Goal: Task Accomplishment & Management: Book appointment/travel/reservation

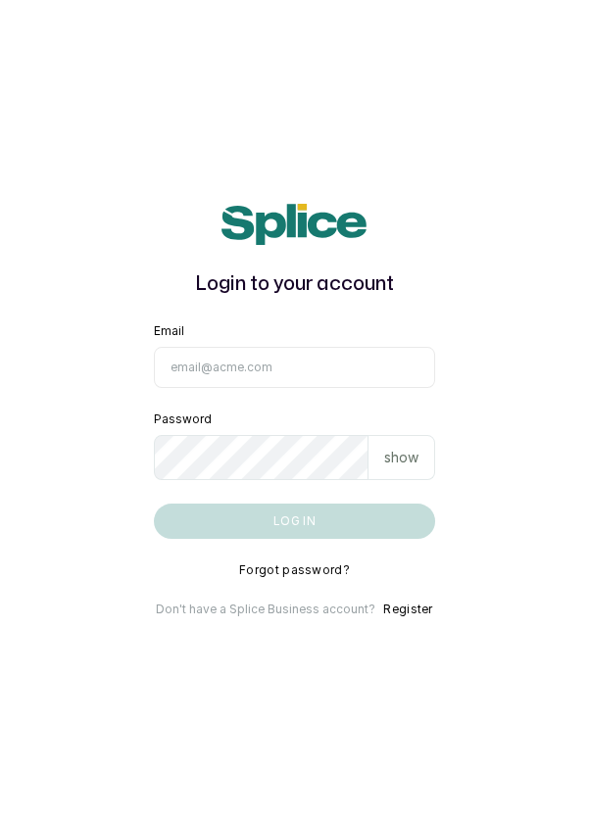
click at [318, 388] on input "Email" at bounding box center [295, 367] width 282 height 41
type input "info@dermaspaceng.com"
click at [154, 504] on button "Log in" at bounding box center [295, 521] width 282 height 35
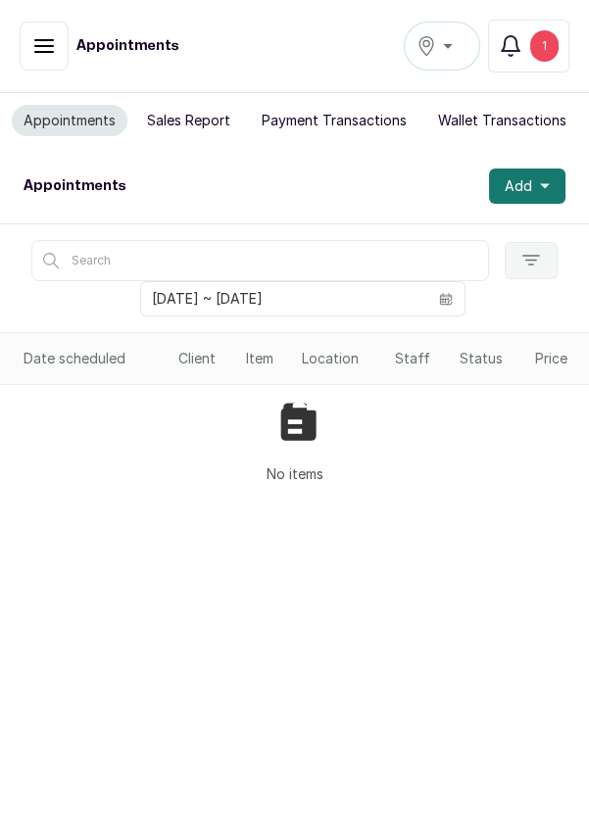
click at [456, 46] on div "Ikoyi" at bounding box center [442, 46] width 51 height 24
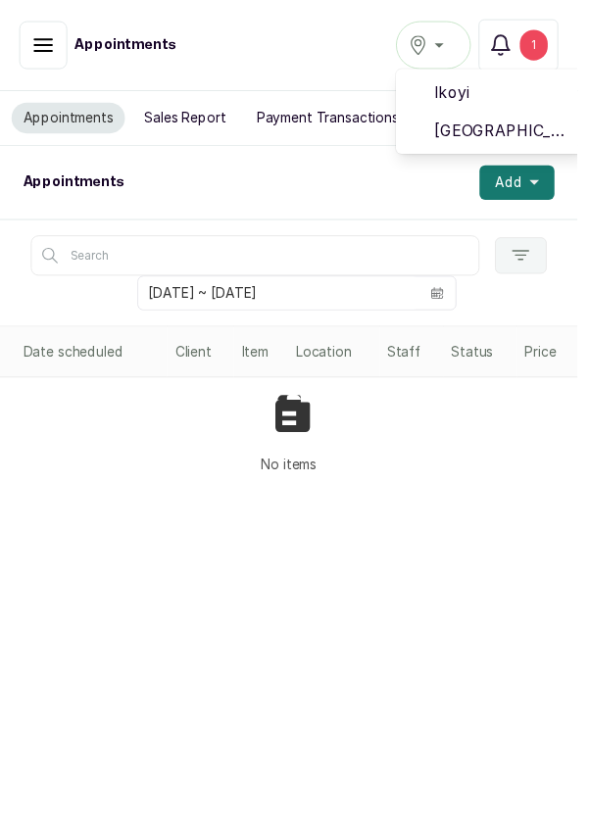
click at [468, 133] on span "[GEOGRAPHIC_DATA]" at bounding box center [513, 134] width 141 height 24
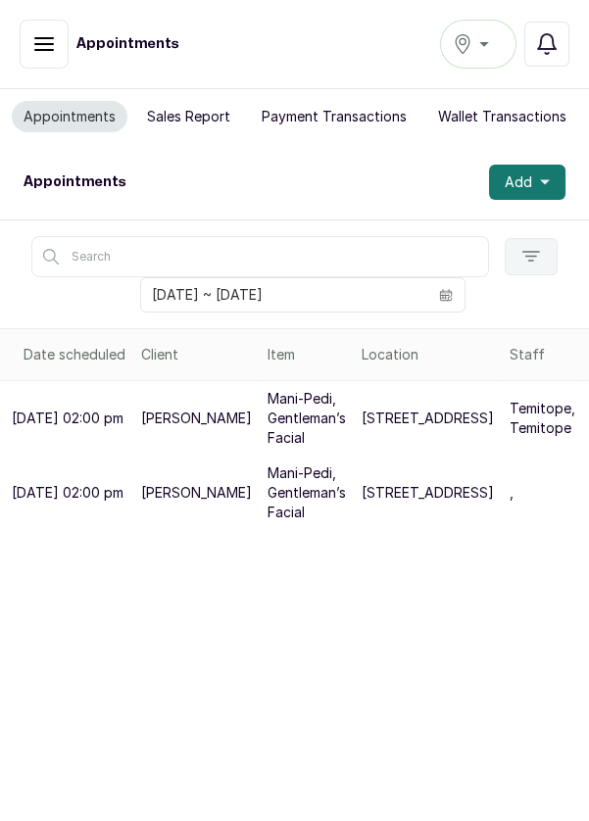
click at [559, 175] on button "Add" at bounding box center [527, 182] width 76 height 35
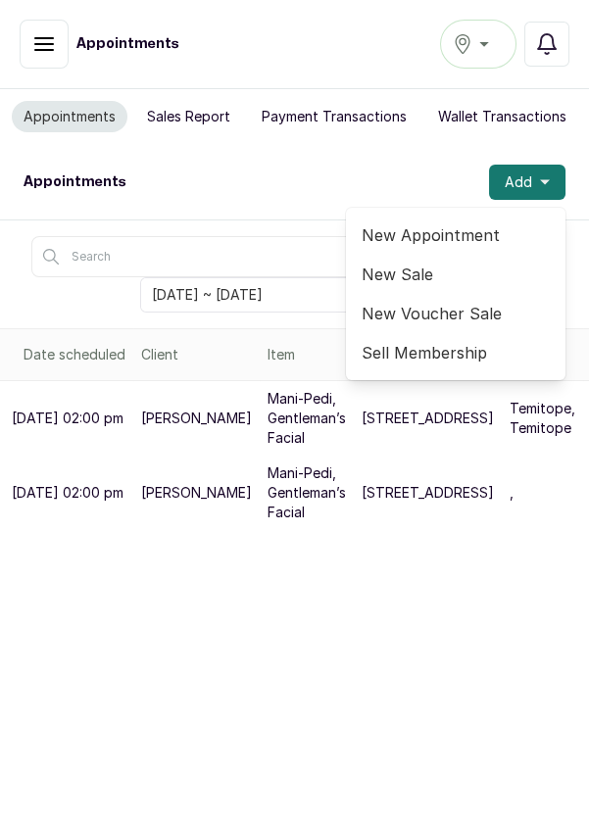
click at [461, 223] on span "New Appointment" at bounding box center [456, 235] width 188 height 24
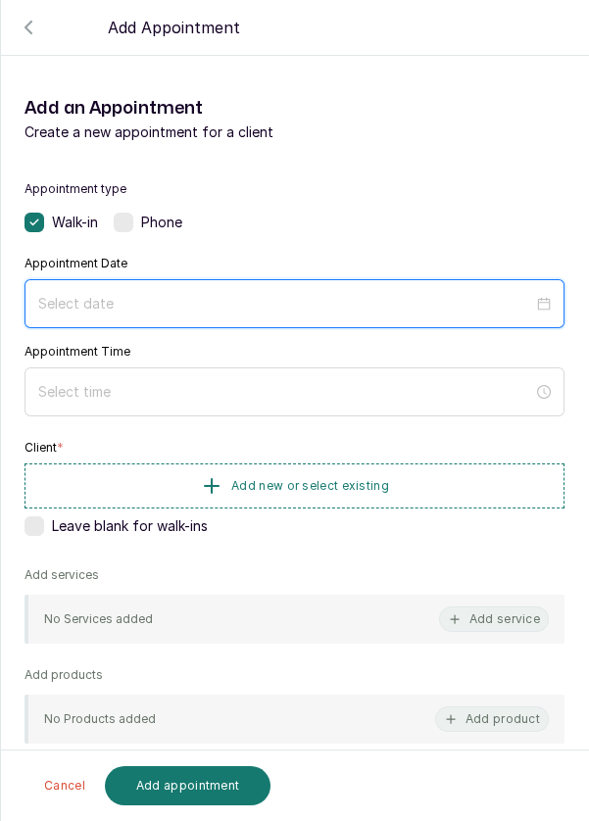
click at [165, 294] on input at bounding box center [285, 304] width 495 height 22
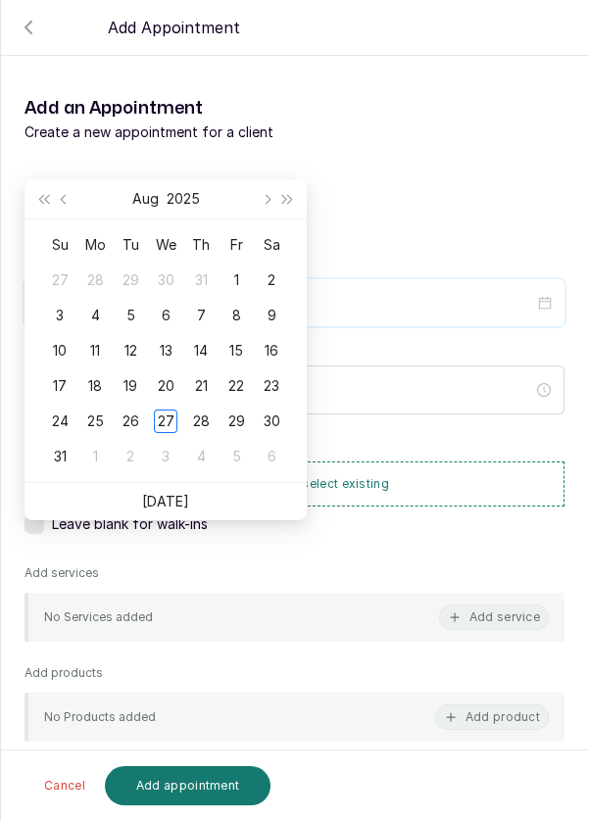
scroll to position [159, 0]
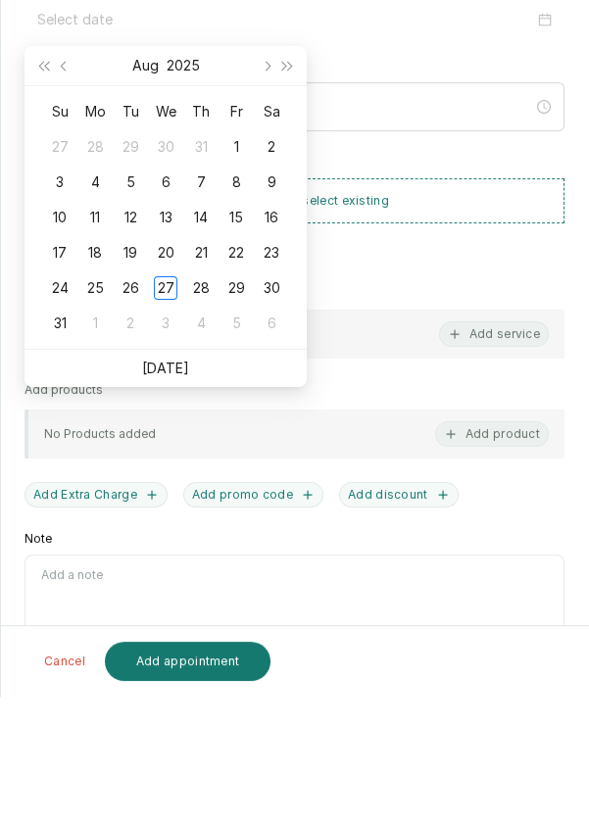
click at [180, 488] on link "[DATE]" at bounding box center [165, 492] width 47 height 17
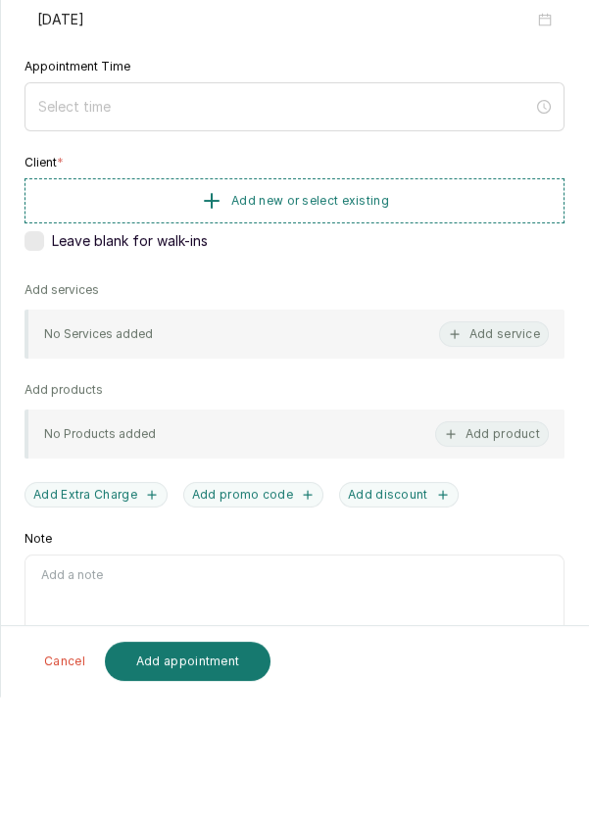
type input "2025/08/27"
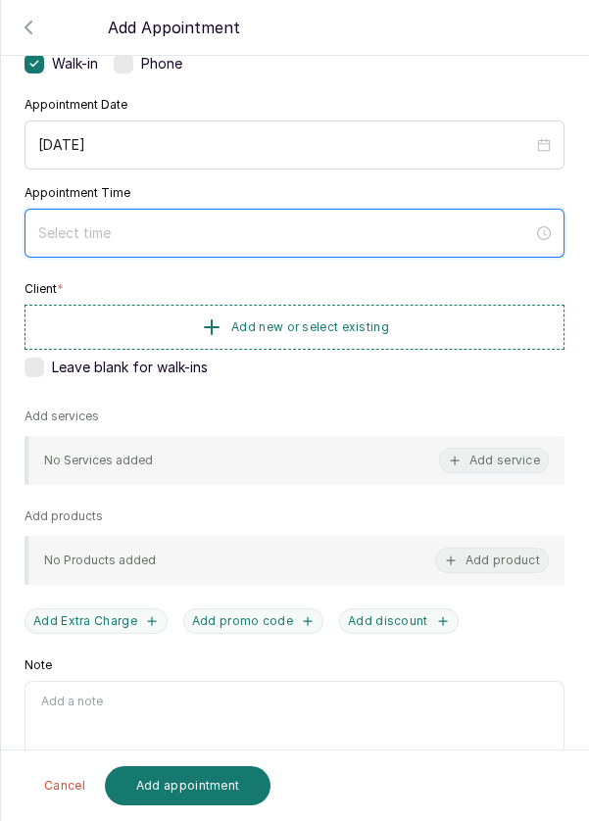
click at [128, 229] on input at bounding box center [285, 233] width 495 height 22
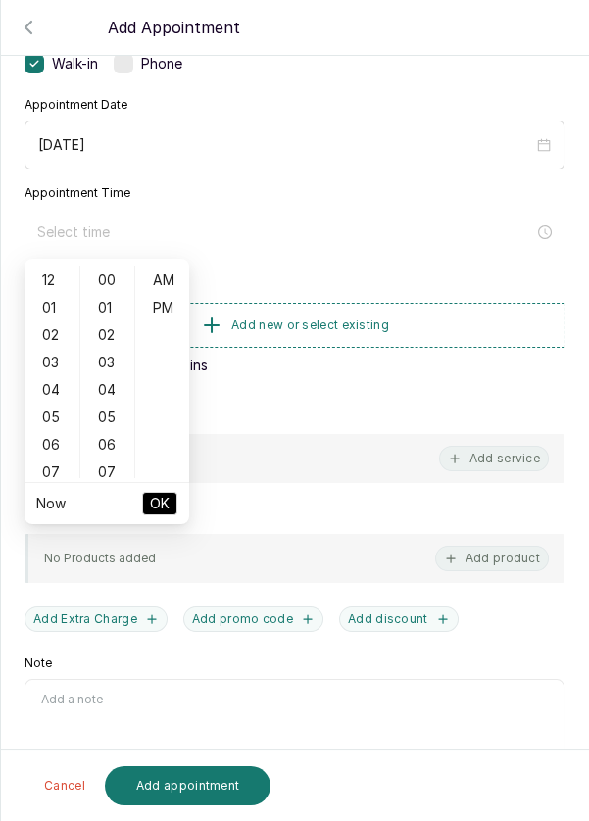
click at [49, 391] on div "04" at bounding box center [51, 389] width 47 height 27
click at [48, 470] on div "11" at bounding box center [51, 473] width 47 height 27
type input "11:00 am"
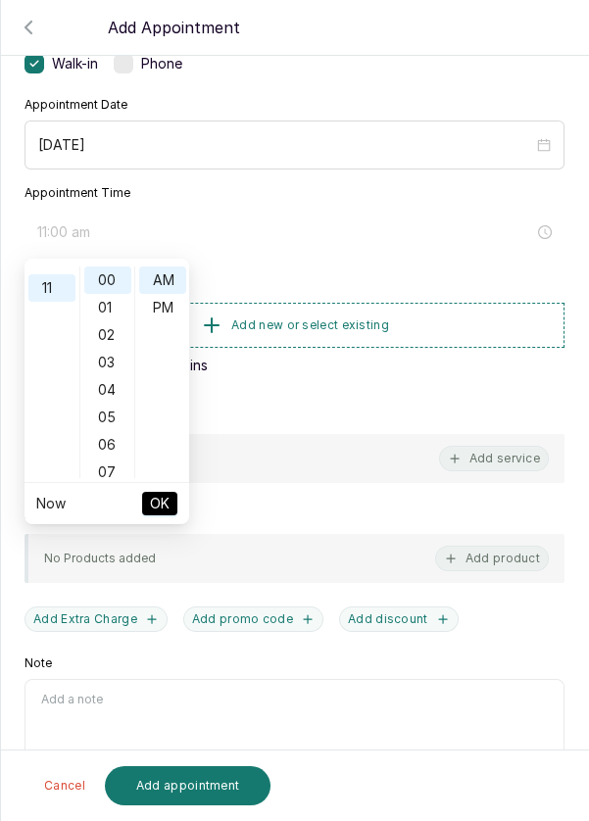
scroll to position [301, 0]
click at [163, 502] on span "OK" at bounding box center [160, 503] width 20 height 37
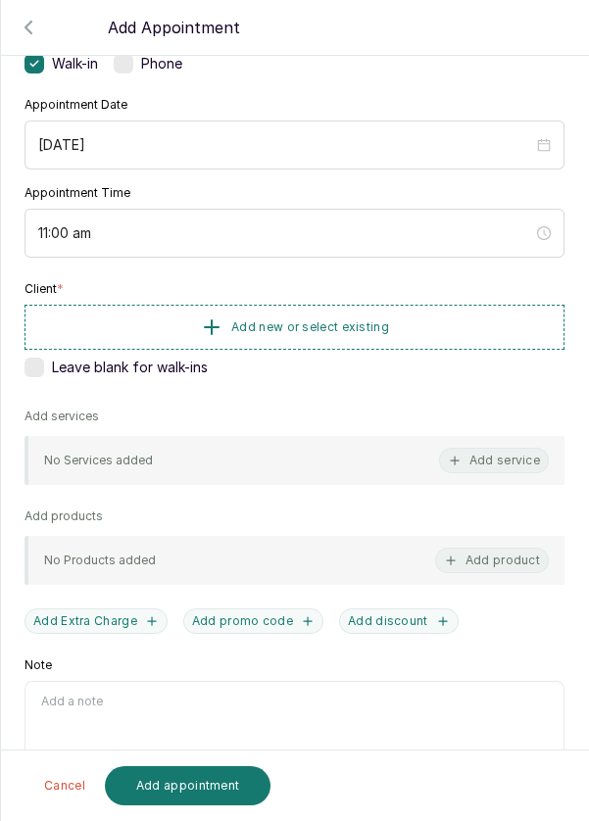
click at [432, 317] on button "Add new or select existing" at bounding box center [295, 327] width 540 height 45
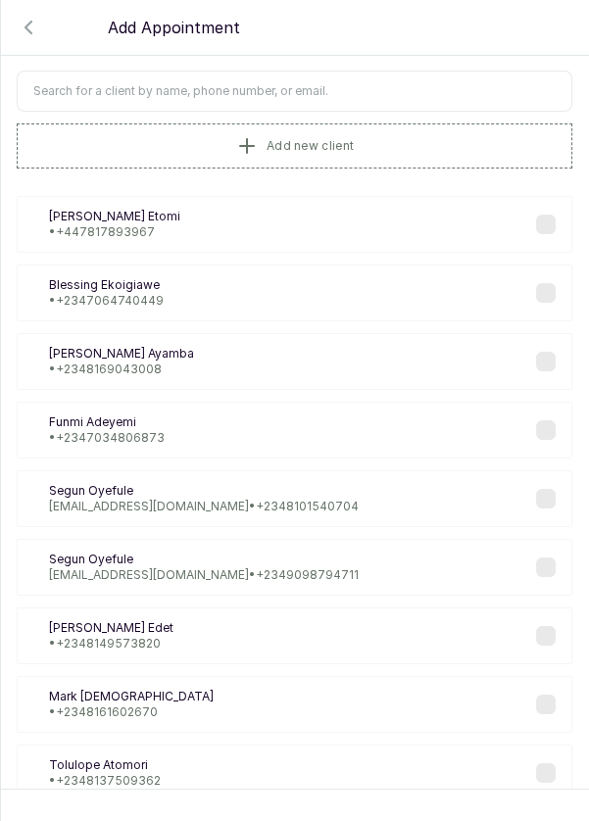
scroll to position [68, 0]
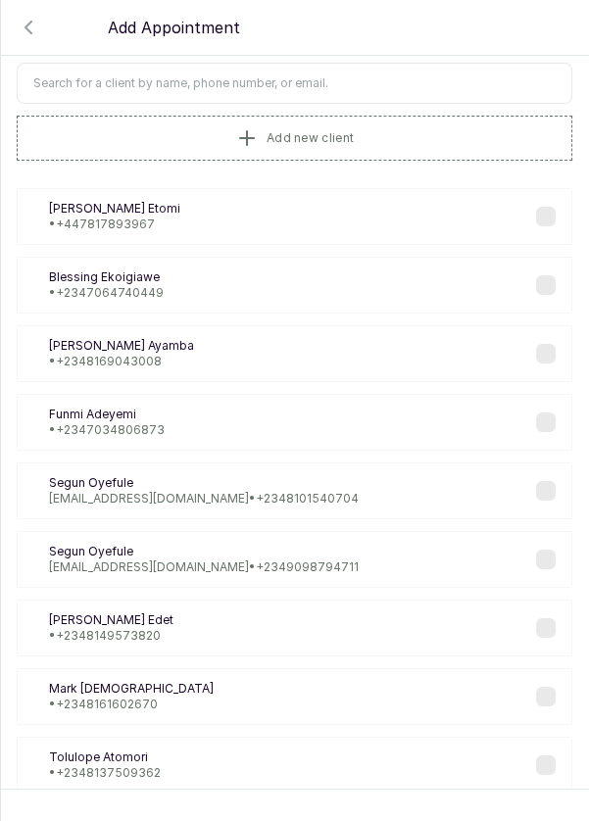
click at [362, 76] on input "text" at bounding box center [295, 83] width 556 height 41
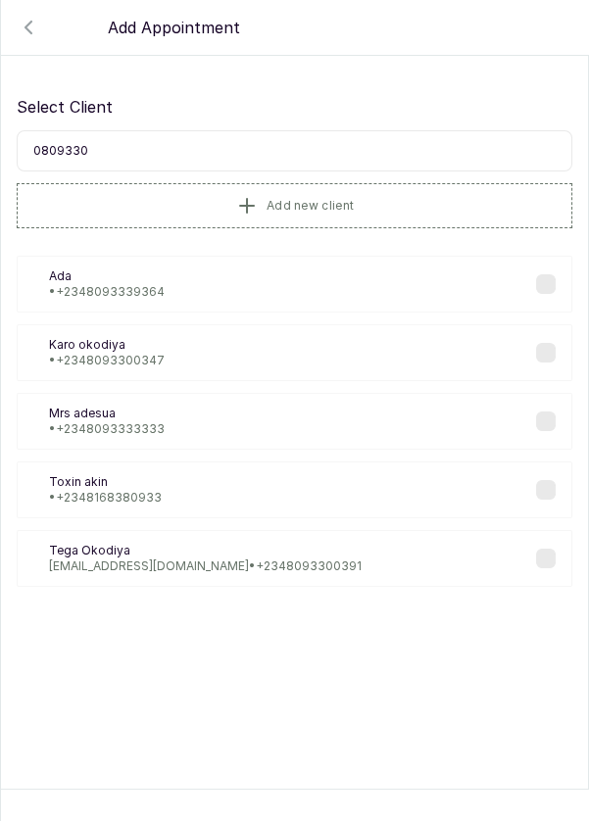
scroll to position [0, 0]
type input "08093300"
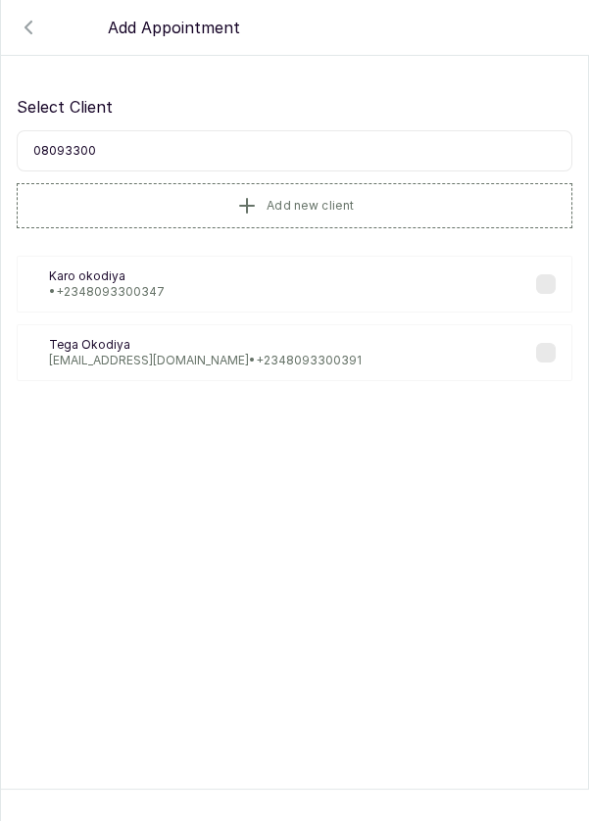
click at [153, 358] on p "oghenetega.okodiya@yahoo.com • +234 8093300391" at bounding box center [205, 361] width 313 height 16
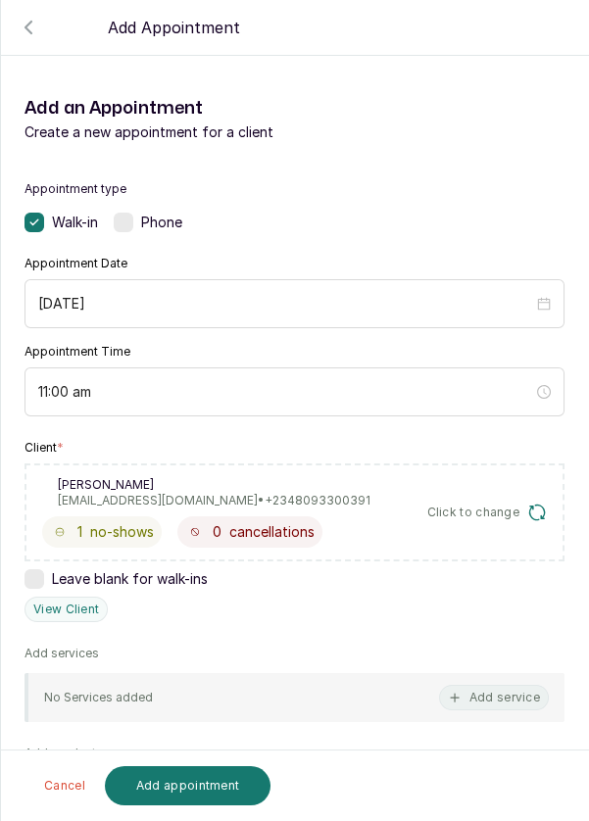
click at [67, 789] on button "Cancel" at bounding box center [64, 785] width 65 height 39
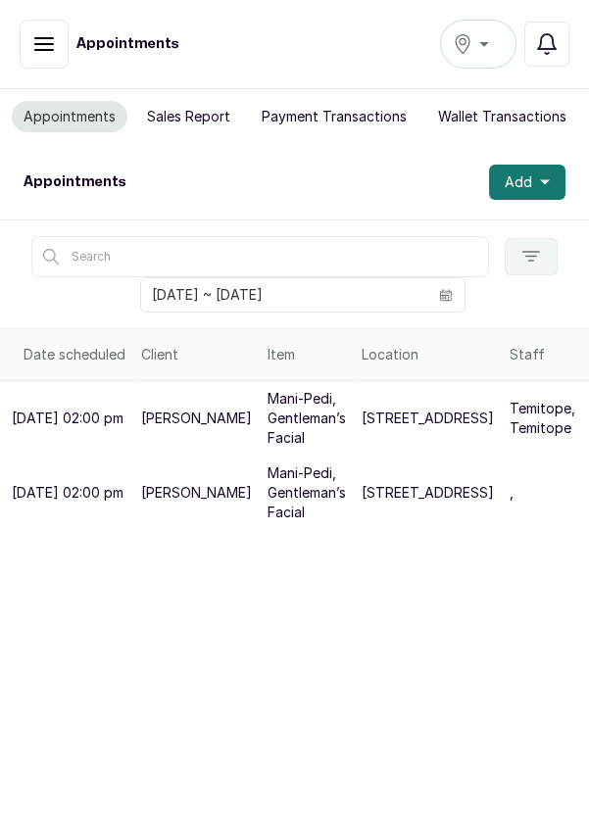
click at [553, 184] on button "Add" at bounding box center [527, 182] width 76 height 35
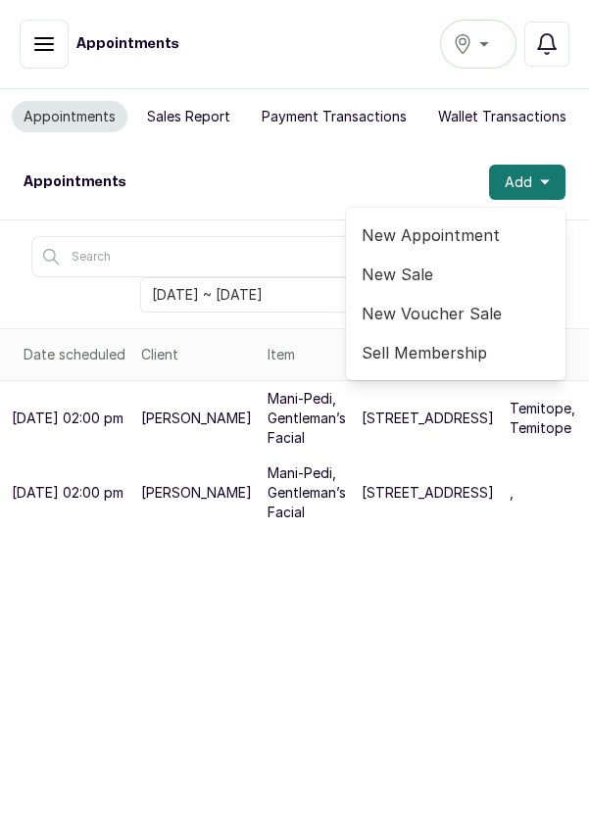
click at [458, 224] on span "New Appointment" at bounding box center [456, 235] width 188 height 24
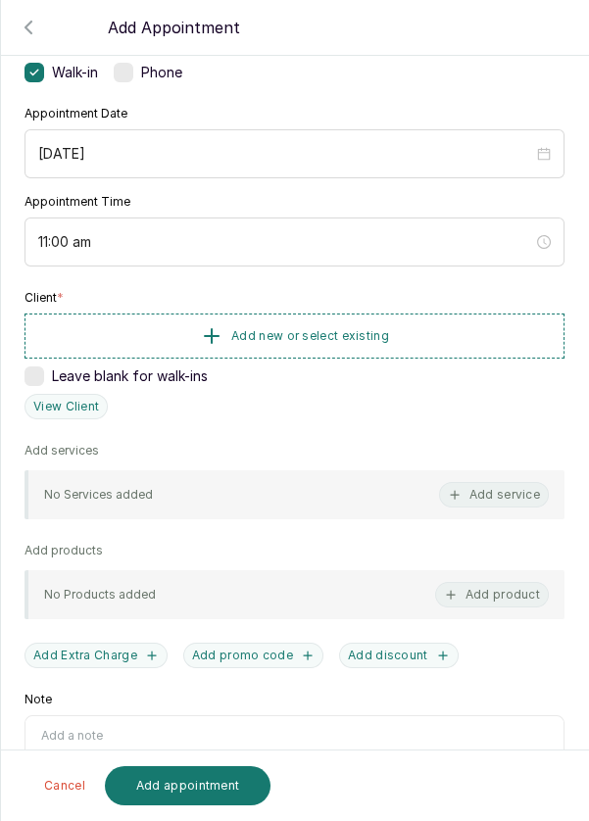
scroll to position [149, 0]
click at [428, 320] on button "Add new or select existing" at bounding box center [295, 337] width 540 height 45
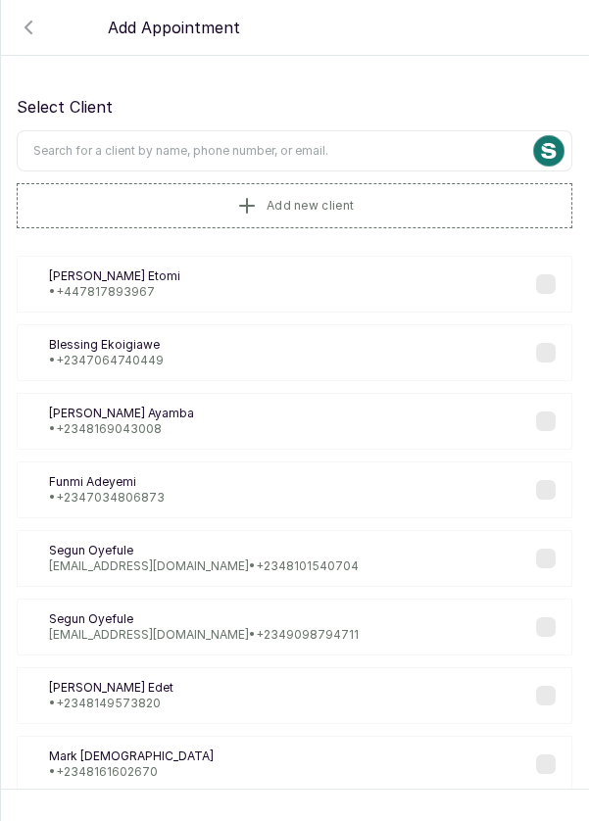
scroll to position [7, 0]
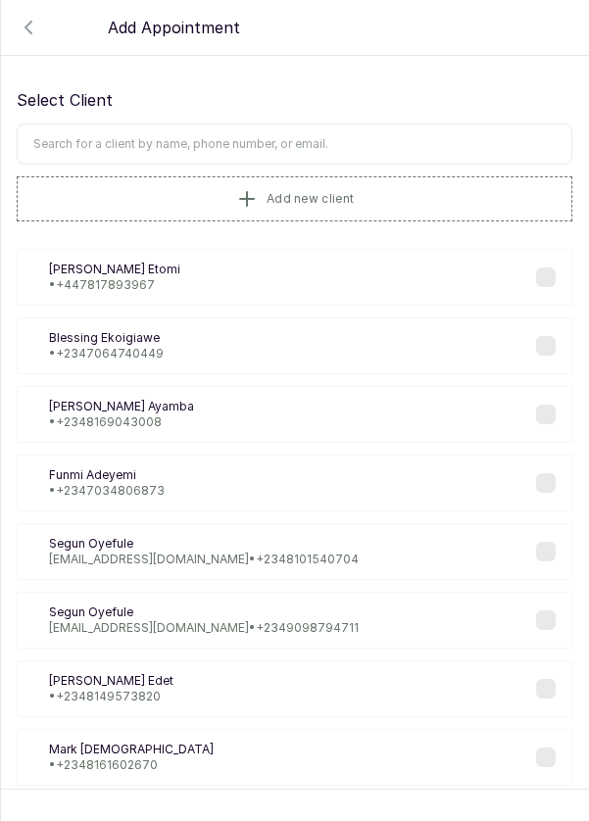
click at [264, 135] on input "text" at bounding box center [295, 143] width 556 height 41
type input "Karo"
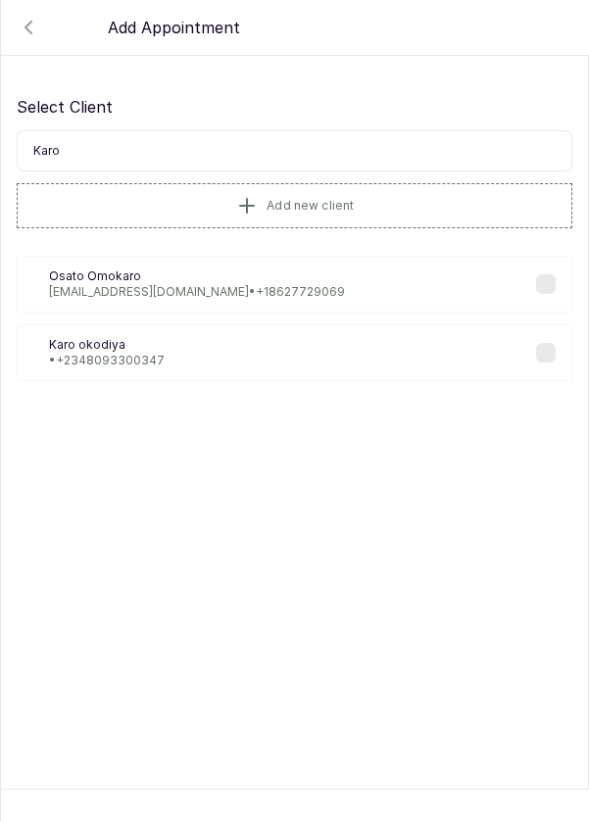
scroll to position [0, 0]
click at [155, 354] on p "• +234 8093300347" at bounding box center [107, 361] width 116 height 16
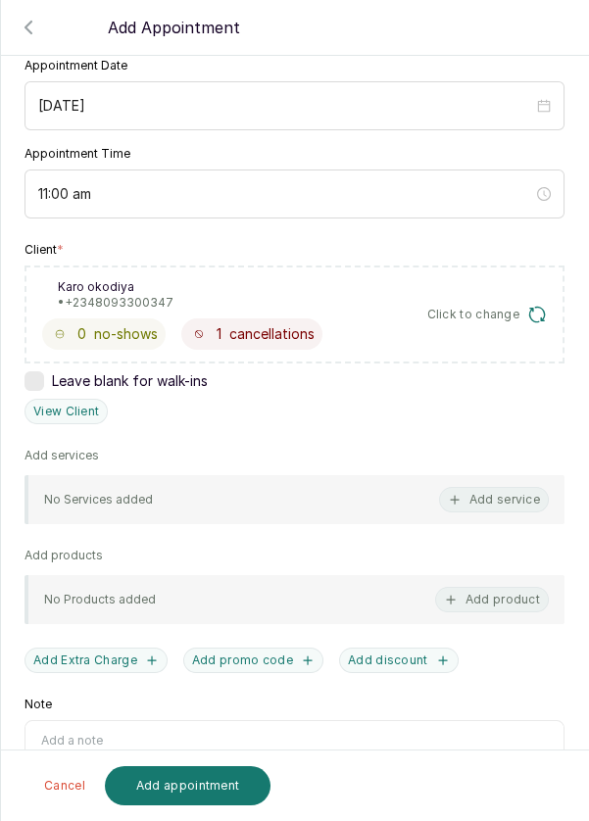
scroll to position [201, 0]
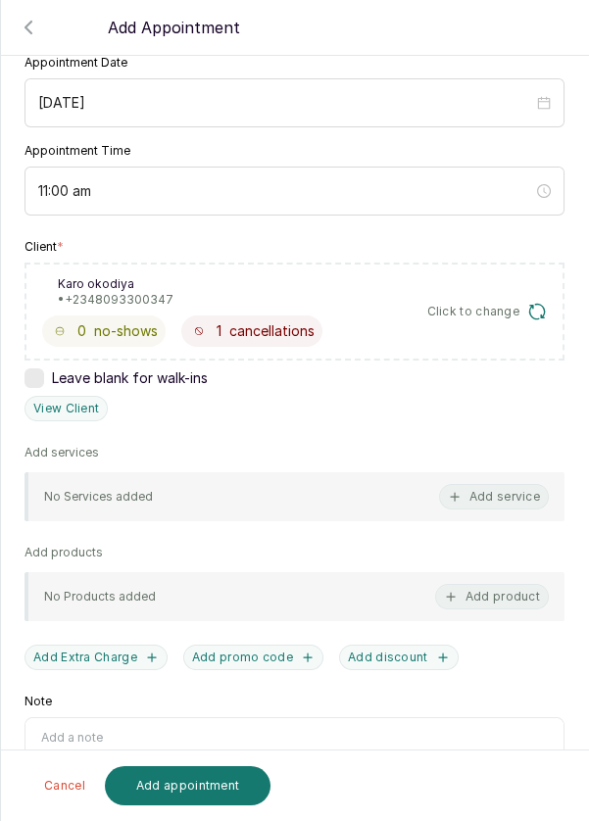
click at [495, 493] on button "Add service" at bounding box center [494, 496] width 110 height 25
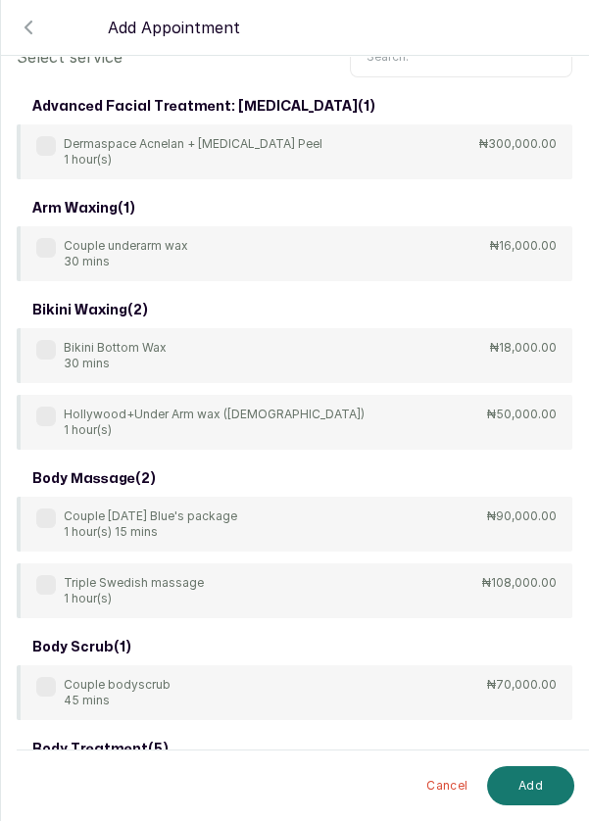
scroll to position [0, 0]
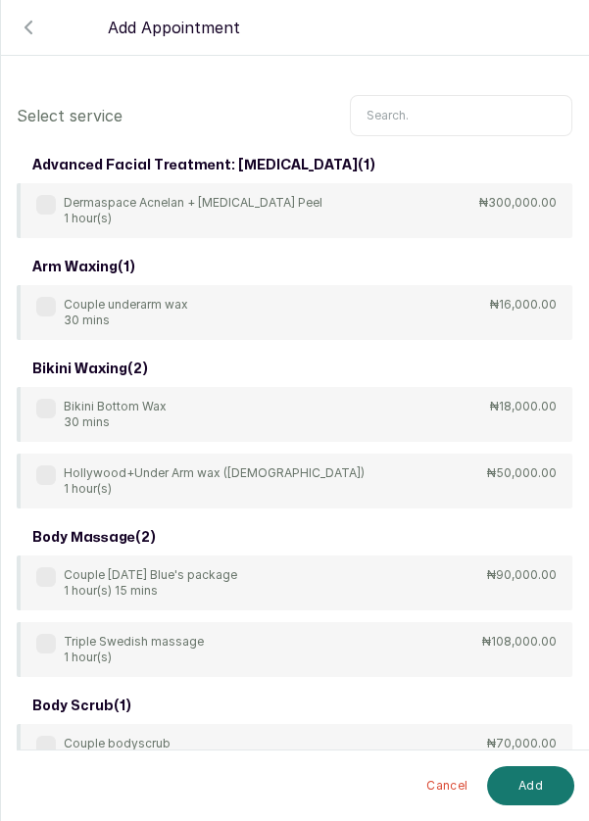
click at [425, 109] on input "text" at bounding box center [461, 115] width 222 height 41
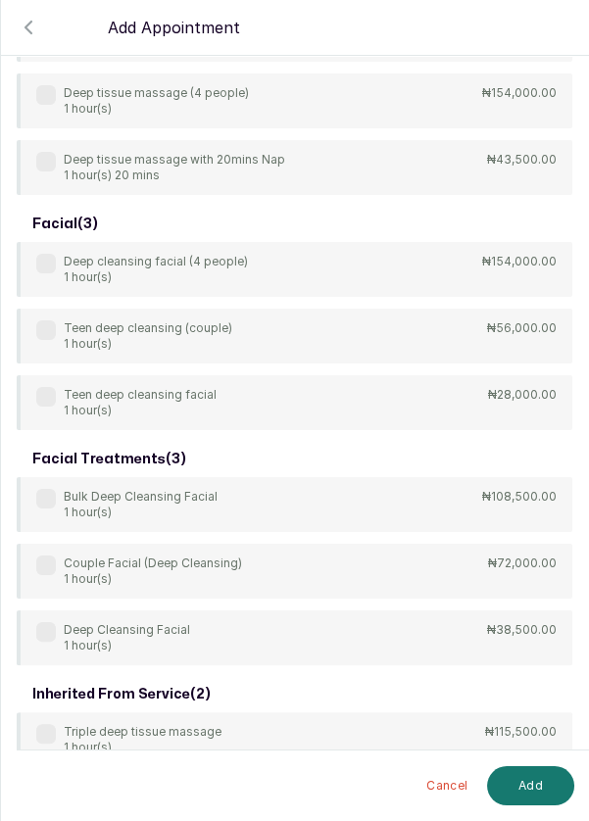
scroll to position [589, 0]
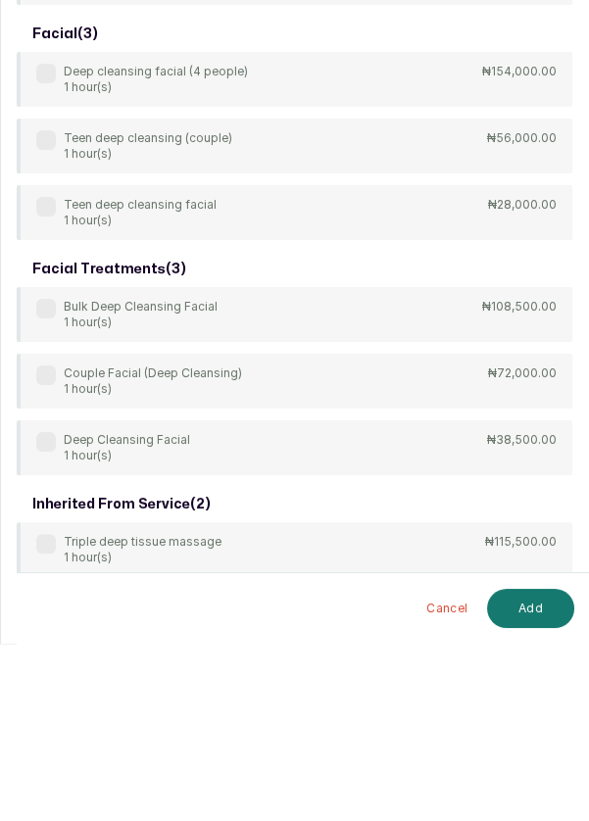
type input "Deep"
click at [40, 619] on div "body treatment: massage ( 9 ) 4Hands Deep Tissue Massage 45 mins ₦55,000.00 Bul…" at bounding box center [295, 190] width 556 height 1262
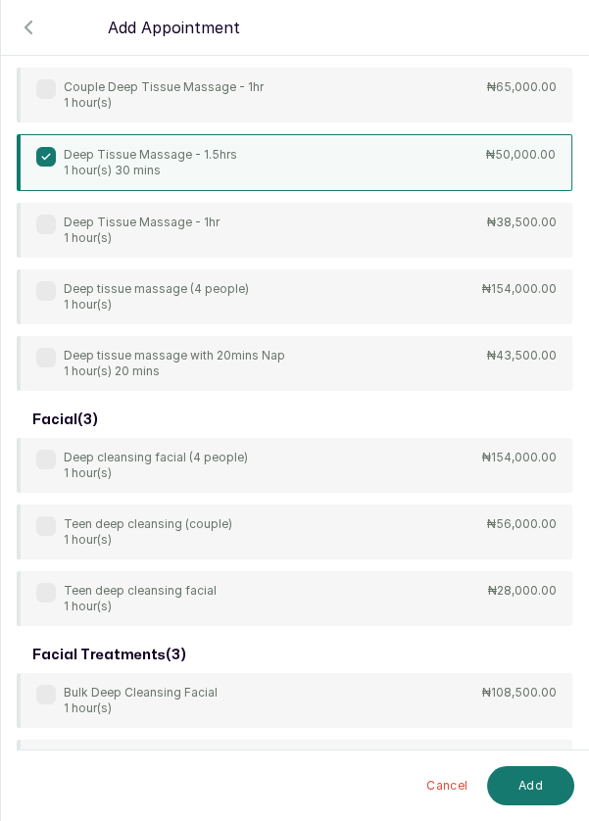
scroll to position [387, 0]
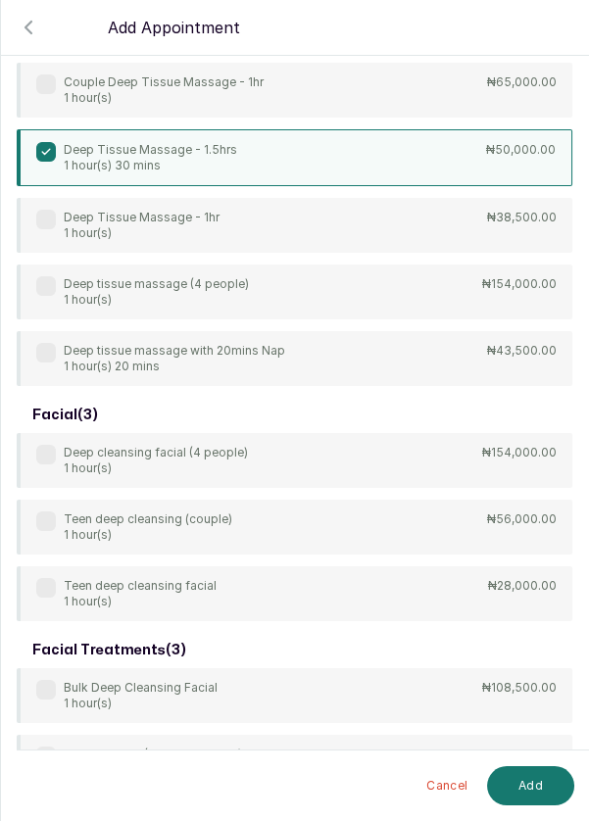
click at [41, 148] on icon at bounding box center [46, 152] width 10 height 10
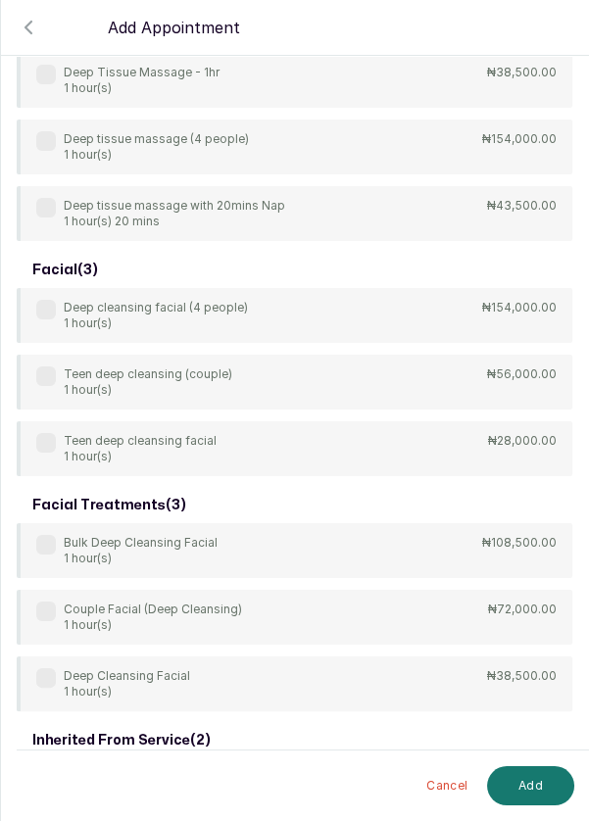
scroll to position [589, 0]
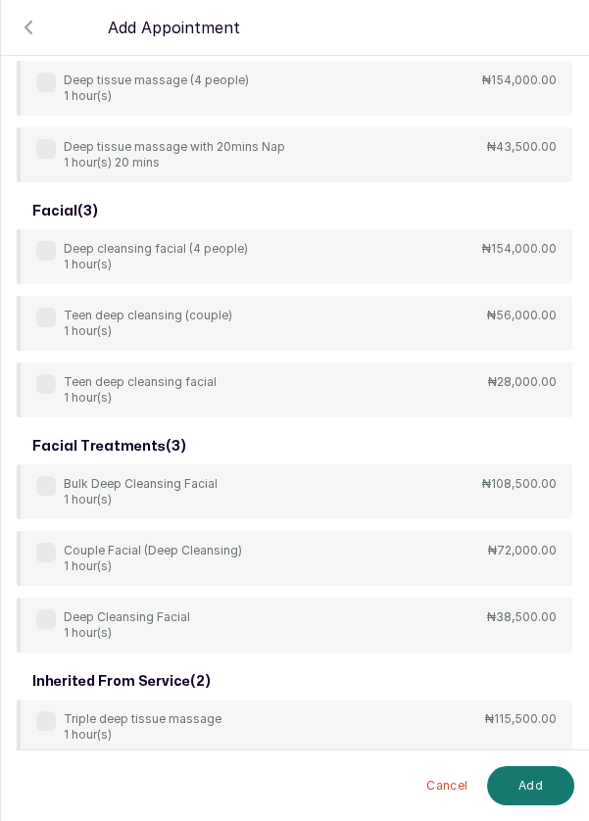
click at [47, 623] on label at bounding box center [46, 620] width 20 height 20
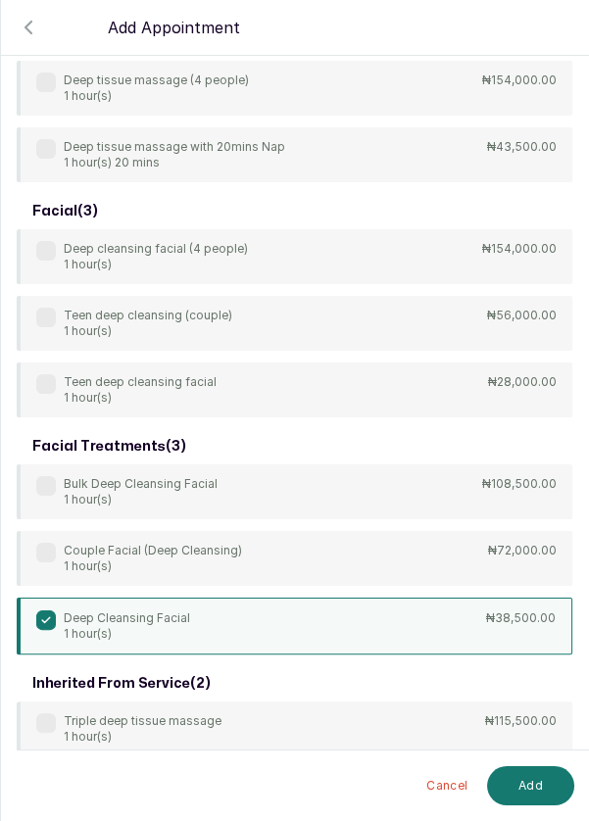
click at [538, 788] on button "Add" at bounding box center [530, 785] width 87 height 39
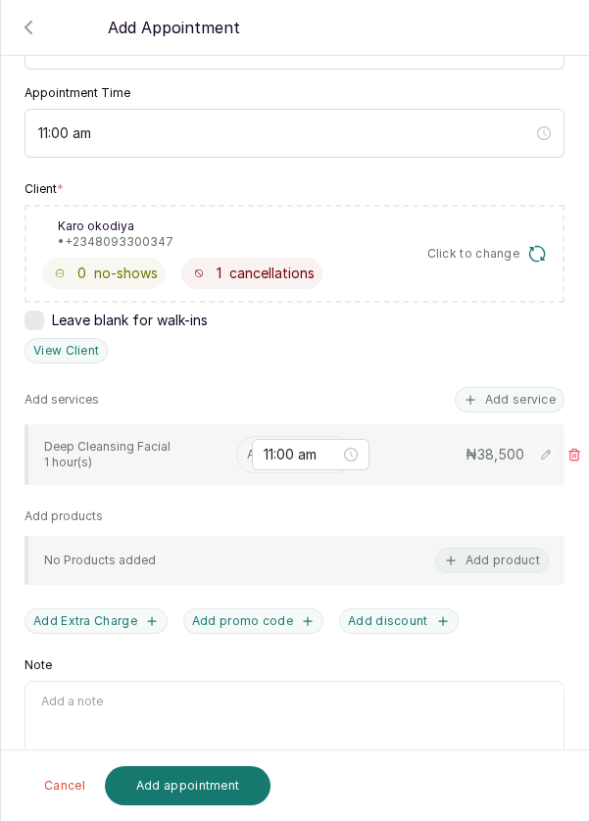
scroll to position [94, 0]
click at [248, 448] on input "text" at bounding box center [248, 455] width 3 height 14
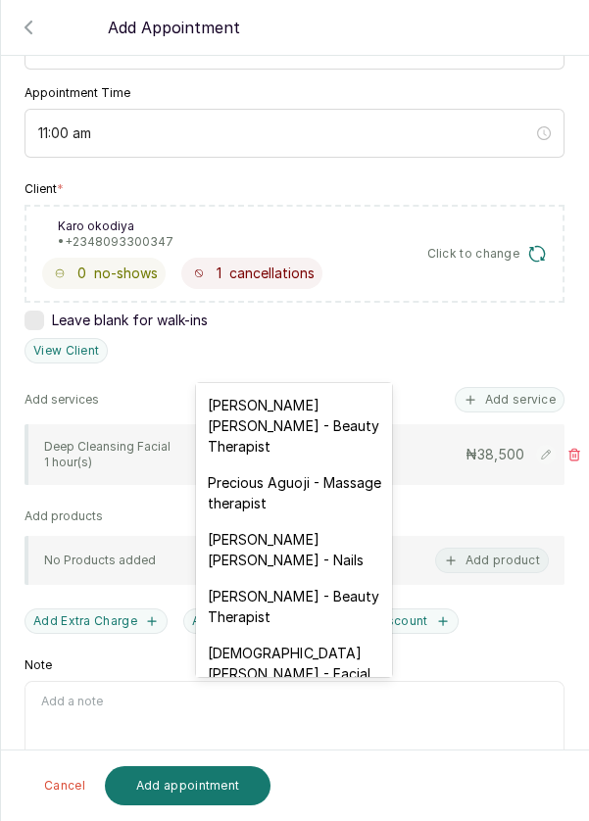
scroll to position [809, 0]
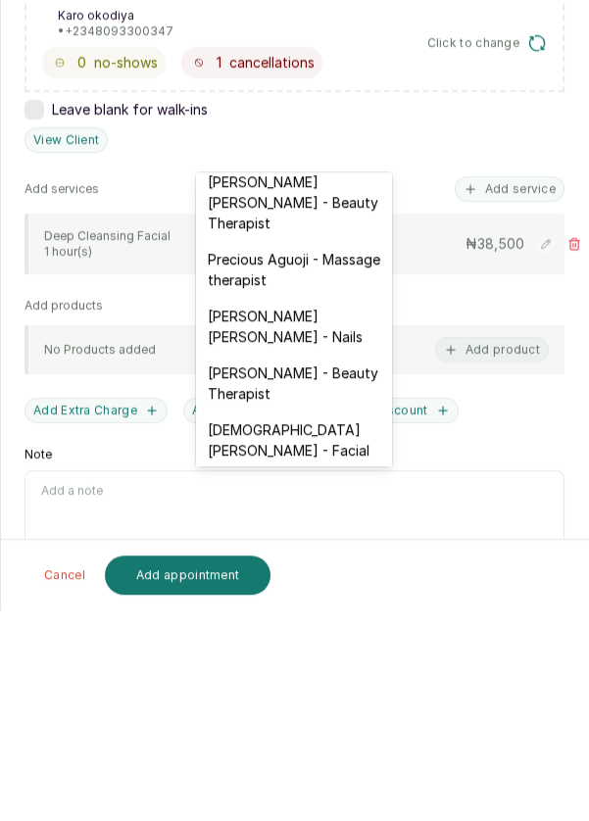
click at [342, 622] on div "[DEMOGRAPHIC_DATA][PERSON_NAME] - Facial" at bounding box center [294, 650] width 196 height 57
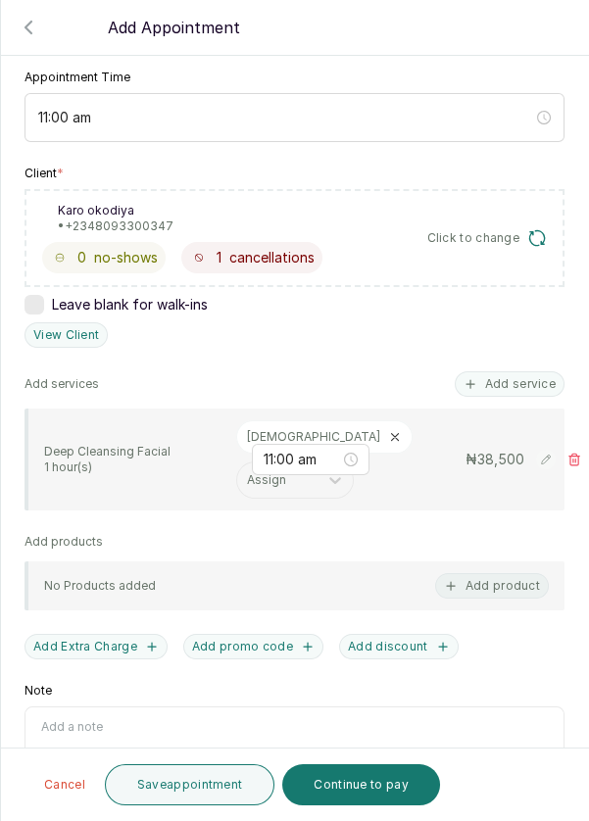
scroll to position [281, 0]
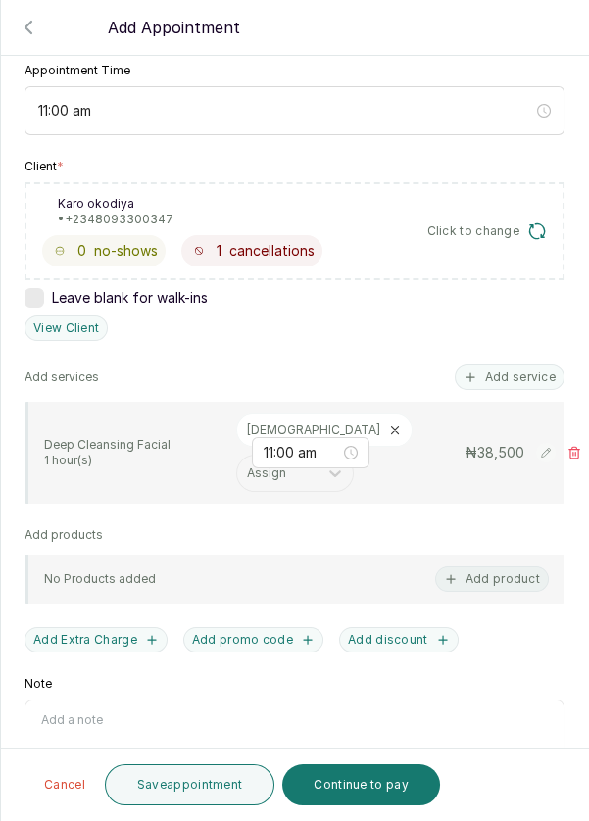
click at [219, 794] on button "Save appointment" at bounding box center [190, 784] width 171 height 41
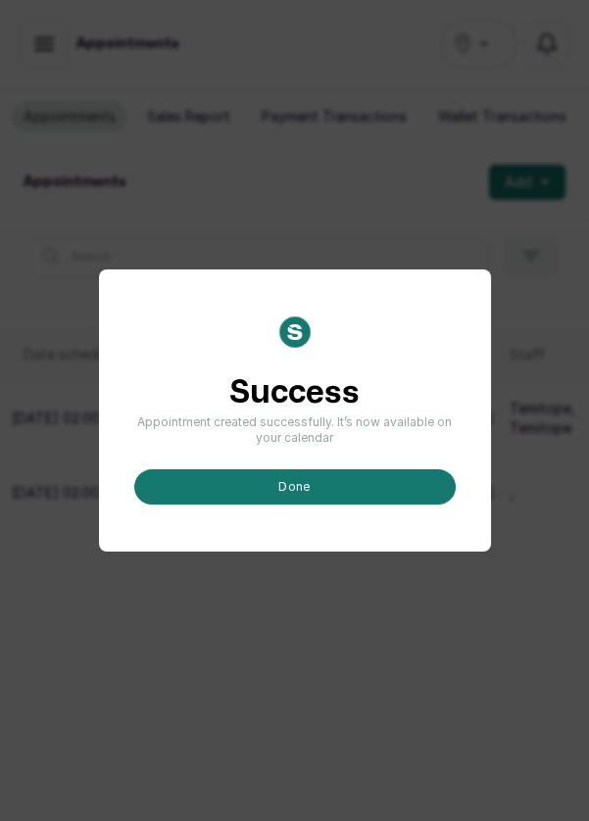
click at [12, 790] on div "Success Appointment created successfully. It’s now available on your calendar d…" at bounding box center [294, 410] width 589 height 821
click at [325, 505] on button "done" at bounding box center [294, 486] width 321 height 35
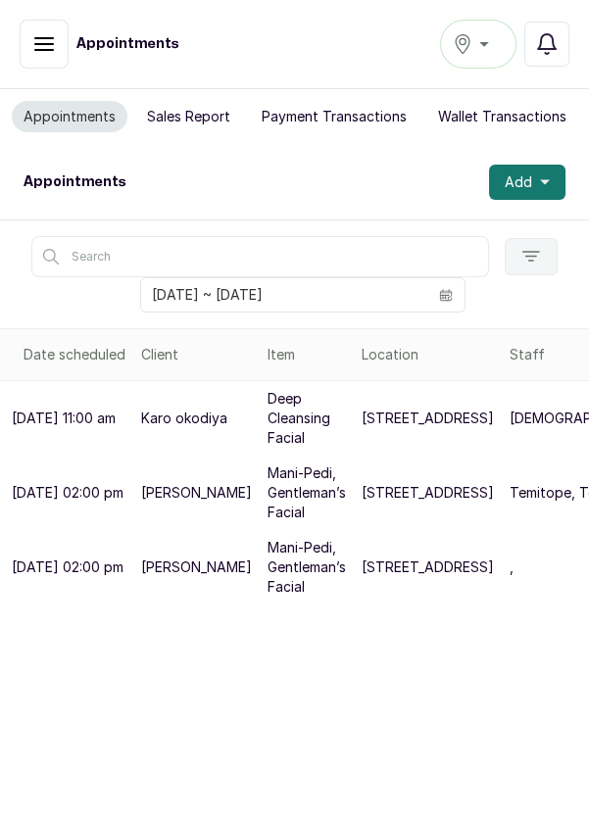
click at [554, 177] on button "Add" at bounding box center [527, 182] width 76 height 35
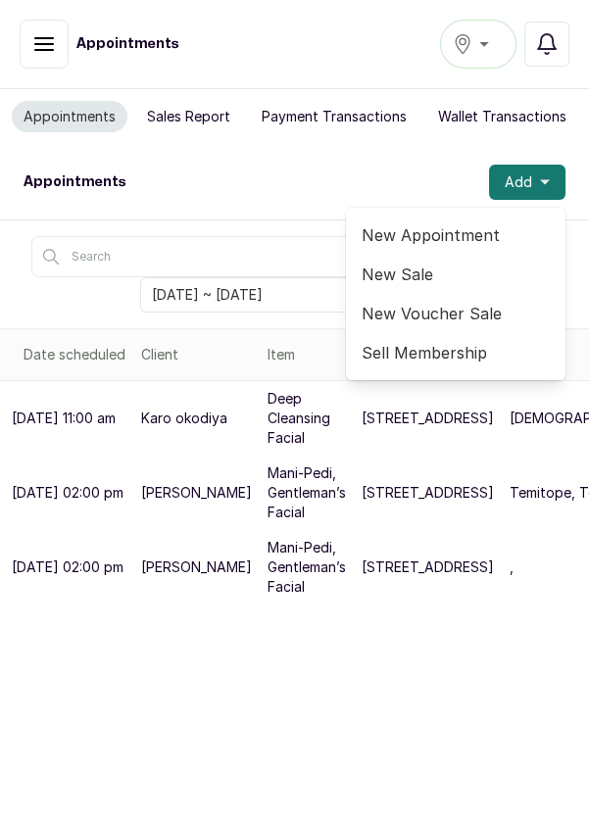
click at [479, 233] on span "New Appointment" at bounding box center [456, 235] width 188 height 24
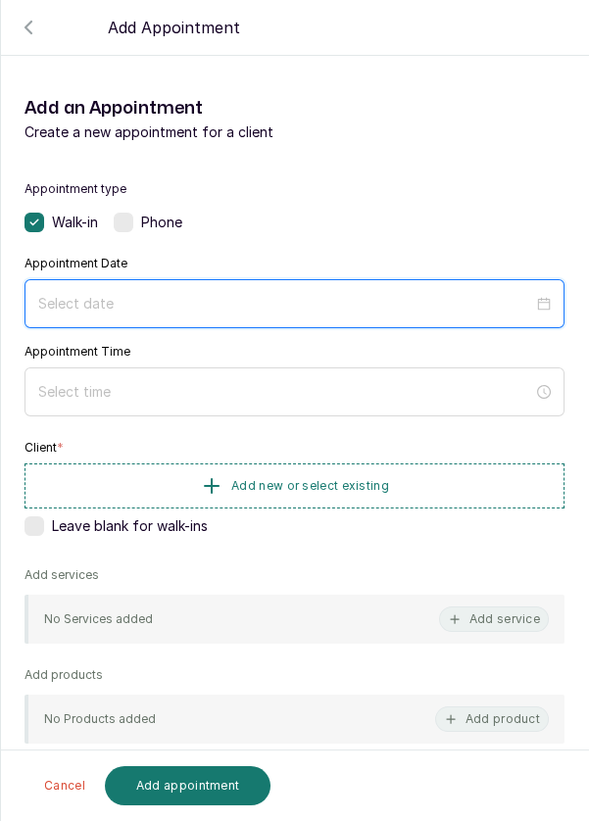
click at [397, 294] on input at bounding box center [285, 304] width 495 height 22
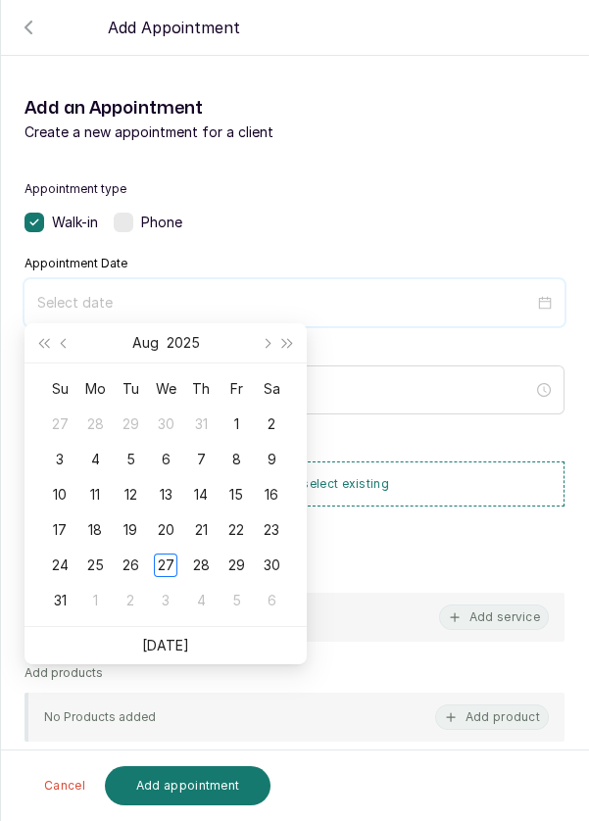
scroll to position [159, 0]
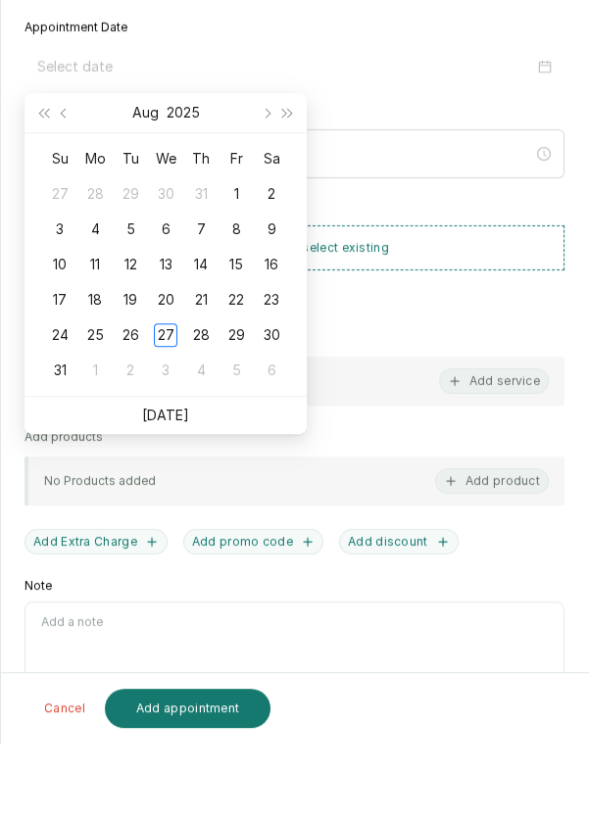
click at [178, 495] on link "[DATE]" at bounding box center [165, 492] width 47 height 17
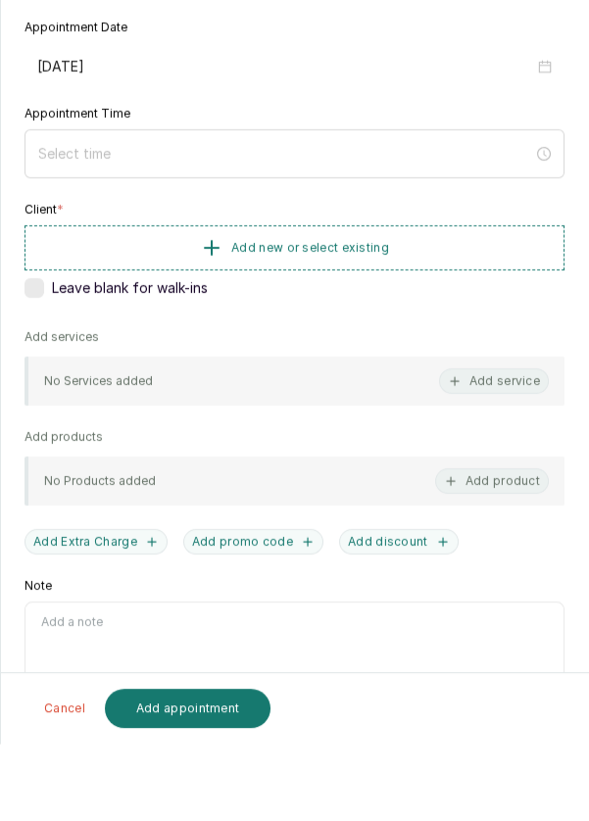
type input "[DATE]"
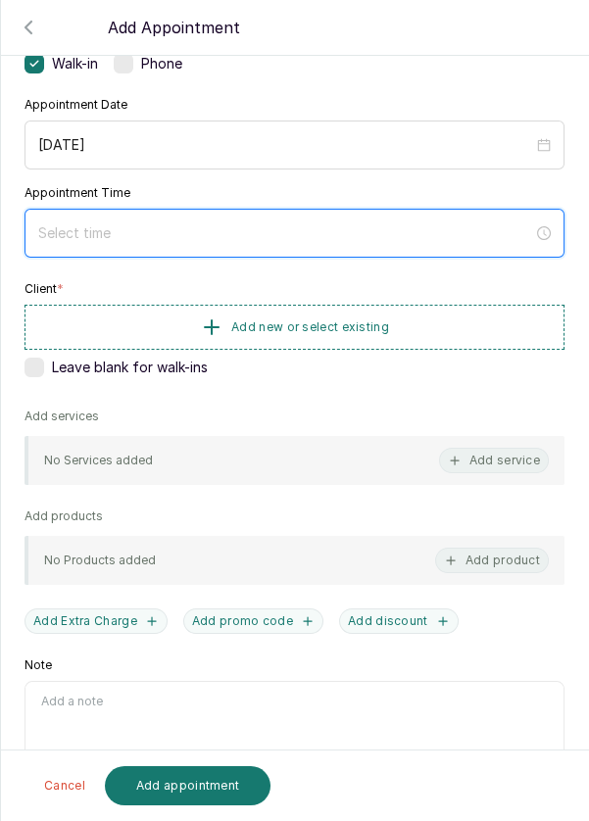
click at [123, 235] on input at bounding box center [285, 233] width 495 height 22
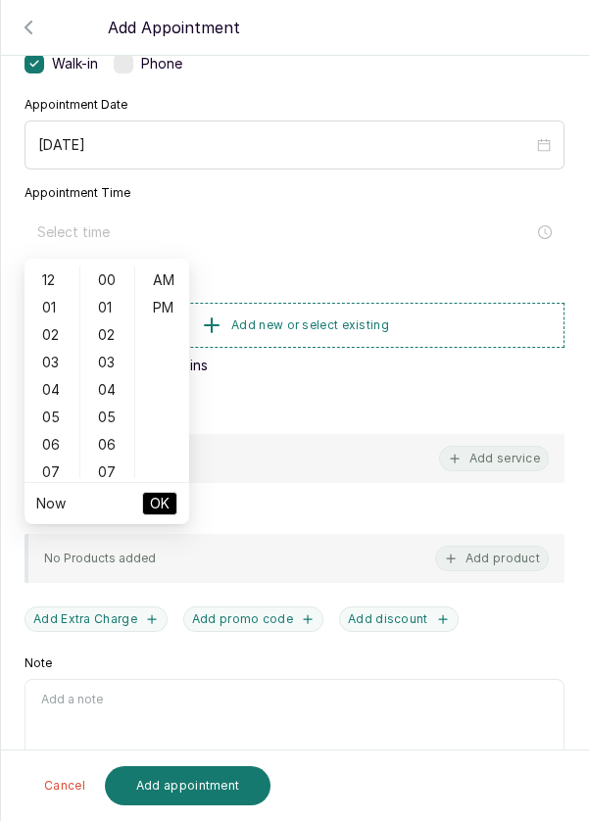
click at [50, 417] on div "05" at bounding box center [51, 417] width 47 height 27
click at [44, 442] on div "11" at bounding box center [51, 445] width 47 height 27
type input "11:00 am"
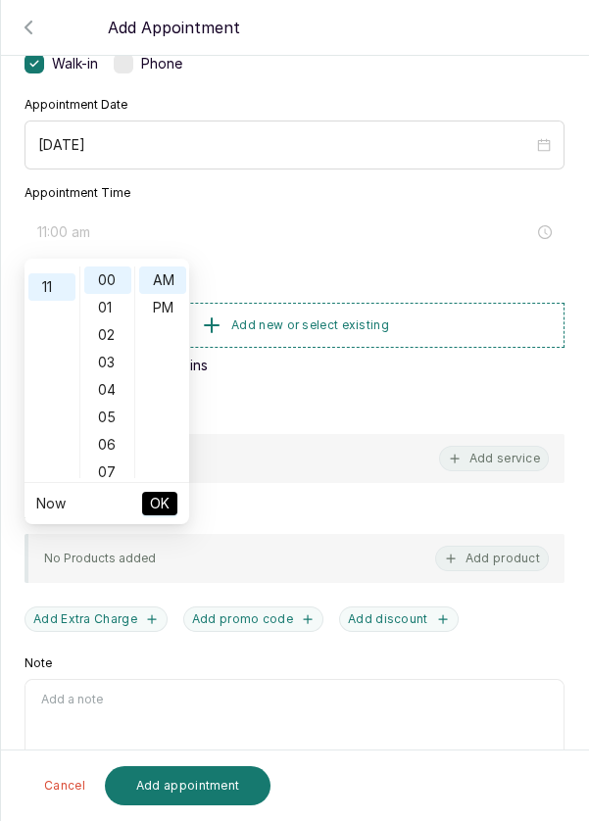
scroll to position [301, 0]
click at [163, 520] on span "OK" at bounding box center [160, 503] width 20 height 37
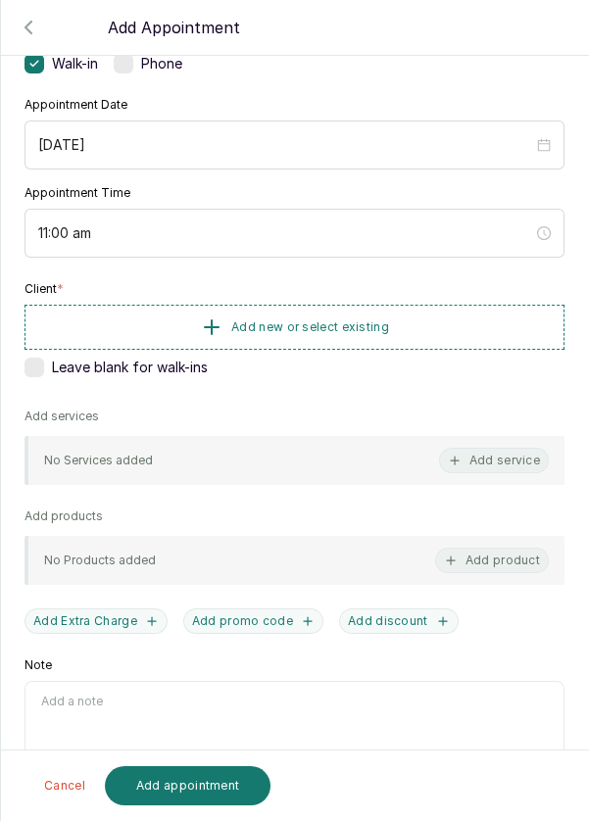
click at [425, 322] on button "Add new or select existing" at bounding box center [295, 327] width 540 height 45
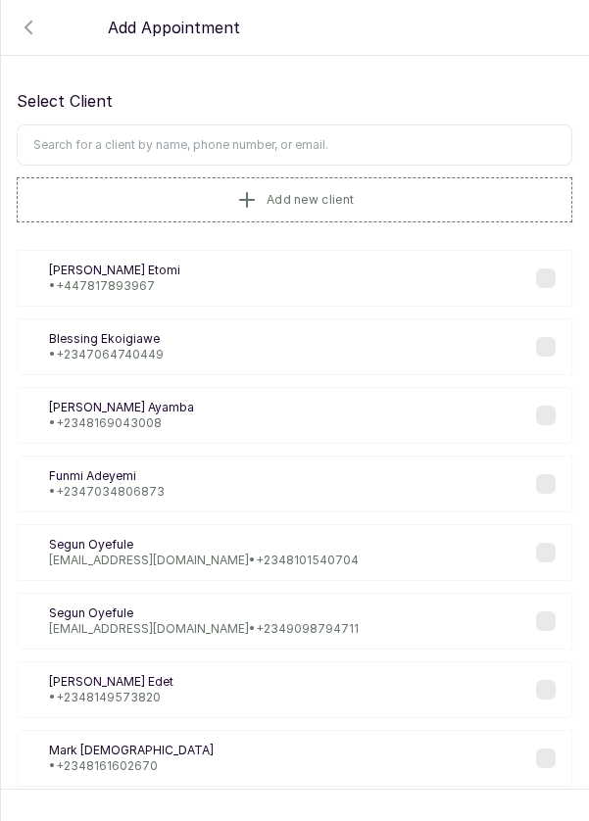
scroll to position [8, 0]
click at [369, 123] on input "text" at bounding box center [295, 143] width 556 height 41
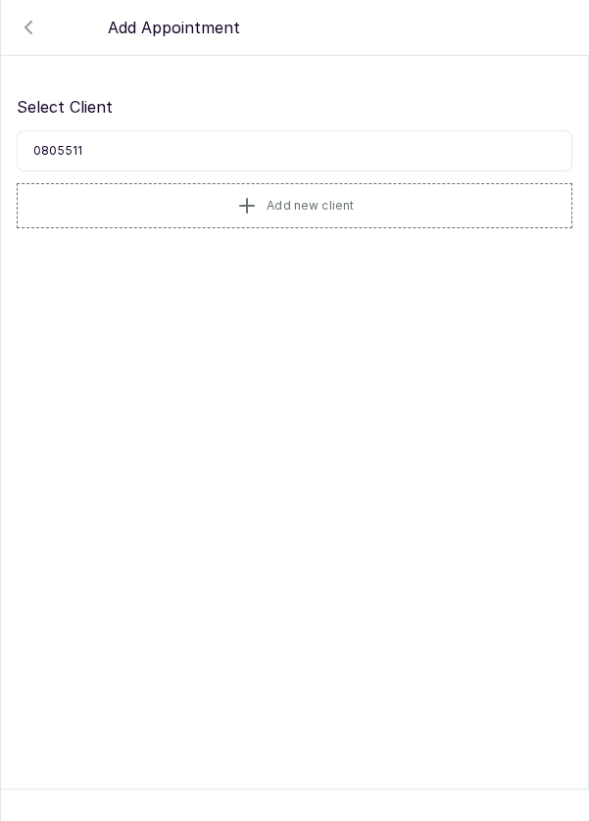
scroll to position [0, 0]
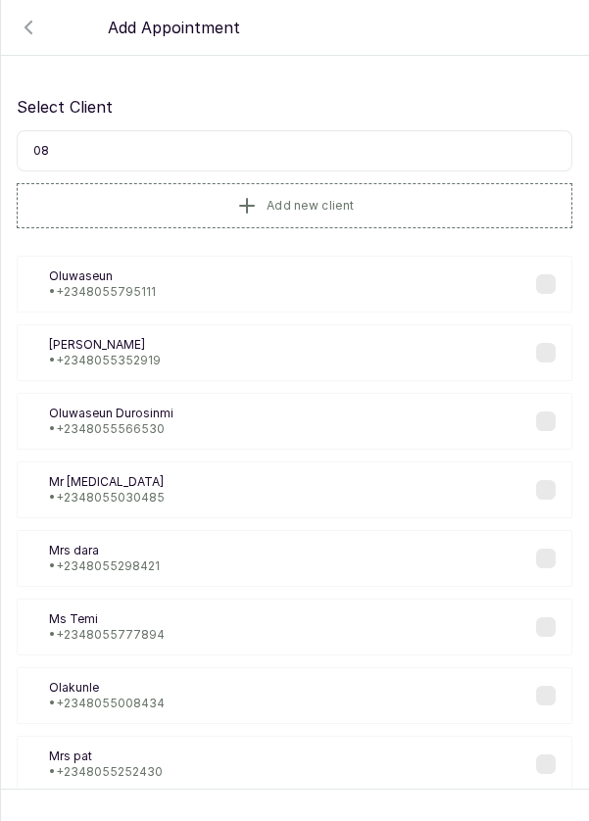
type input "0"
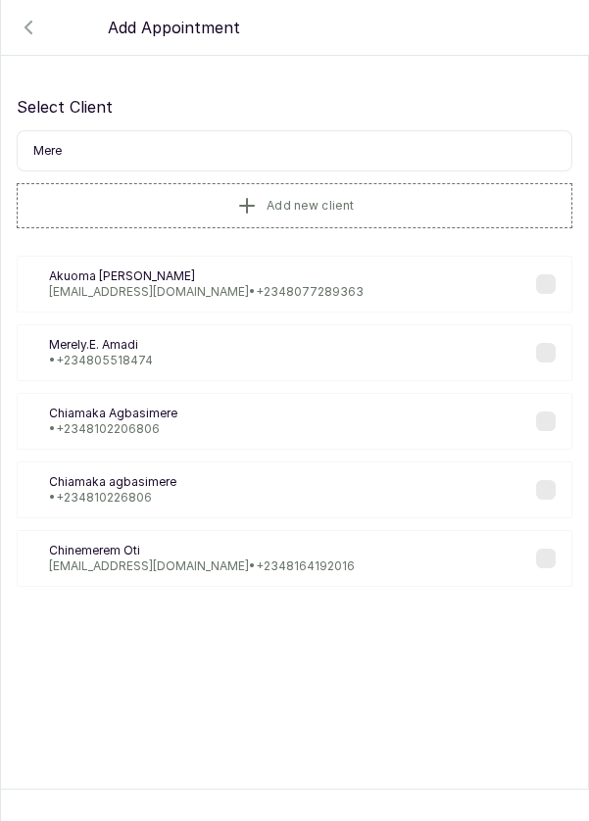
type input "Mere"
click at [183, 346] on div "MA Merely.E. Amadi • +234 805518474" at bounding box center [295, 352] width 556 height 57
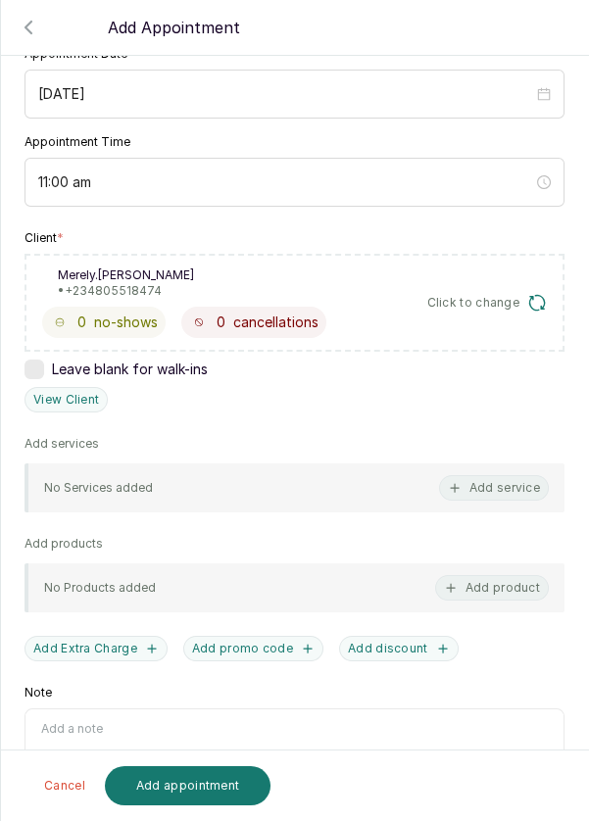
scroll to position [237, 0]
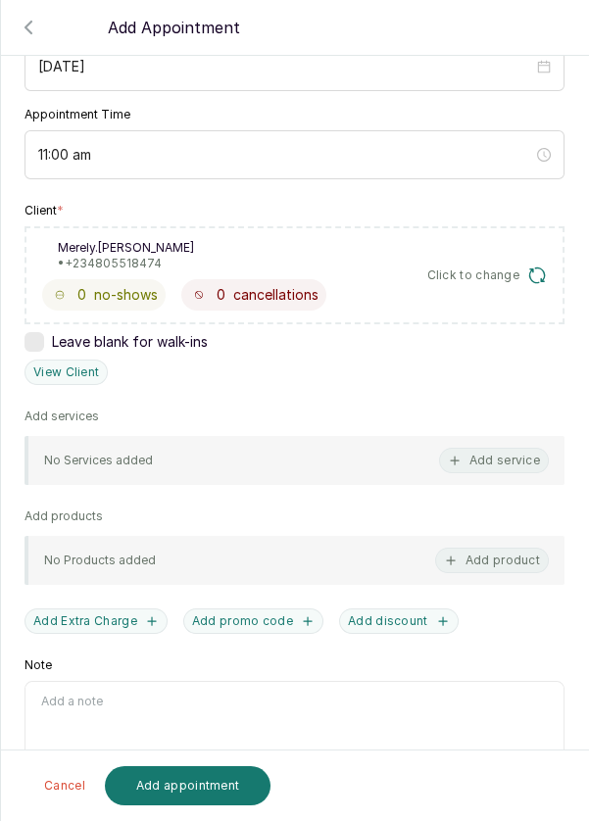
click at [501, 449] on button "Add service" at bounding box center [494, 460] width 110 height 25
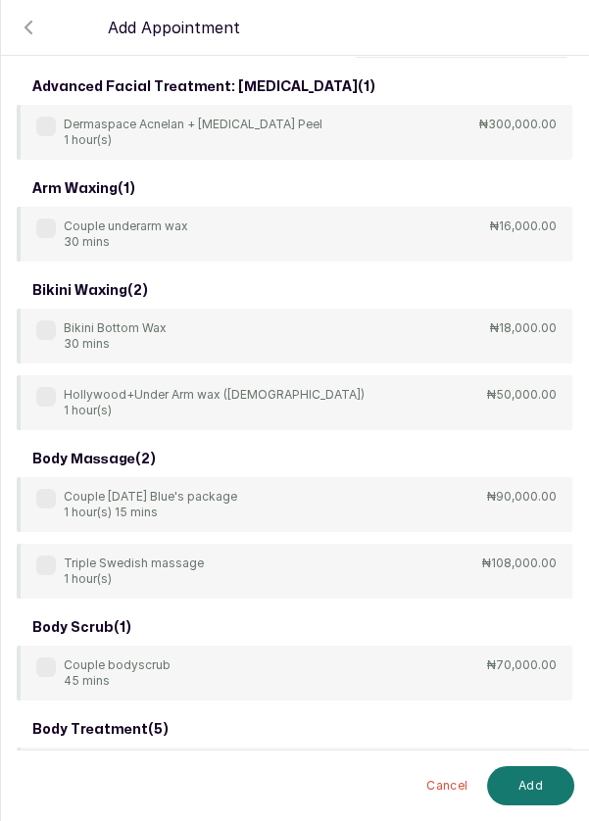
scroll to position [0, 0]
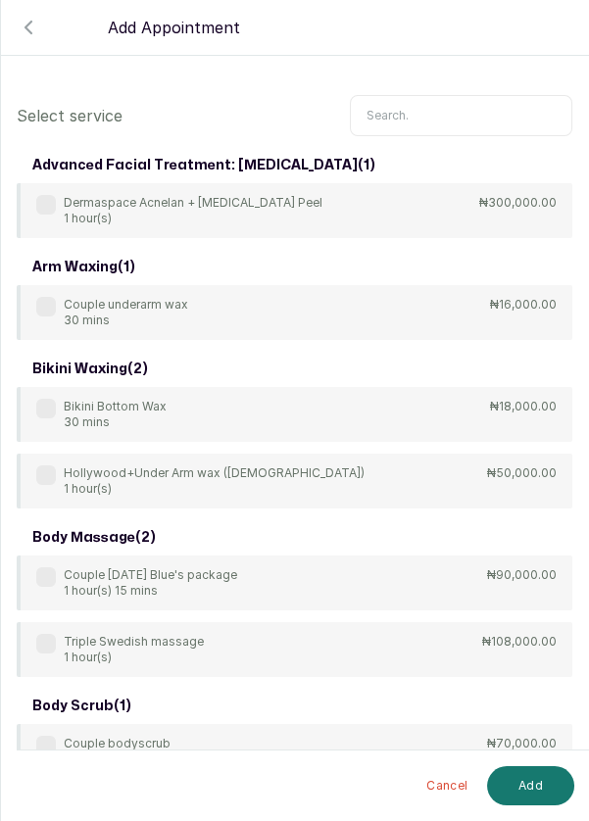
click at [417, 117] on input "text" at bounding box center [461, 115] width 222 height 41
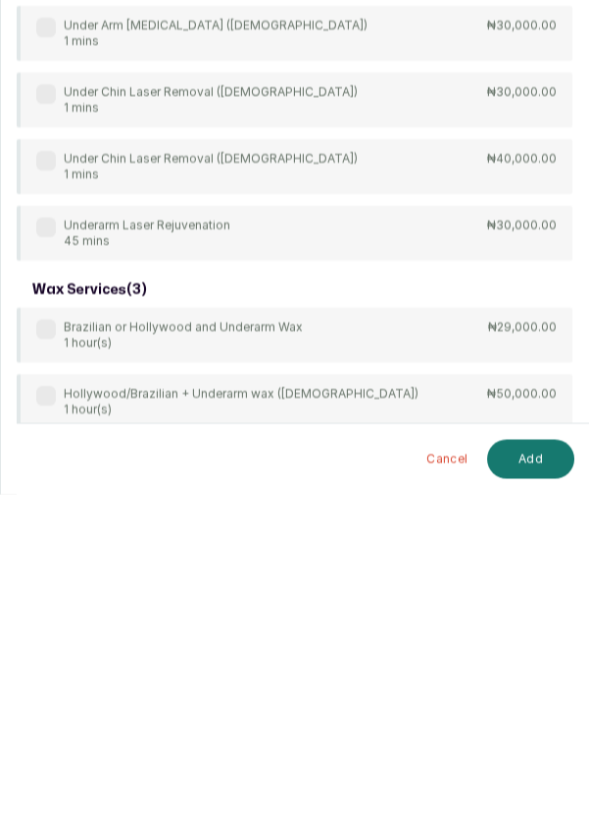
scroll to position [94, 0]
type input "Under"
click at [44, 695] on div "arm waxing ( 1 ) Couple underarm wax 30 mins ₦16,000.00 bikini waxing ( 1 ) Hol…" at bounding box center [295, 275] width 556 height 1098
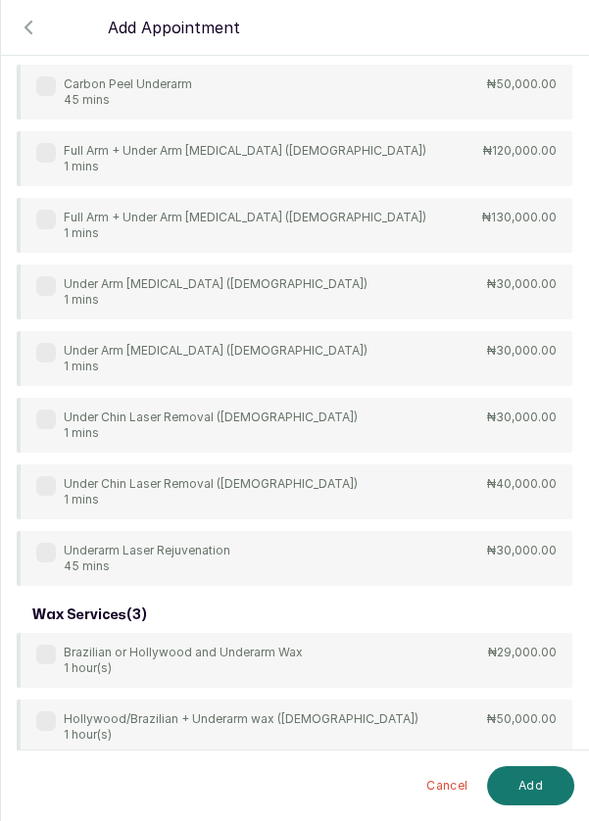
scroll to position [0, 0]
click at [47, 789] on label at bounding box center [46, 788] width 20 height 20
click at [525, 806] on button "Add" at bounding box center [530, 785] width 87 height 39
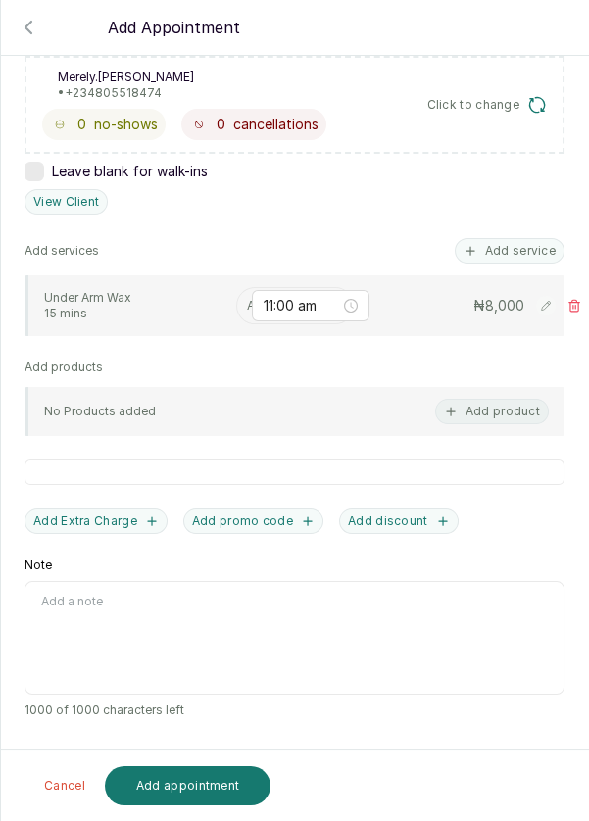
scroll to position [307, 0]
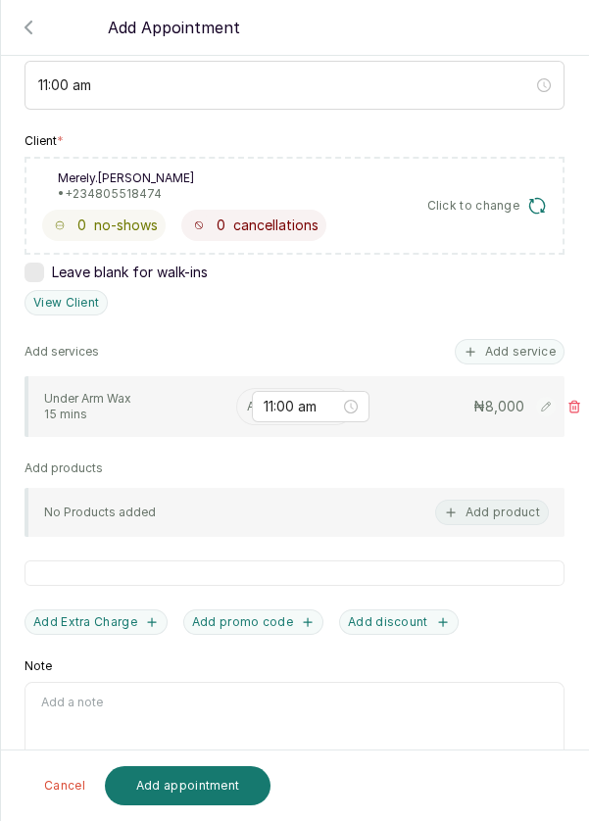
click at [547, 346] on button "Add service" at bounding box center [510, 351] width 110 height 25
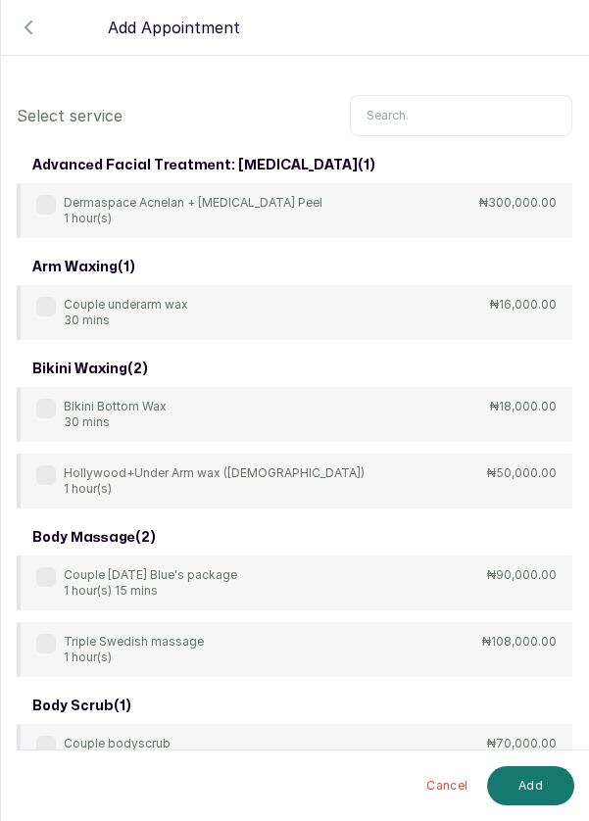
scroll to position [0, 0]
click at [434, 107] on input "text" at bounding box center [461, 115] width 222 height 41
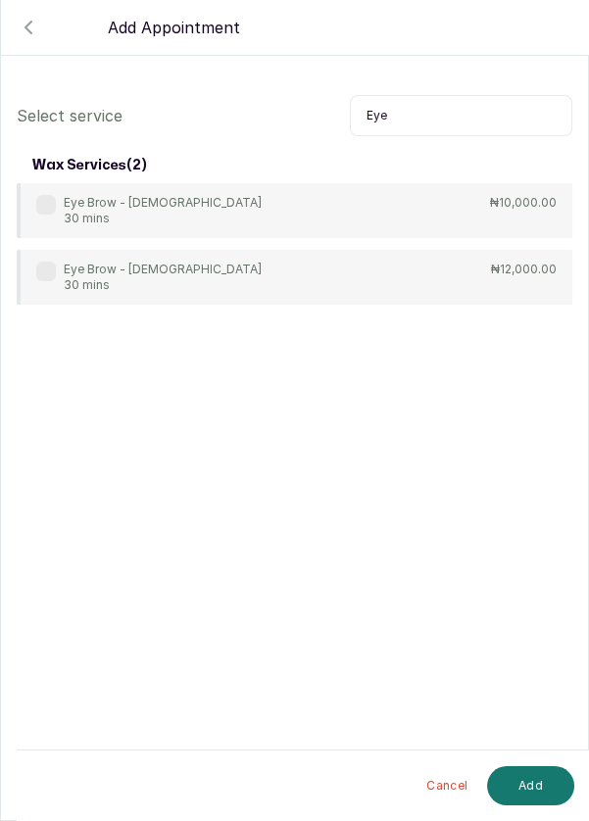
type input "Eye"
click at [38, 195] on label at bounding box center [46, 205] width 20 height 20
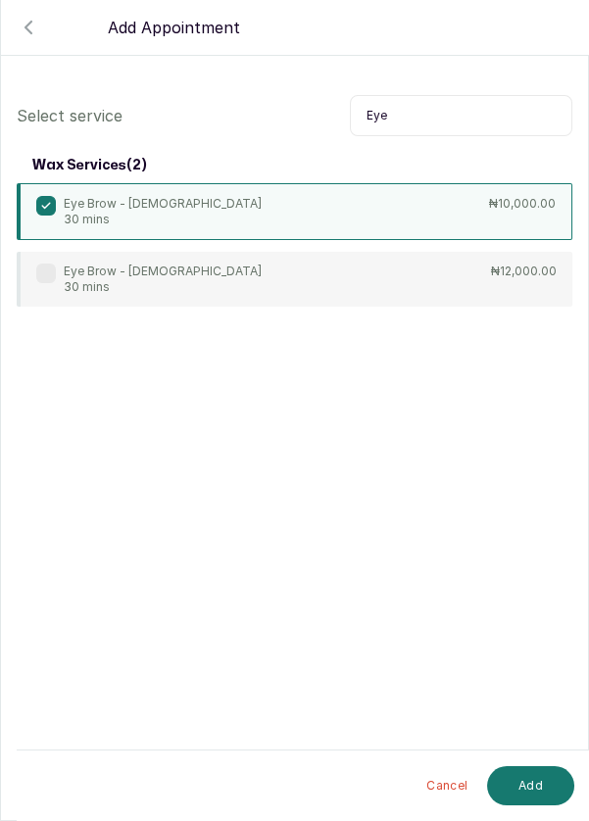
click at [541, 789] on button "Add" at bounding box center [530, 785] width 87 height 39
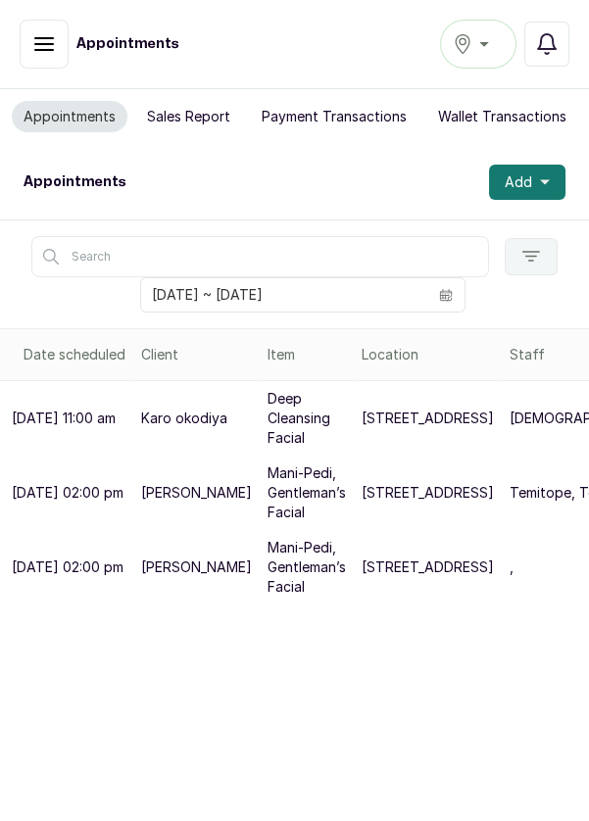
click at [552, 181] on button "Add" at bounding box center [527, 182] width 76 height 35
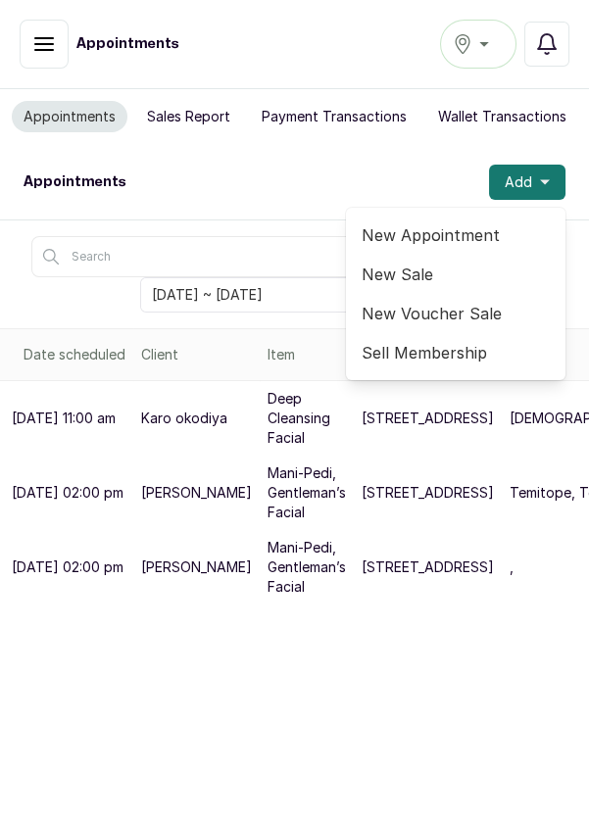
click at [462, 236] on span "New Appointment" at bounding box center [456, 235] width 188 height 24
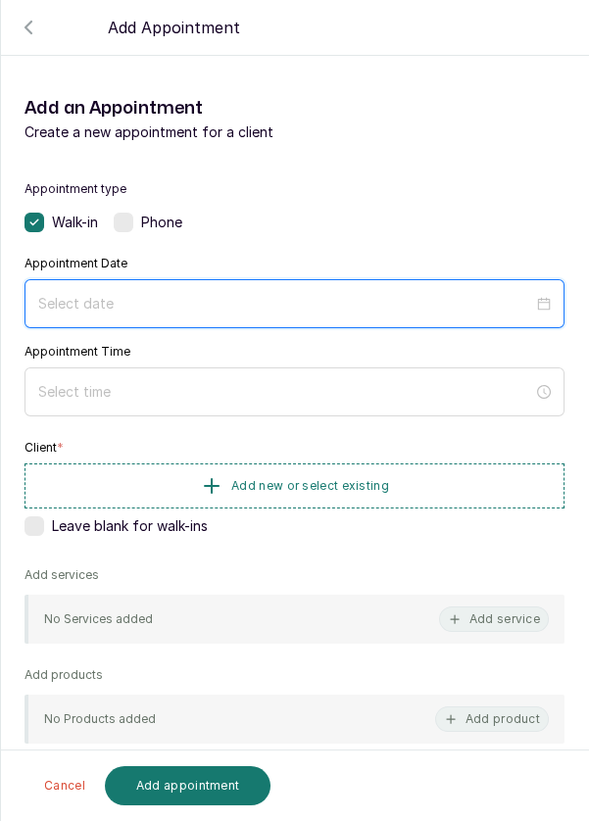
click at [225, 304] on input at bounding box center [285, 304] width 495 height 22
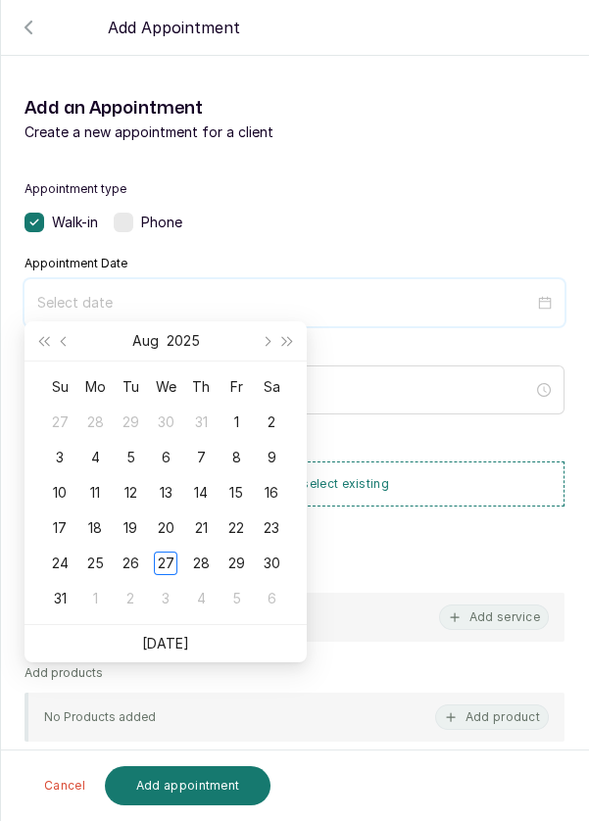
scroll to position [159, 0]
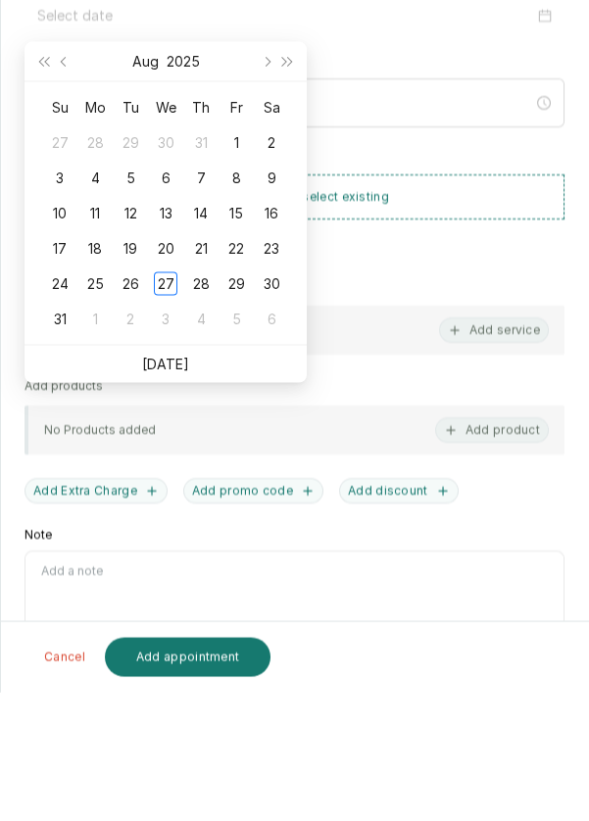
click at [180, 488] on link "Today" at bounding box center [165, 492] width 47 height 17
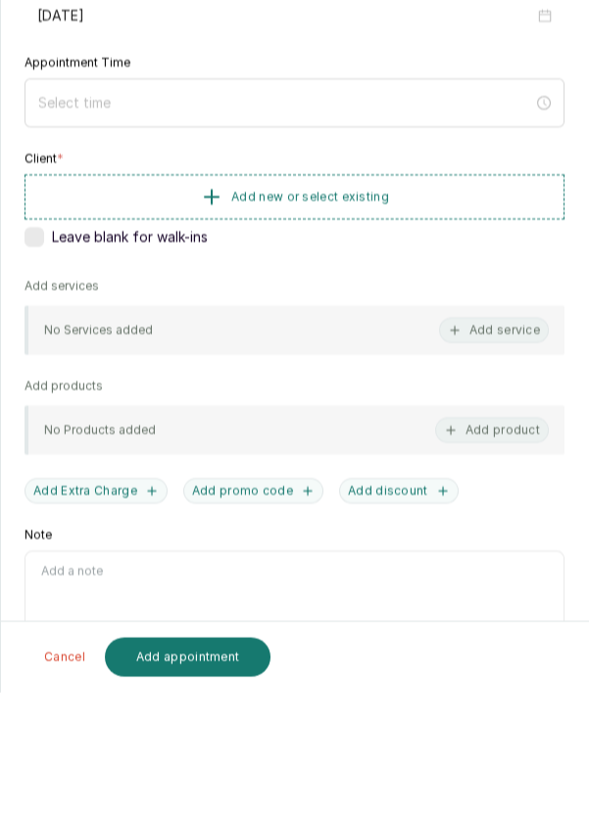
type input "2025/08/27"
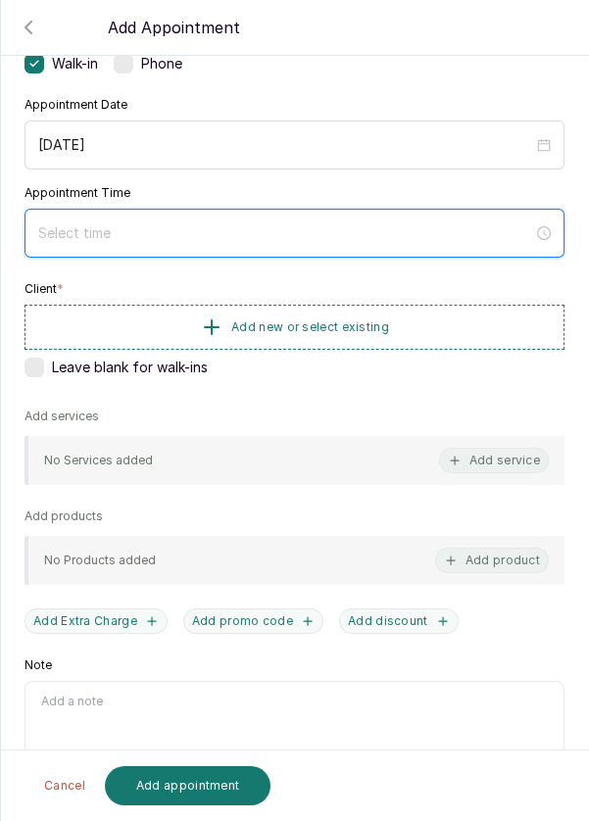
click at [150, 224] on input at bounding box center [285, 233] width 495 height 22
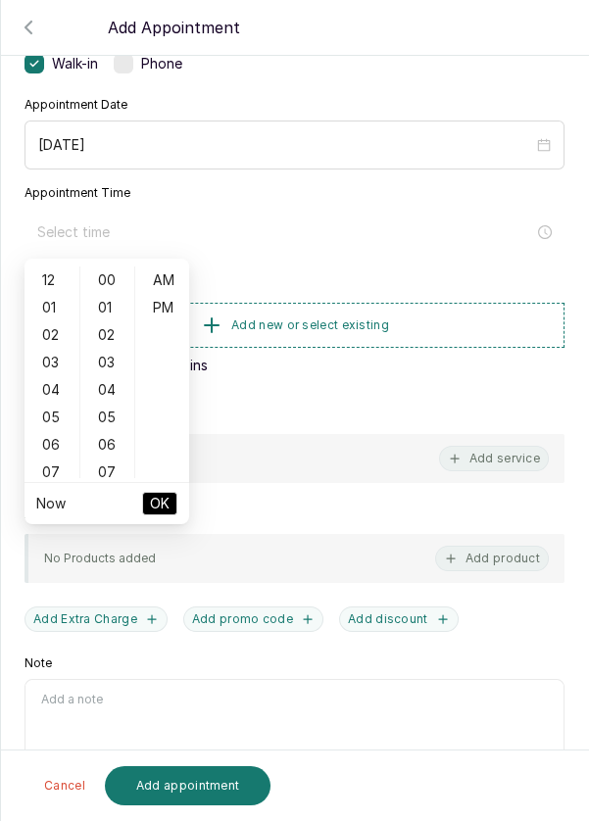
click at [50, 418] on div "05" at bounding box center [51, 417] width 47 height 27
click at [49, 446] on div "11" at bounding box center [51, 445] width 47 height 27
type input "11:00 am"
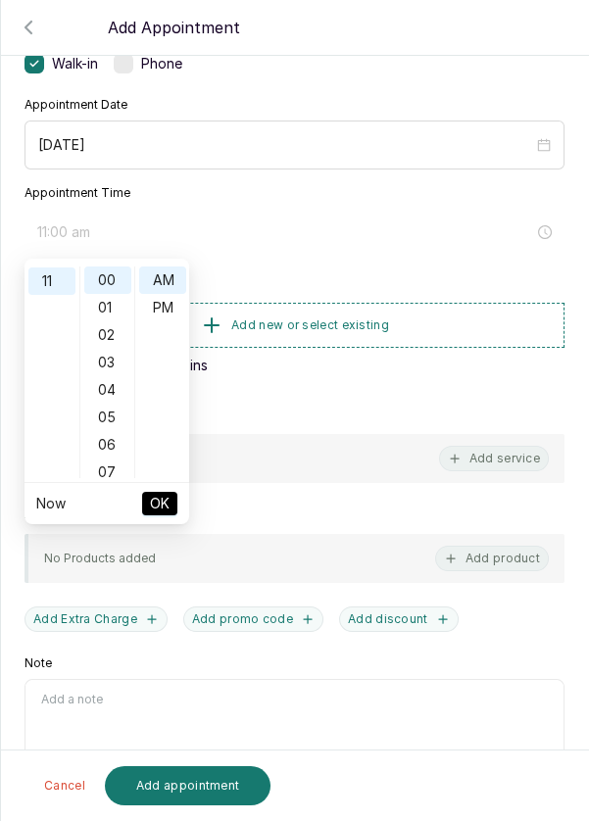
click at [164, 506] on span "OK" at bounding box center [160, 503] width 20 height 37
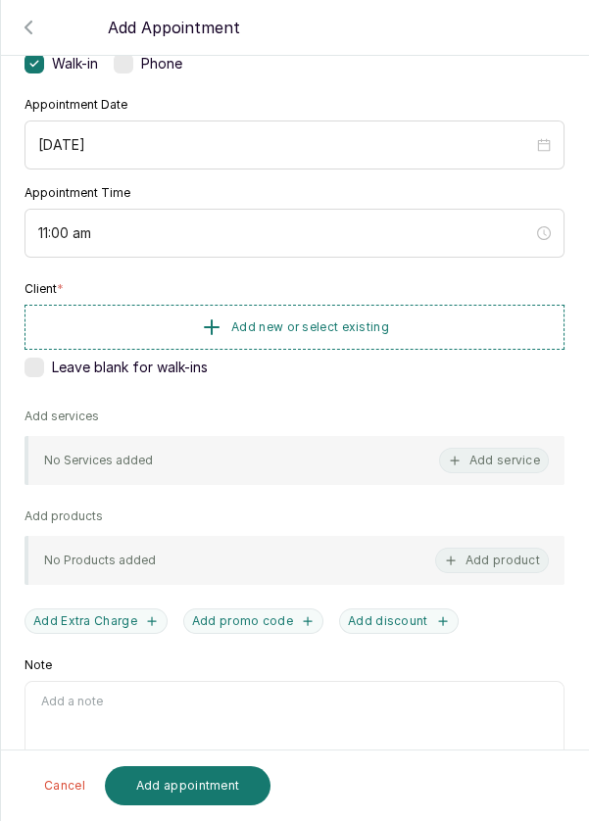
click at [417, 322] on button "Add new or select existing" at bounding box center [295, 327] width 540 height 45
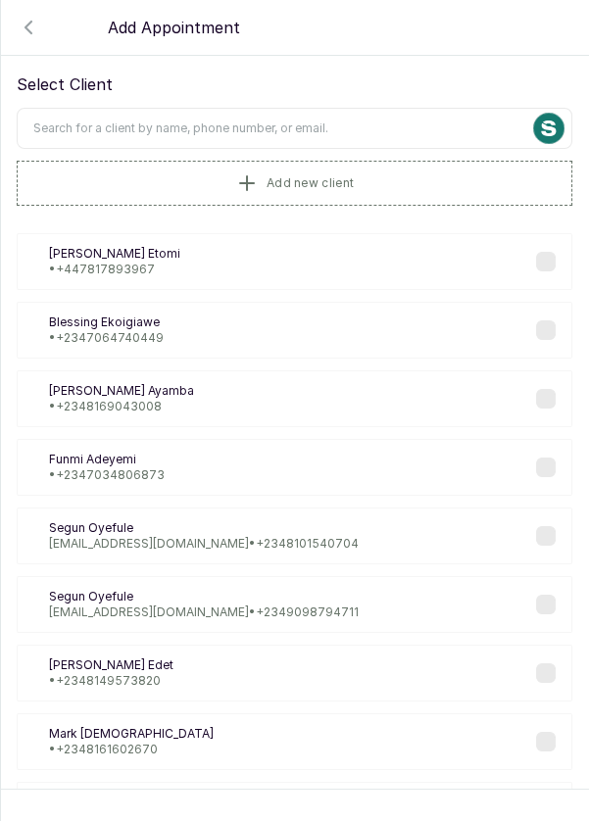
scroll to position [42, 0]
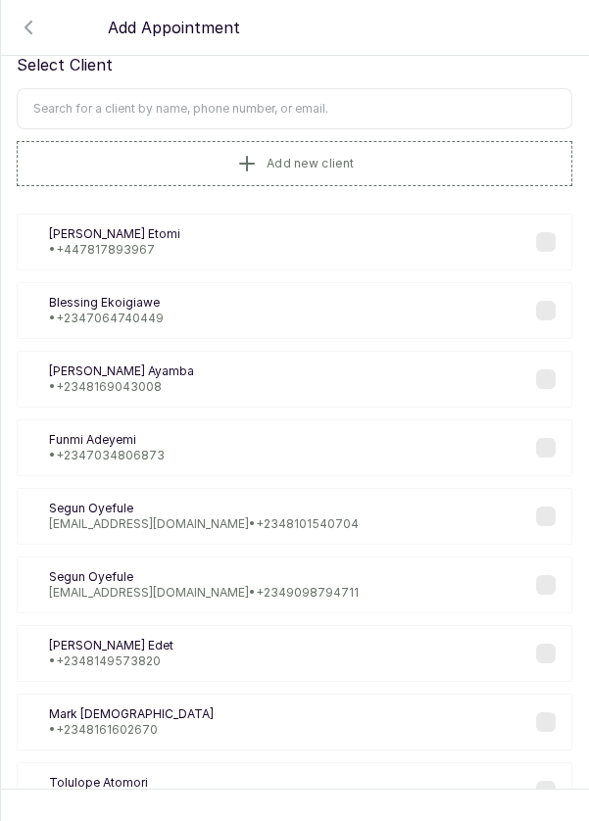
click at [361, 102] on input "text" at bounding box center [295, 108] width 556 height 41
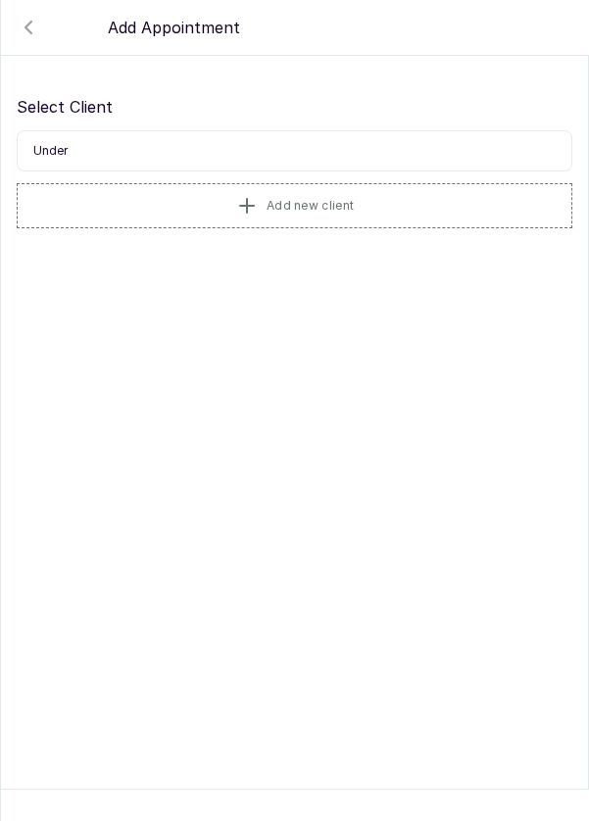
scroll to position [0, 0]
type input "U"
click at [331, 150] on input "text" at bounding box center [295, 150] width 556 height 41
type input "0"
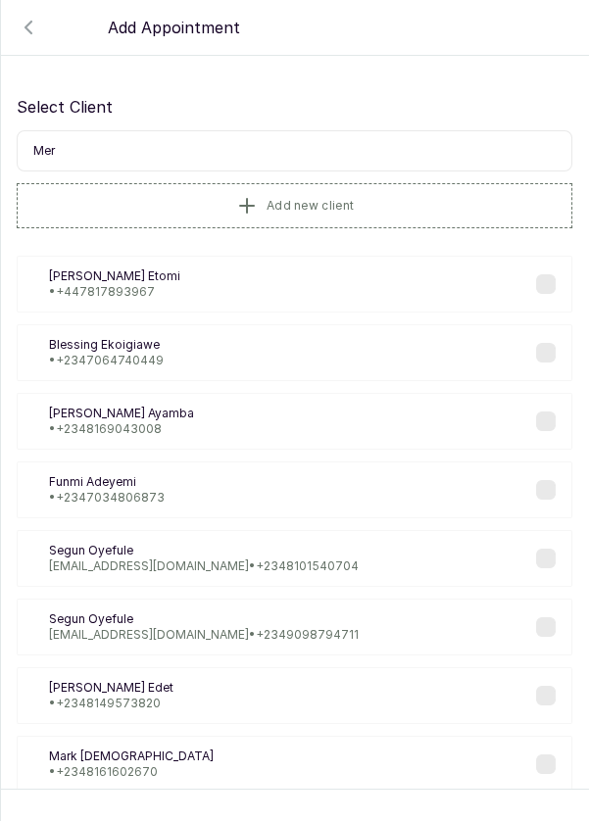
type input "Mere"
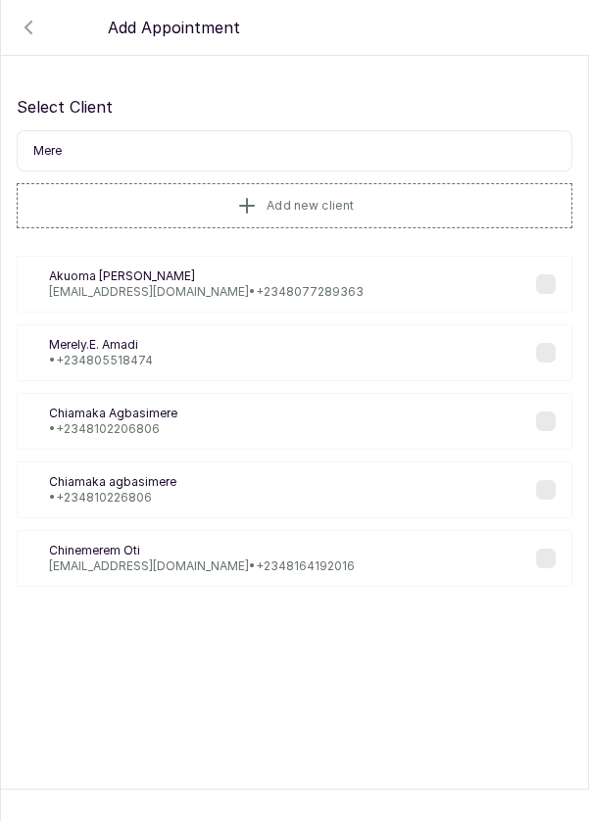
click at [170, 352] on div "MA Merely.E. Amadi • +234 805518474" at bounding box center [295, 352] width 556 height 57
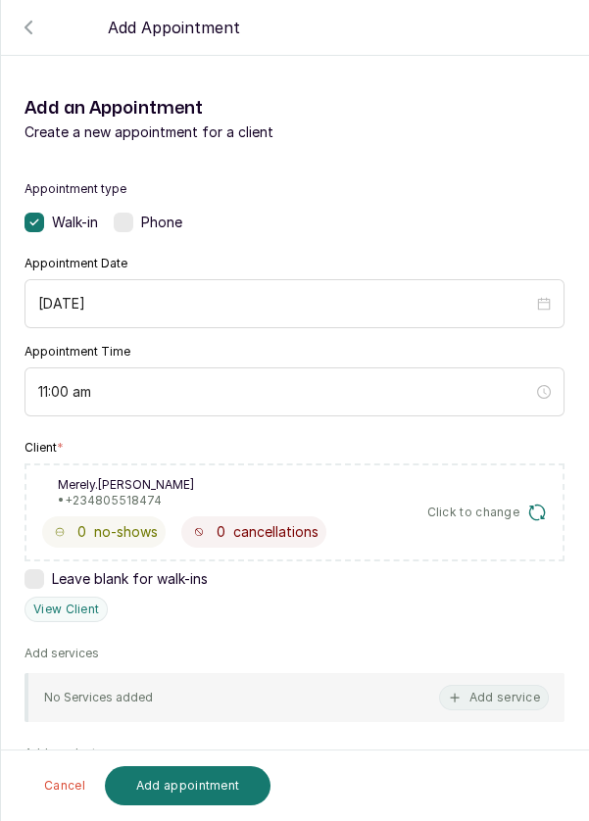
click at [489, 696] on button "Add service" at bounding box center [494, 697] width 110 height 25
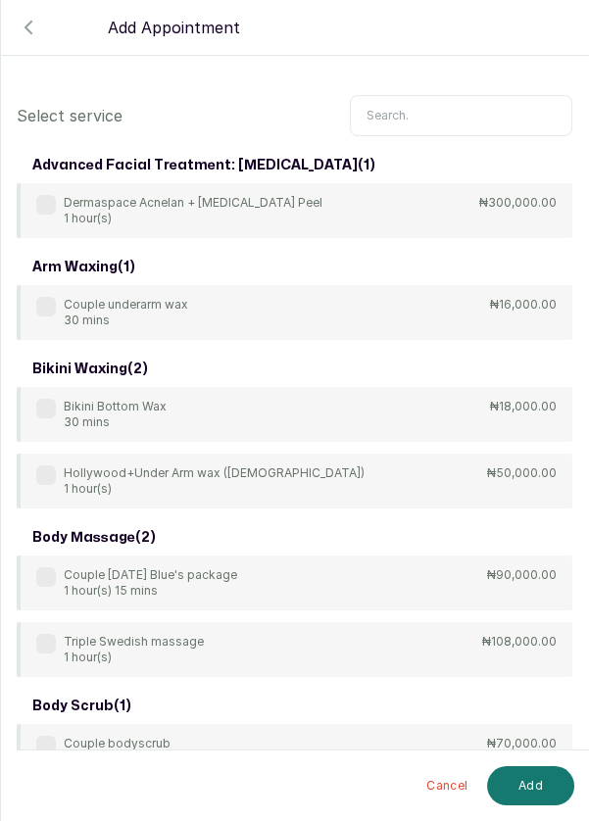
click at [417, 109] on input "text" at bounding box center [461, 115] width 222 height 41
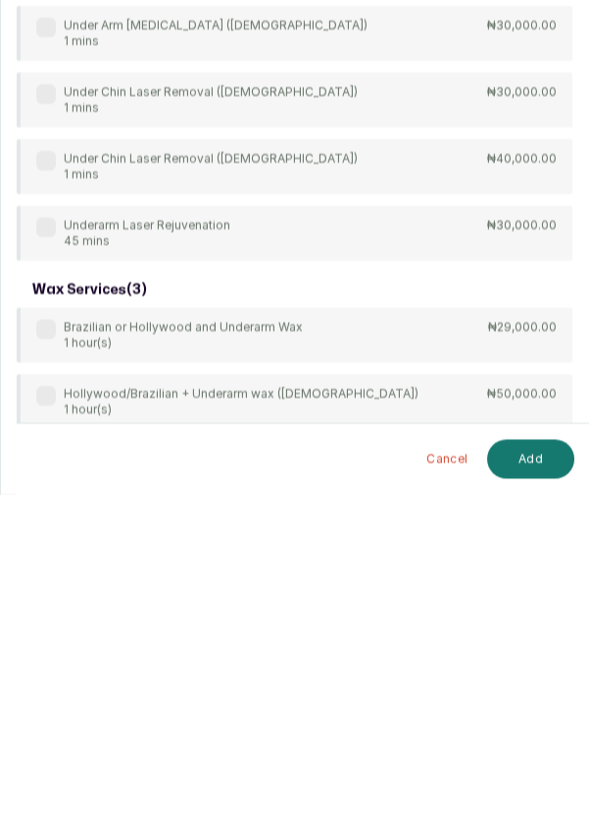
scroll to position [94, 0]
type input "Under"
click at [50, 691] on div "arm waxing ( 1 ) Couple underarm wax 30 mins ₦16,000.00 bikini waxing ( 1 ) Hol…" at bounding box center [295, 275] width 556 height 1098
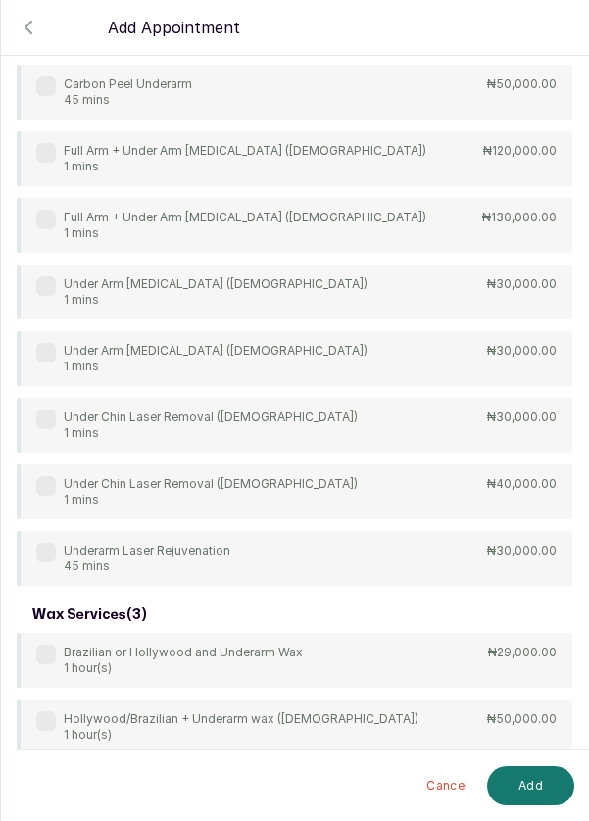
scroll to position [0, 0]
click at [46, 791] on label at bounding box center [46, 788] width 20 height 20
click at [538, 806] on button "Add" at bounding box center [530, 785] width 87 height 39
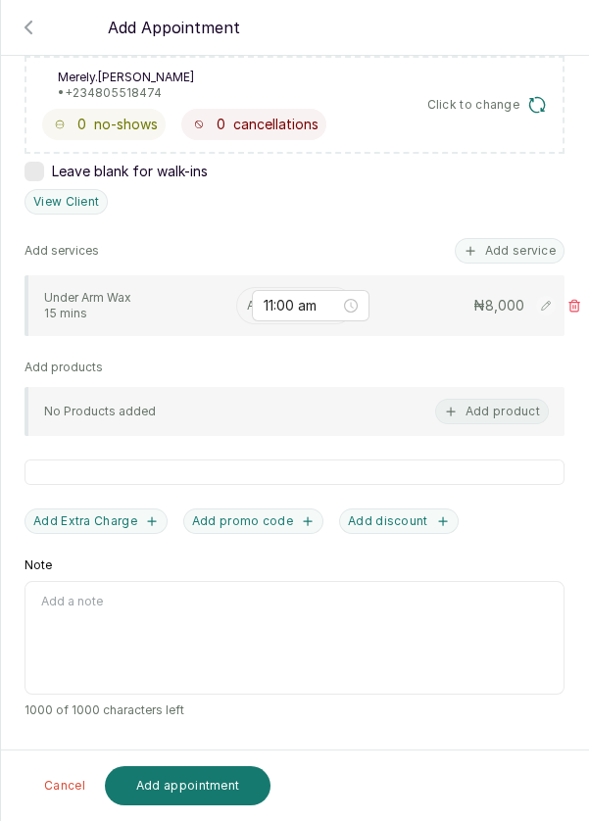
scroll to position [307, 0]
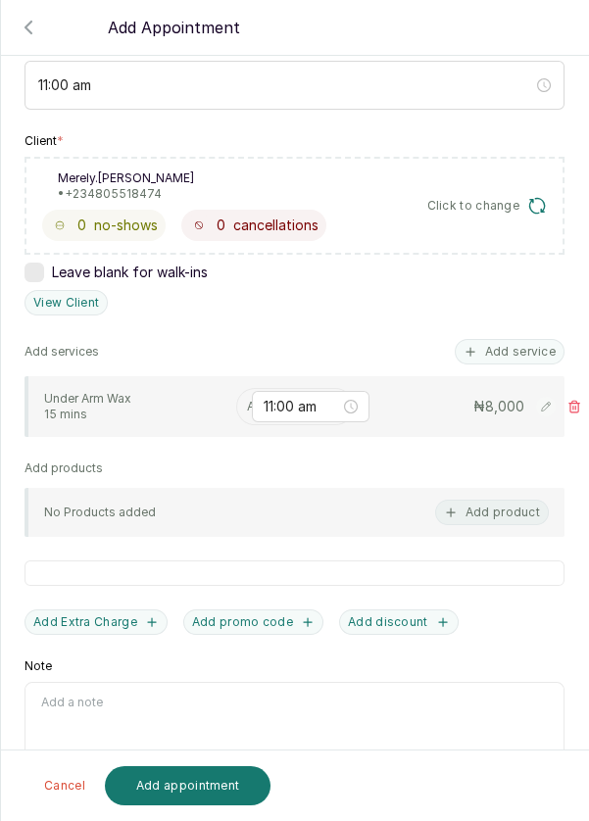
click at [511, 343] on button "Add service" at bounding box center [510, 351] width 110 height 25
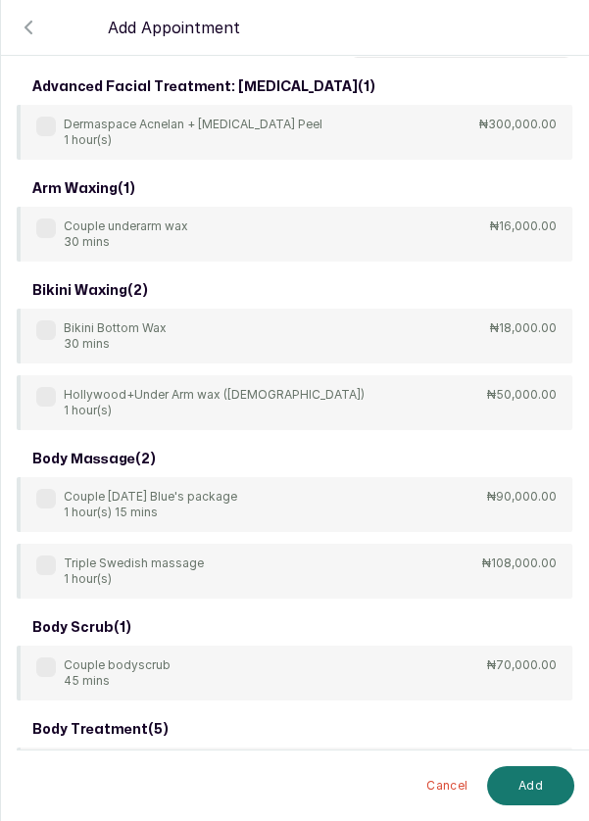
scroll to position [0, 0]
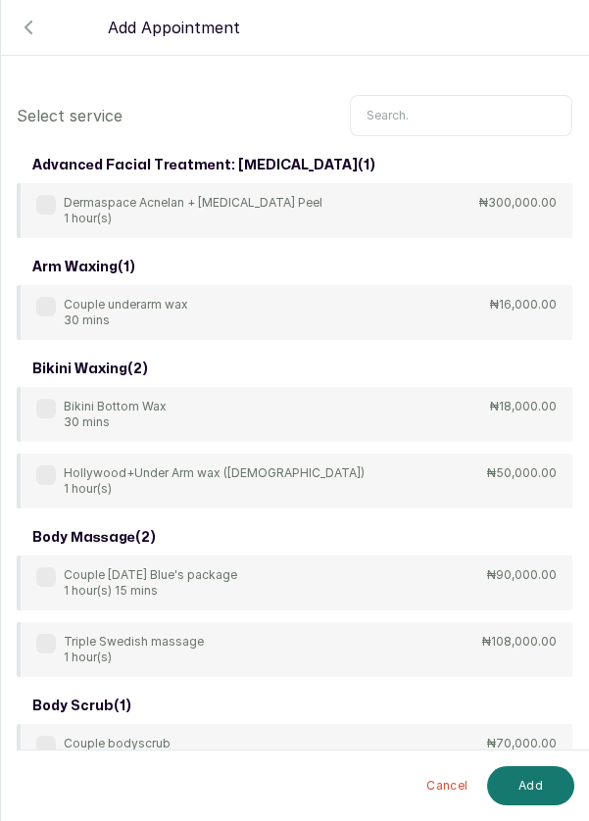
click at [419, 109] on input "text" at bounding box center [461, 115] width 222 height 41
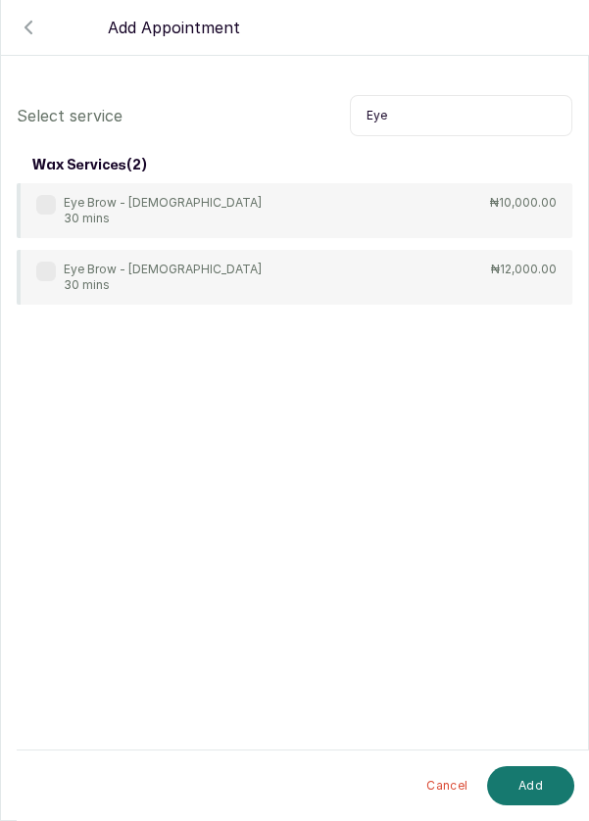
type input "Eye"
click at [50, 198] on label at bounding box center [46, 205] width 20 height 20
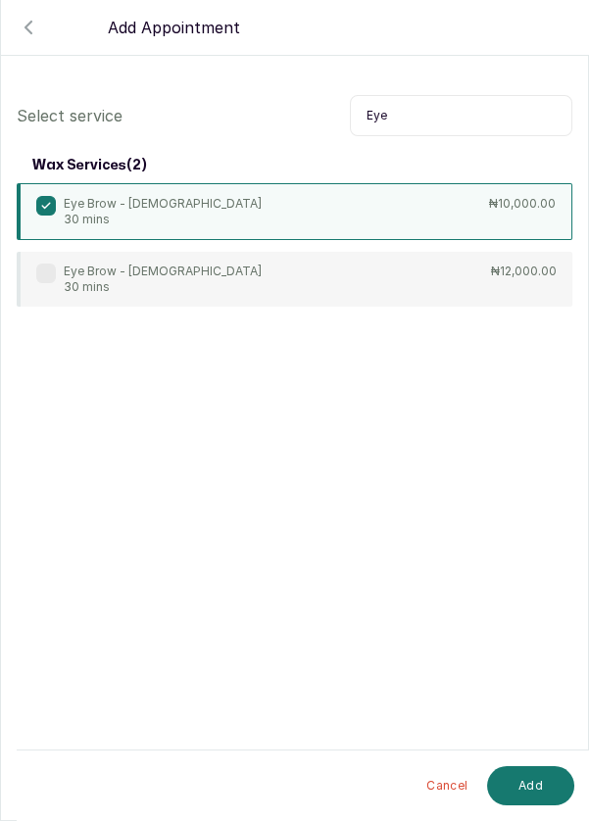
click at [535, 787] on button "Add" at bounding box center [530, 785] width 87 height 39
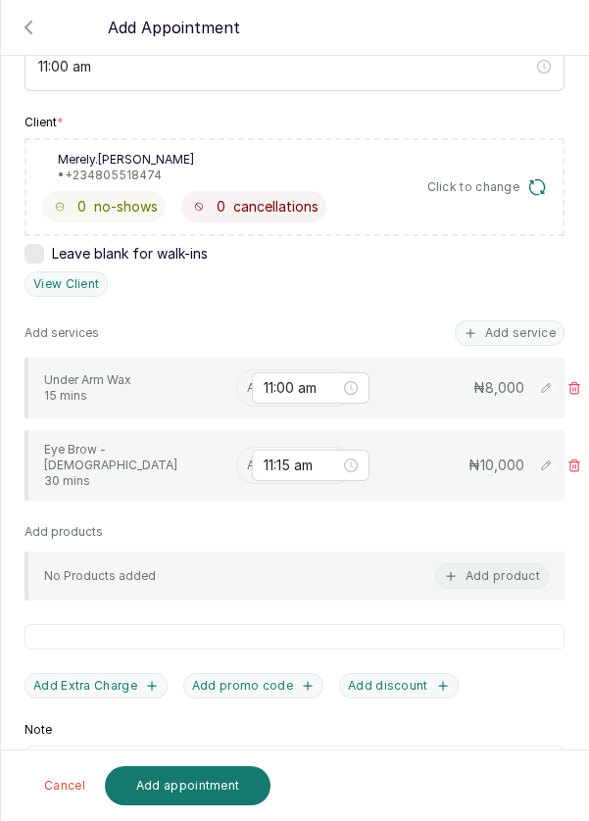
scroll to position [326, 0]
click at [520, 332] on button "Add service" at bounding box center [510, 332] width 110 height 25
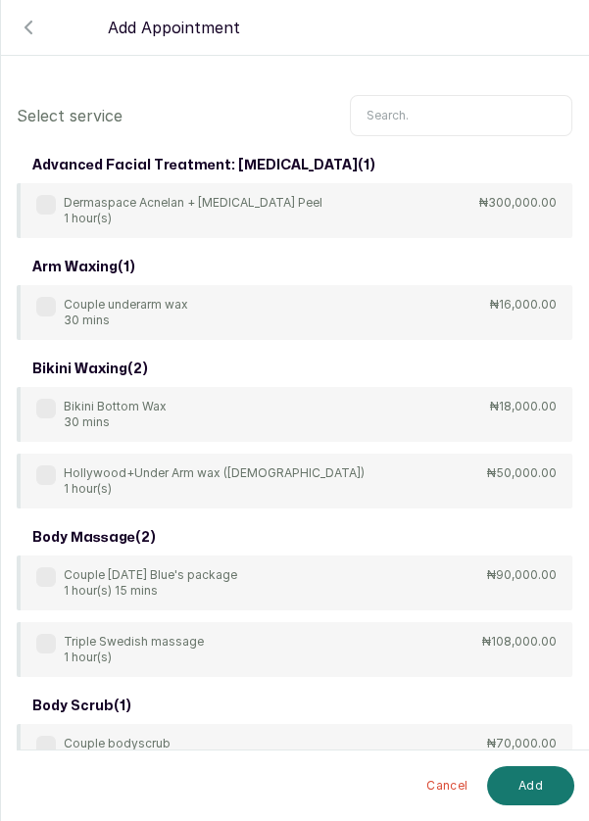
scroll to position [0, 0]
click at [420, 109] on input "text" at bounding box center [461, 115] width 222 height 41
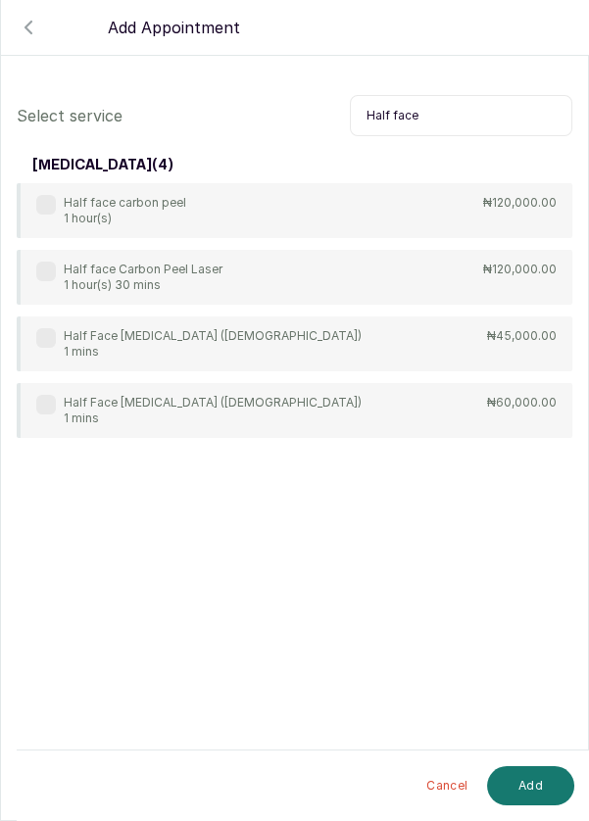
type input "Half face"
click at [40, 343] on label at bounding box center [46, 338] width 20 height 20
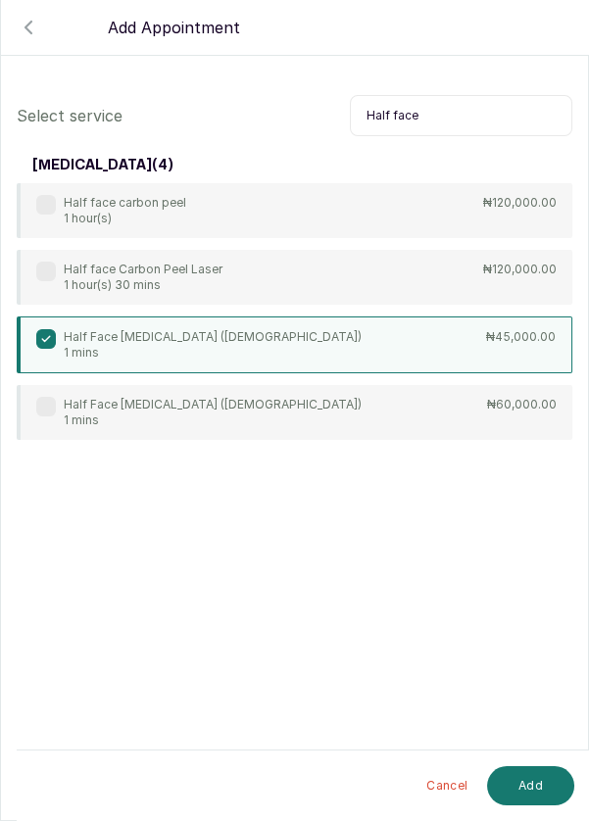
click at [528, 786] on button "Add" at bounding box center [530, 785] width 87 height 39
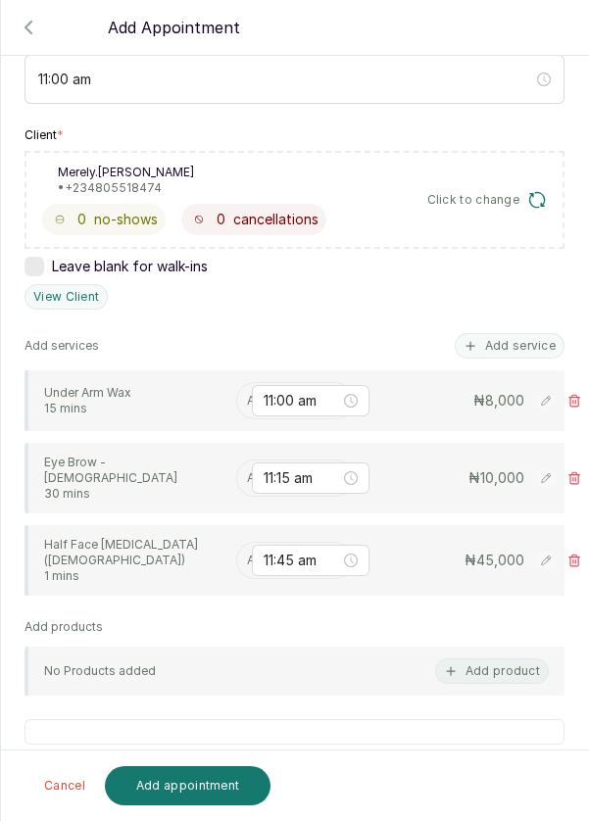
scroll to position [315, 0]
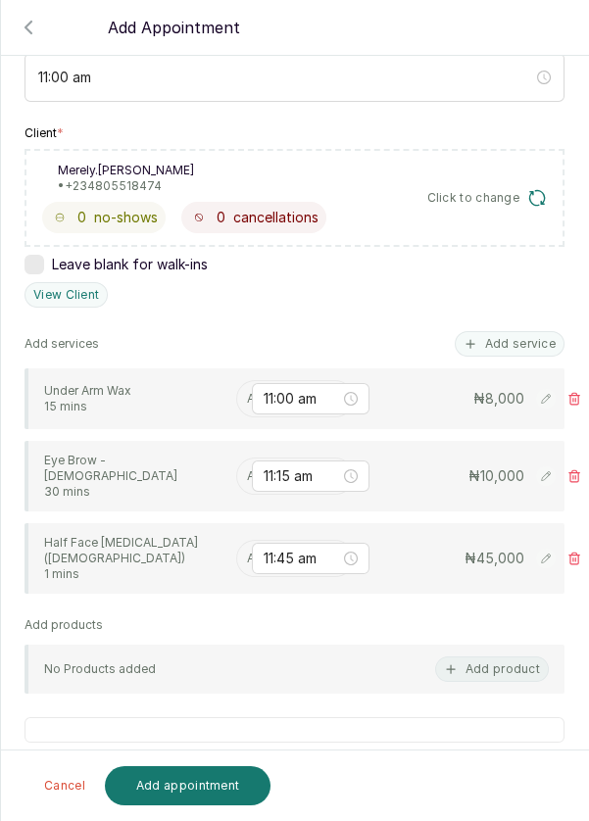
click at [247, 394] on input "text" at bounding box center [248, 399] width 3 height 14
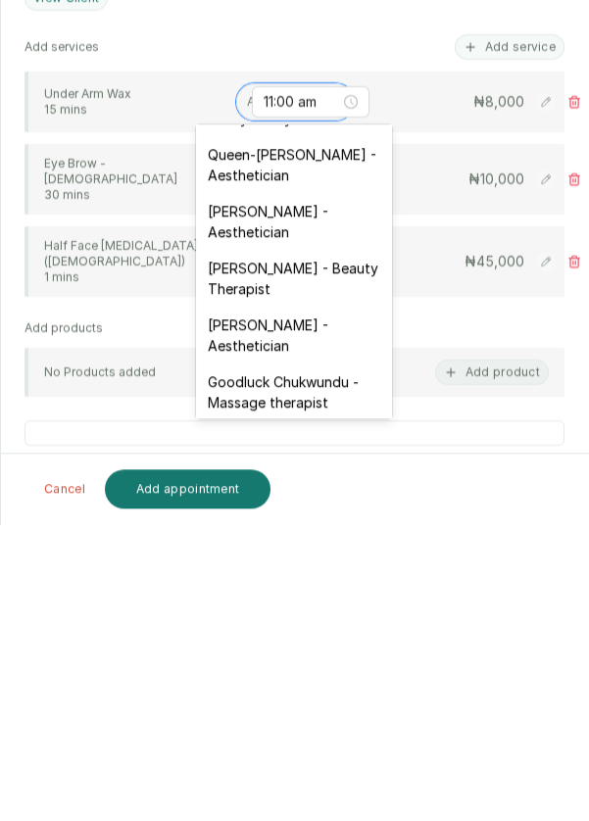
scroll to position [446, 0]
click at [334, 665] on div "Goodluck Chukwundu - Massage therapist" at bounding box center [294, 690] width 196 height 57
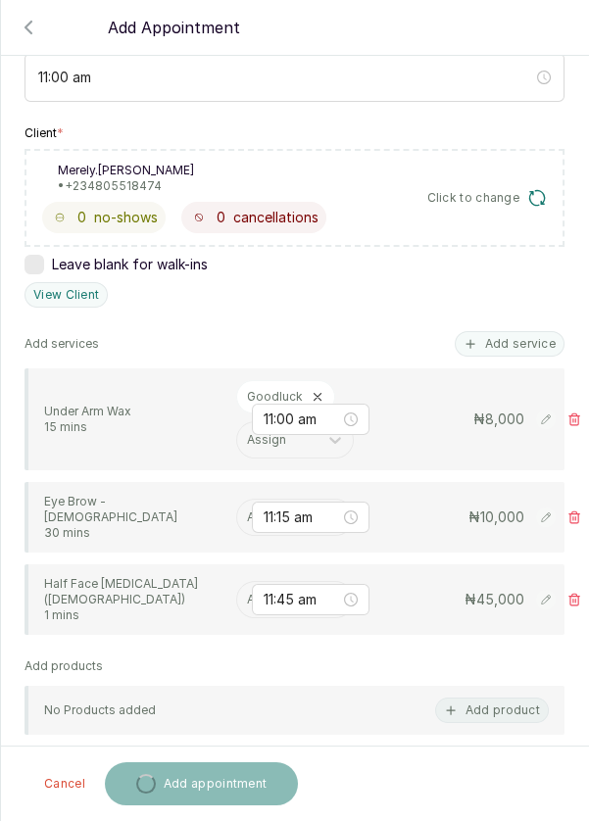
click at [248, 511] on input "text" at bounding box center [248, 518] width 3 height 14
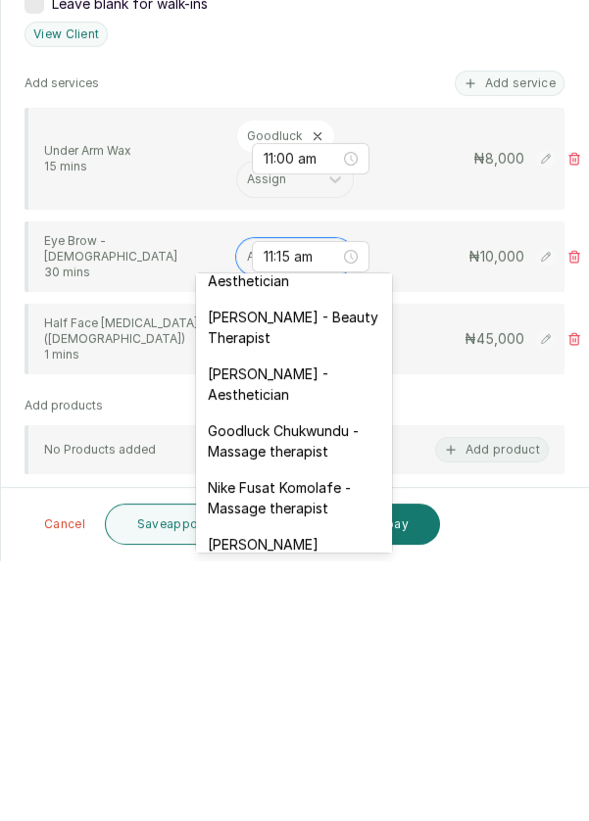
scroll to position [547, 0]
click at [331, 674] on div "Goodluck Chukwundu - Massage therapist" at bounding box center [294, 701] width 196 height 57
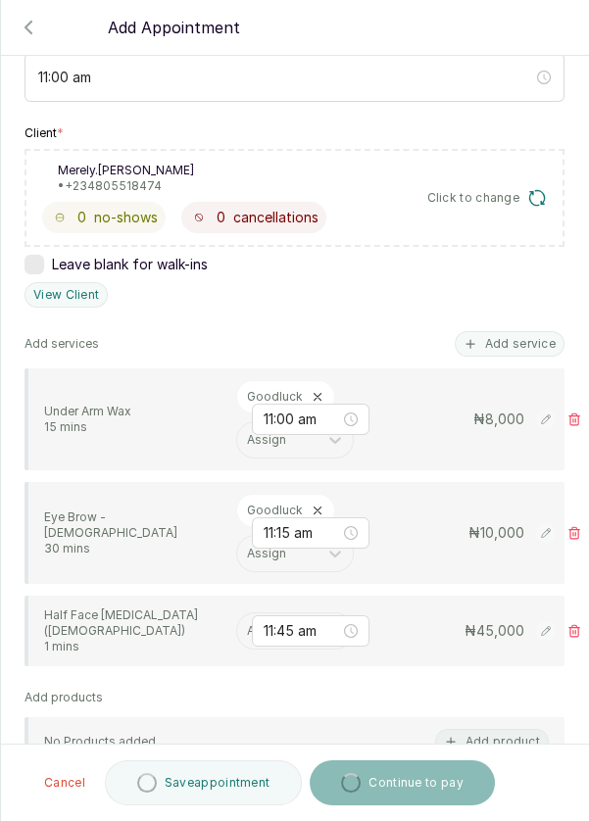
click at [247, 625] on input "text" at bounding box center [248, 631] width 3 height 14
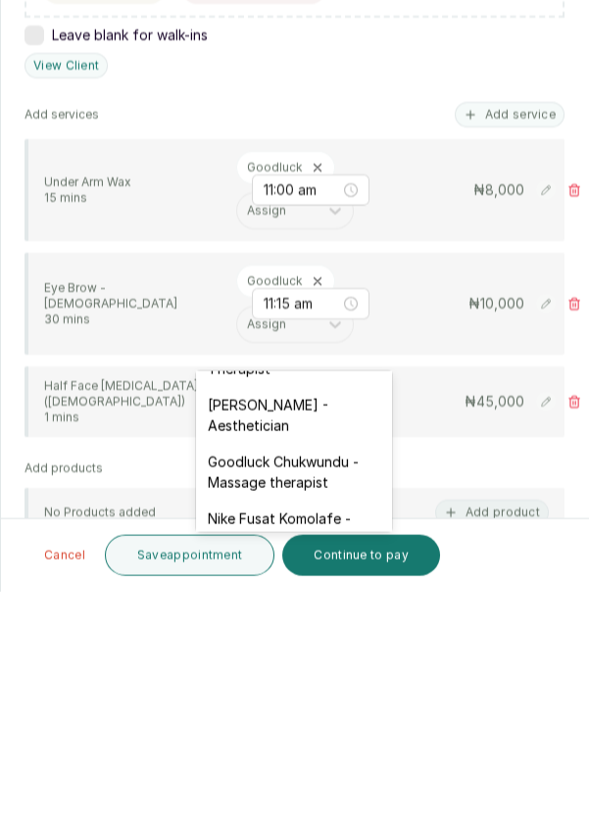
scroll to position [617, 0]
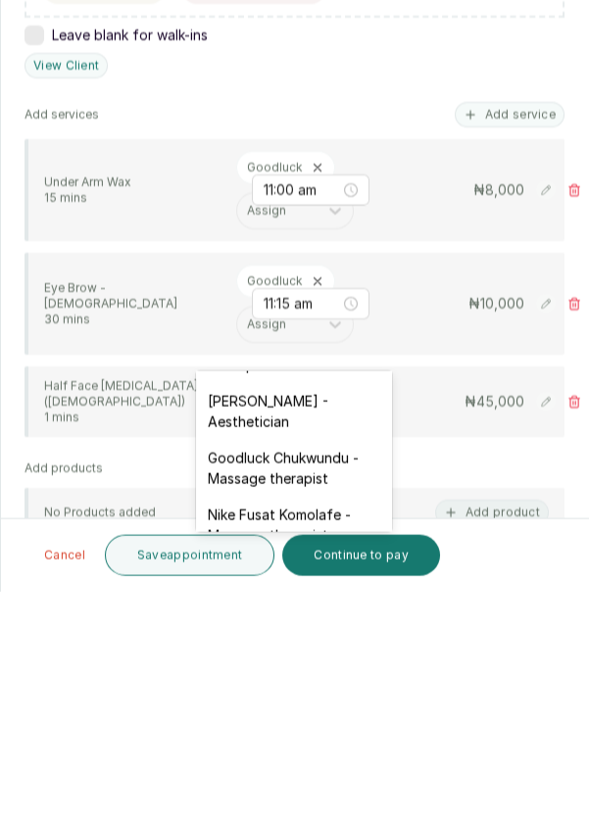
click at [342, 671] on div "Goodluck Chukwundu - Massage therapist" at bounding box center [294, 697] width 196 height 57
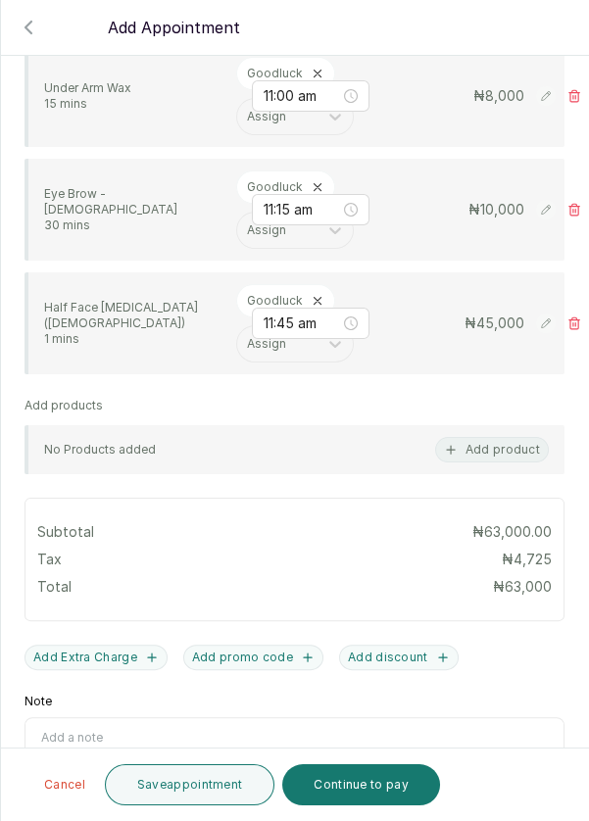
scroll to position [639, 0]
click at [224, 783] on button "Save appointment" at bounding box center [190, 784] width 171 height 41
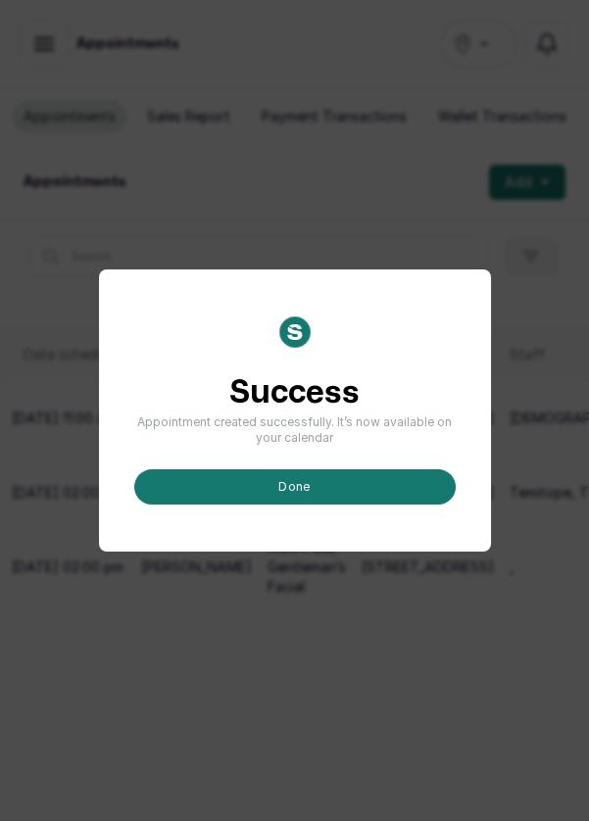
click at [371, 505] on button "done" at bounding box center [294, 486] width 321 height 35
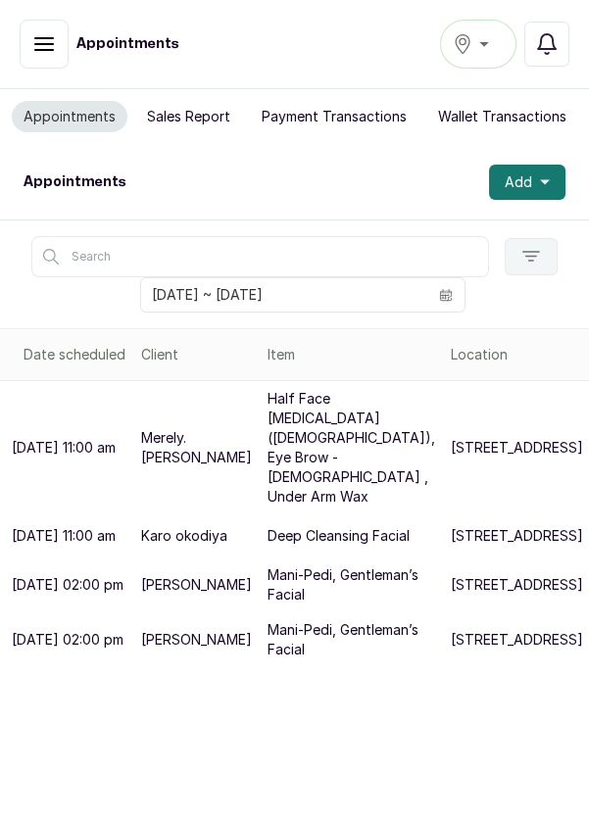
scroll to position [10, 0]
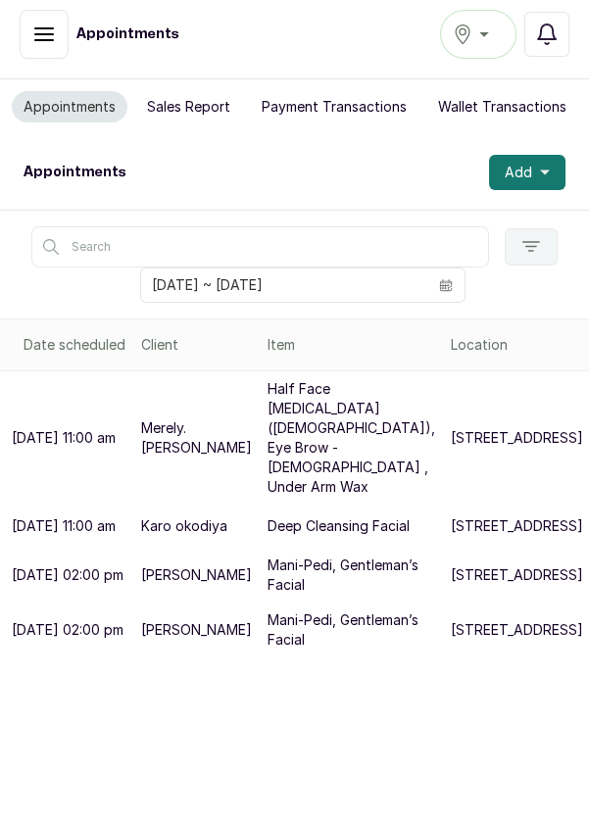
click at [95, 640] on p "[DATE] 02:00 pm" at bounding box center [68, 630] width 112 height 20
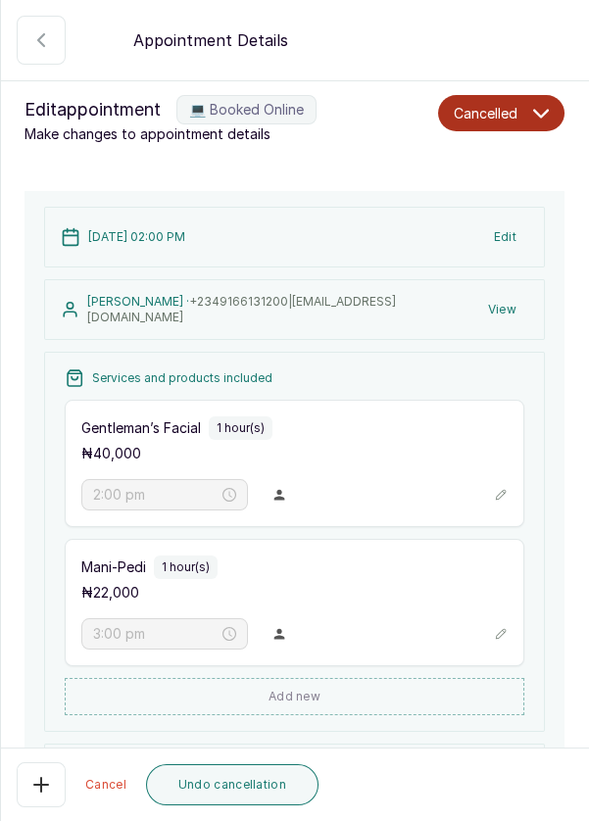
click at [36, 797] on icon "button" at bounding box center [41, 785] width 24 height 24
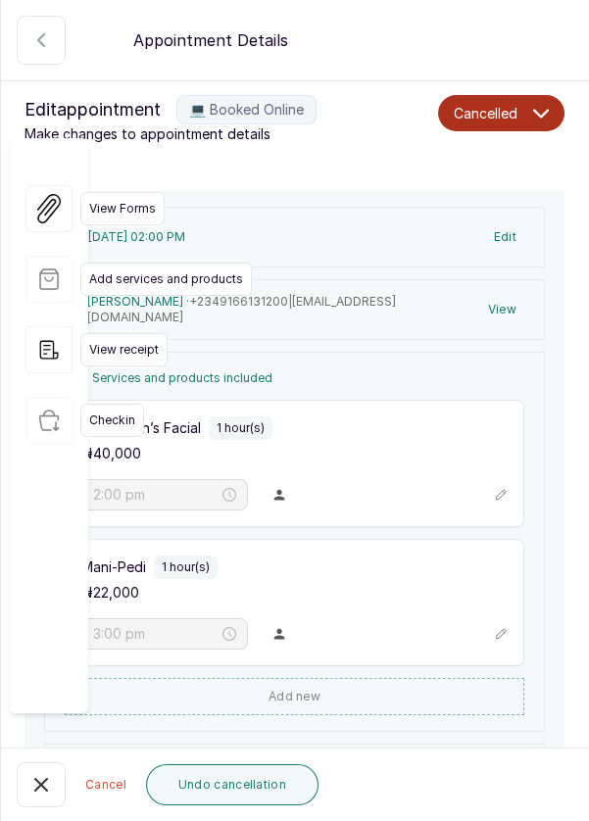
click at [39, 797] on icon "button" at bounding box center [41, 785] width 24 height 24
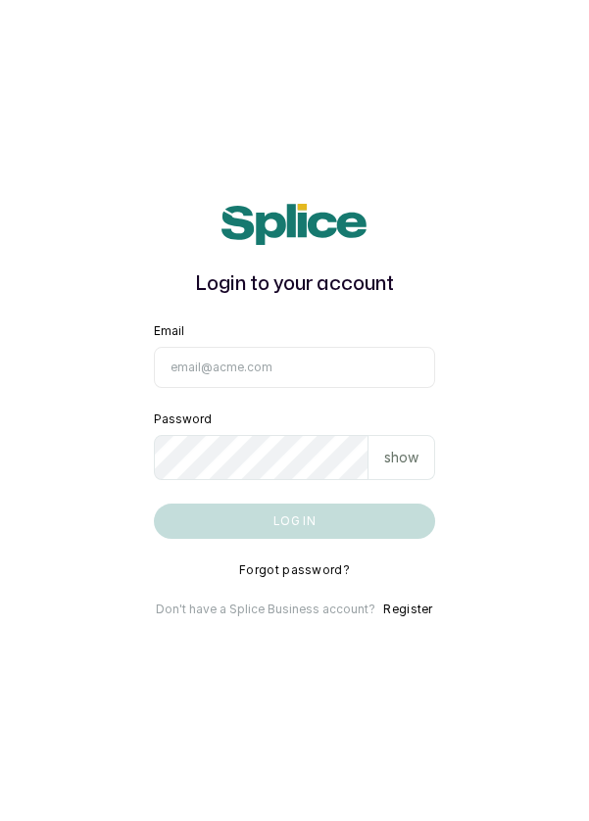
click at [304, 388] on input "Email" at bounding box center [295, 367] width 282 height 41
type input "info@dermaspaceng.com"
click at [154, 504] on button "Log in" at bounding box center [295, 521] width 282 height 35
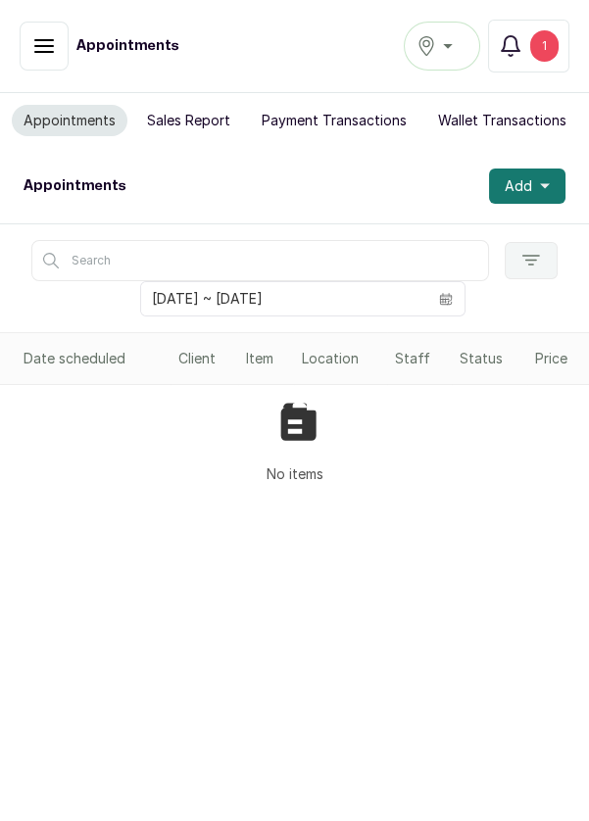
click at [452, 44] on div "Ikoyi" at bounding box center [442, 46] width 51 height 24
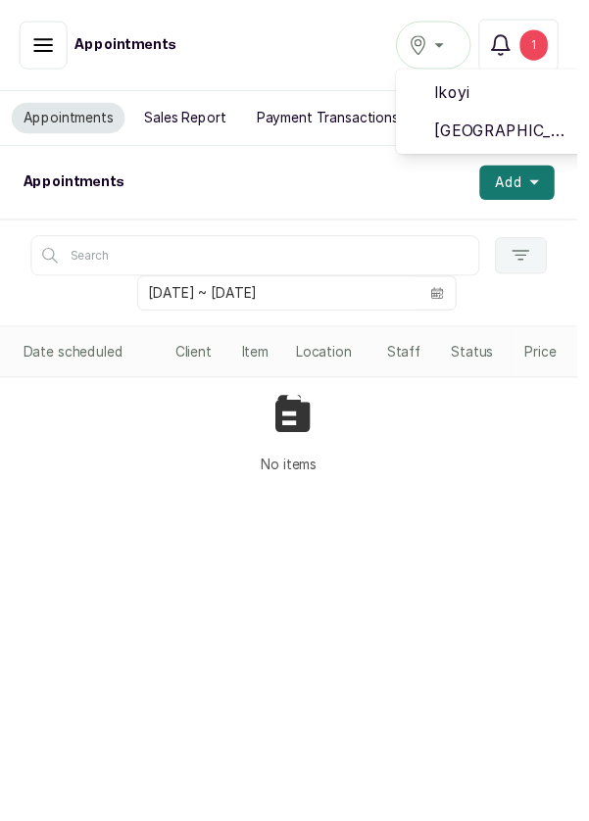
click at [494, 125] on span "[GEOGRAPHIC_DATA]" at bounding box center [513, 134] width 141 height 24
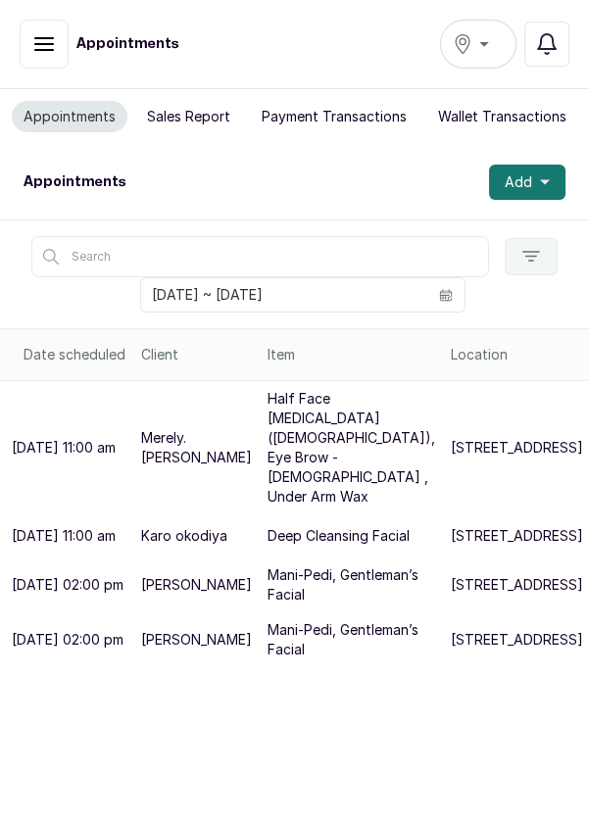
click at [550, 174] on button "Add" at bounding box center [527, 182] width 76 height 35
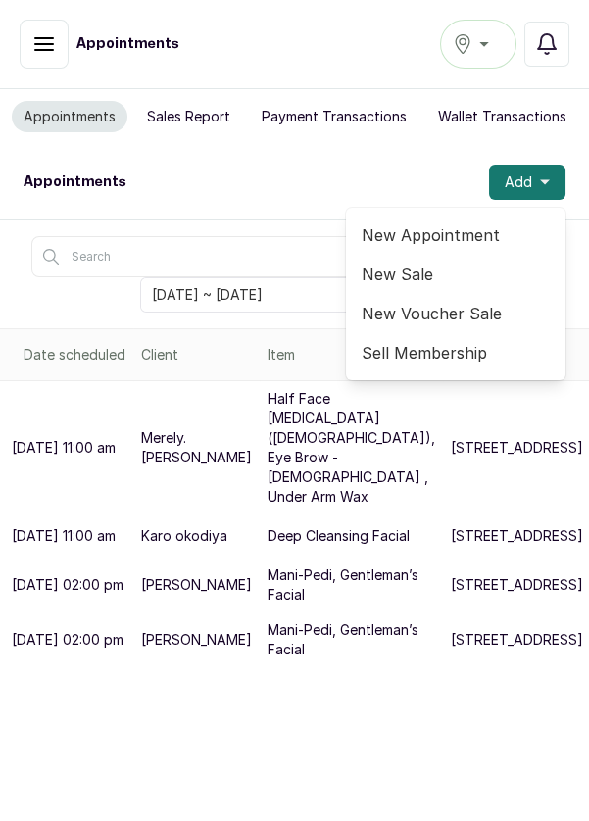
click at [452, 230] on span "New Appointment" at bounding box center [456, 235] width 188 height 24
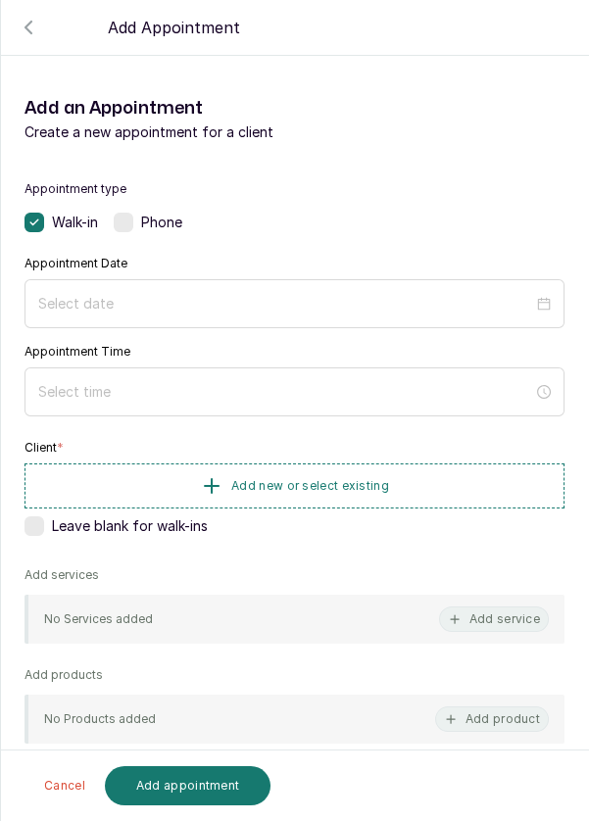
click at [242, 282] on div at bounding box center [295, 303] width 540 height 49
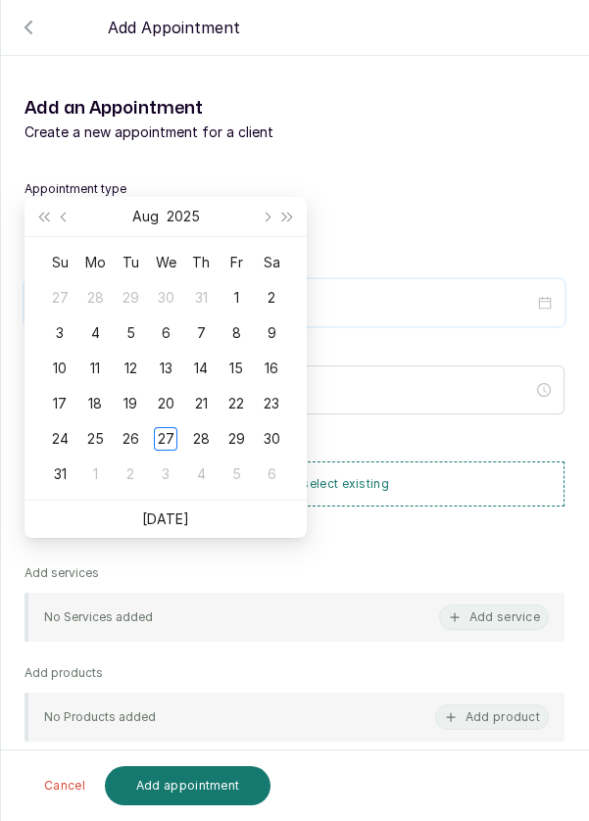
scroll to position [159, 0]
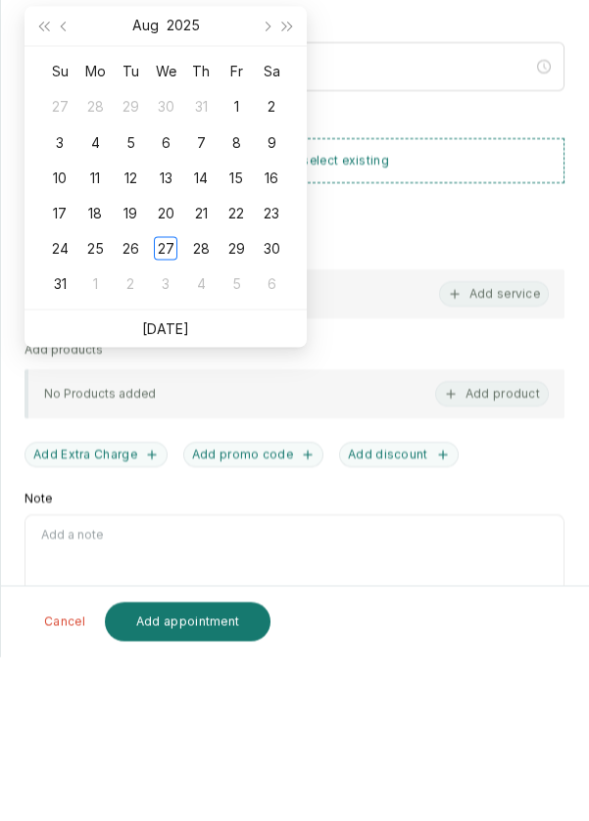
click at [177, 500] on link "[DATE]" at bounding box center [165, 492] width 47 height 17
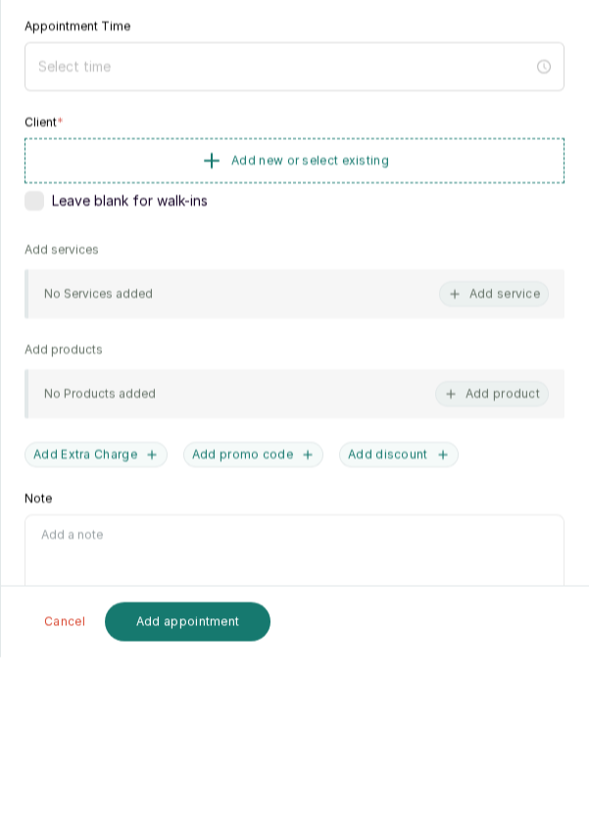
type input "[DATE]"
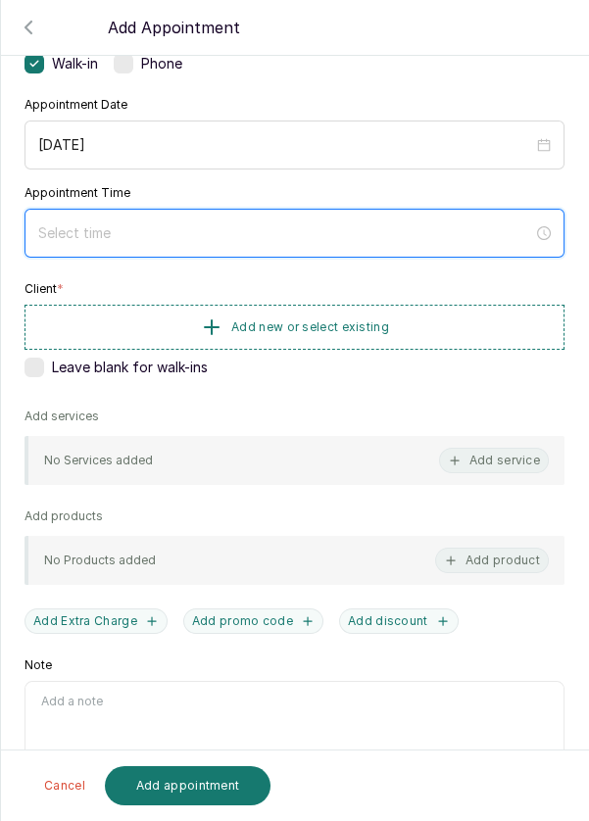
click at [142, 233] on input at bounding box center [285, 233] width 495 height 22
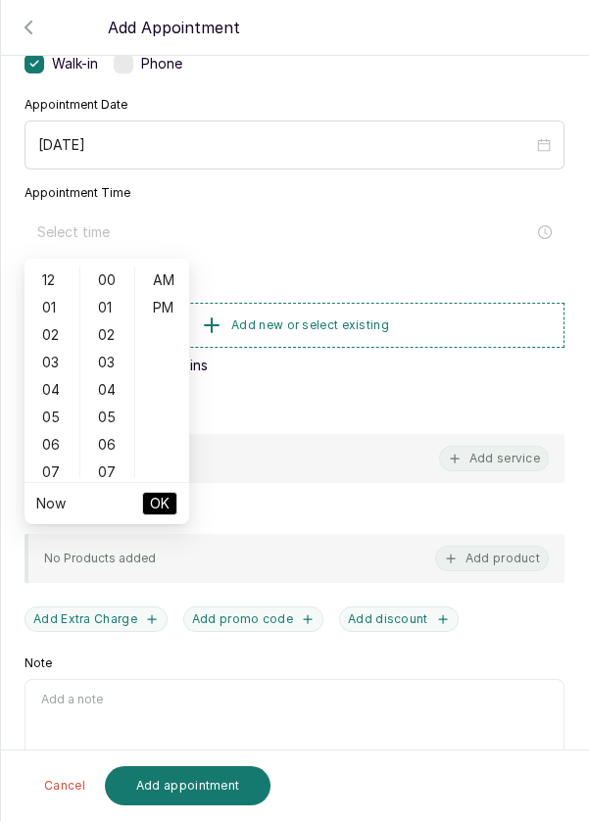
click at [46, 273] on div "12" at bounding box center [51, 280] width 47 height 27
click at [166, 307] on div "PM" at bounding box center [162, 307] width 47 height 27
type input "12:00 pm"
click at [164, 505] on span "OK" at bounding box center [160, 503] width 20 height 37
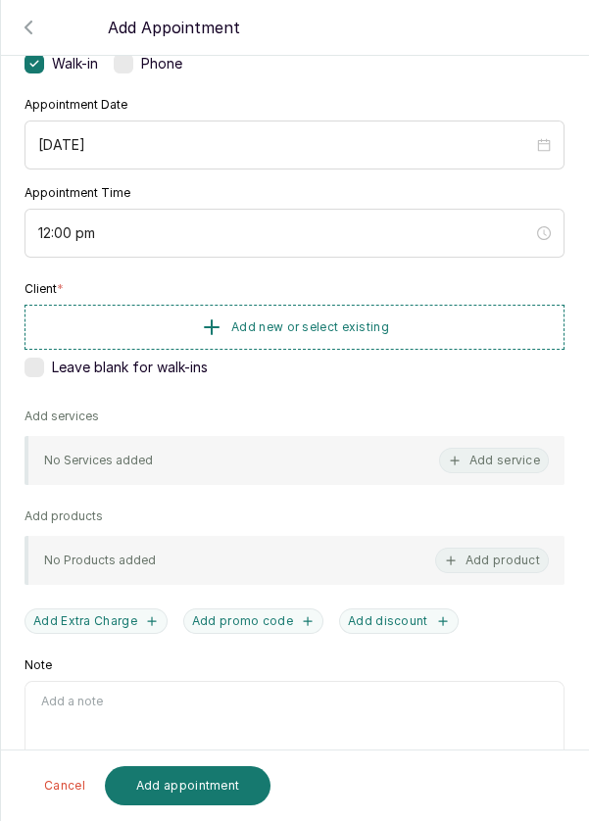
click at [413, 320] on button "Add new or select existing" at bounding box center [295, 327] width 540 height 45
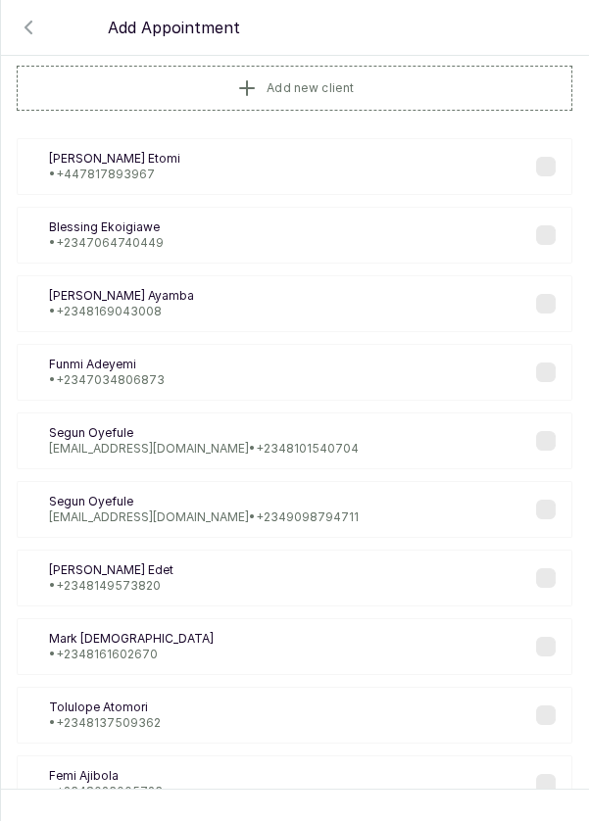
scroll to position [0, 0]
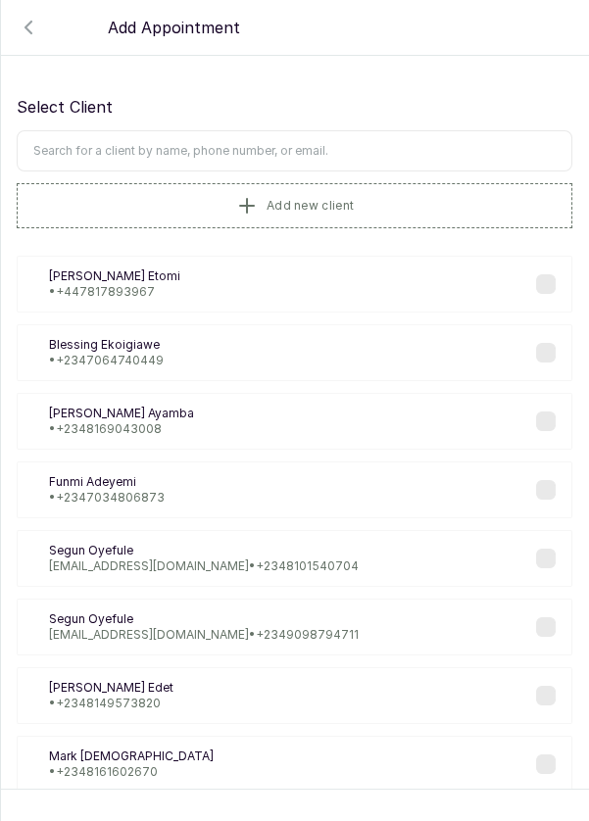
click at [346, 144] on input "text" at bounding box center [295, 150] width 556 height 41
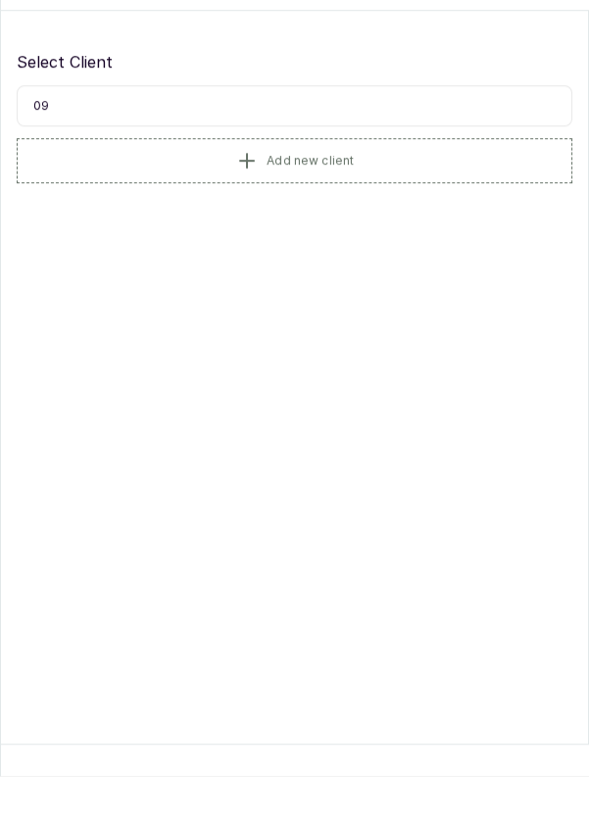
type input "0"
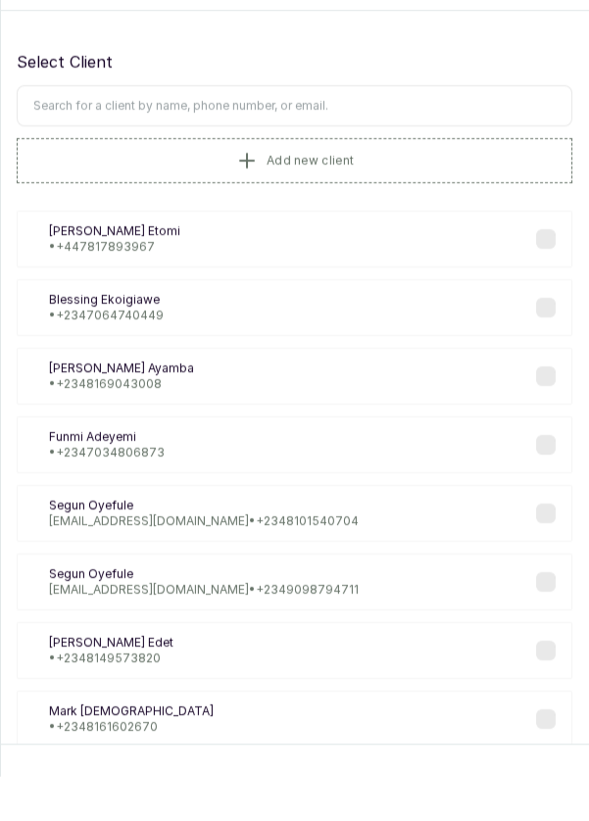
click at [349, 142] on input "text" at bounding box center [295, 150] width 556 height 41
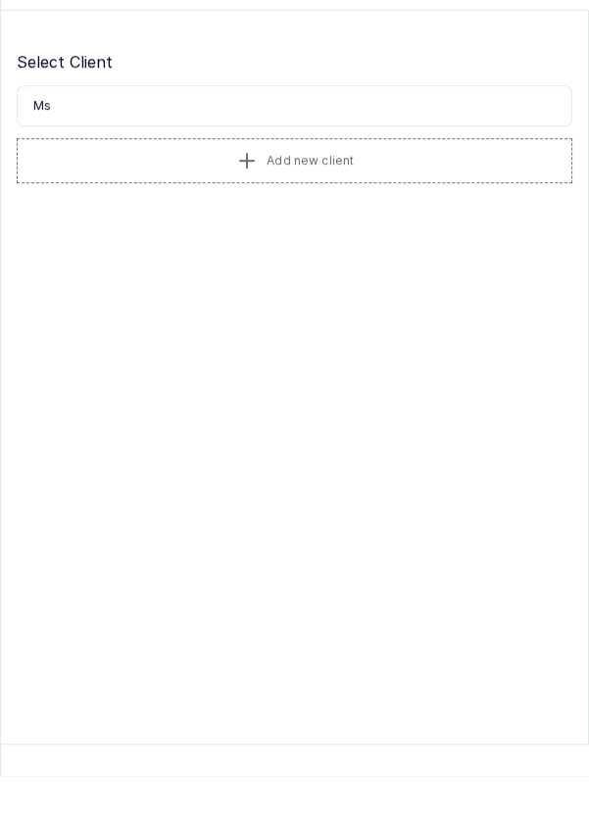
type input "M"
type input "0"
click at [404, 198] on button "Add new client" at bounding box center [295, 205] width 556 height 45
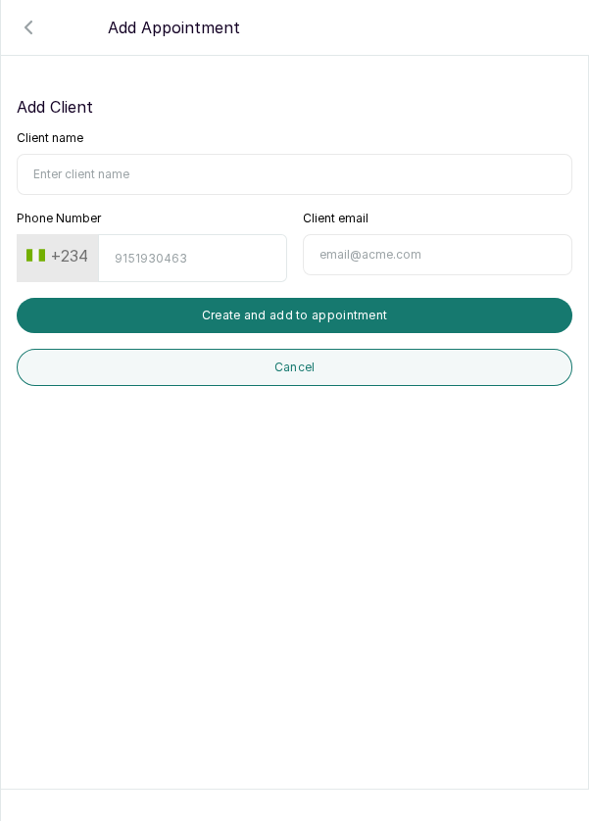
click at [155, 170] on input "Client name" at bounding box center [295, 174] width 556 height 41
type input "[PERSON_NAME]"
click at [183, 251] on input "Phone Number" at bounding box center [192, 258] width 188 height 48
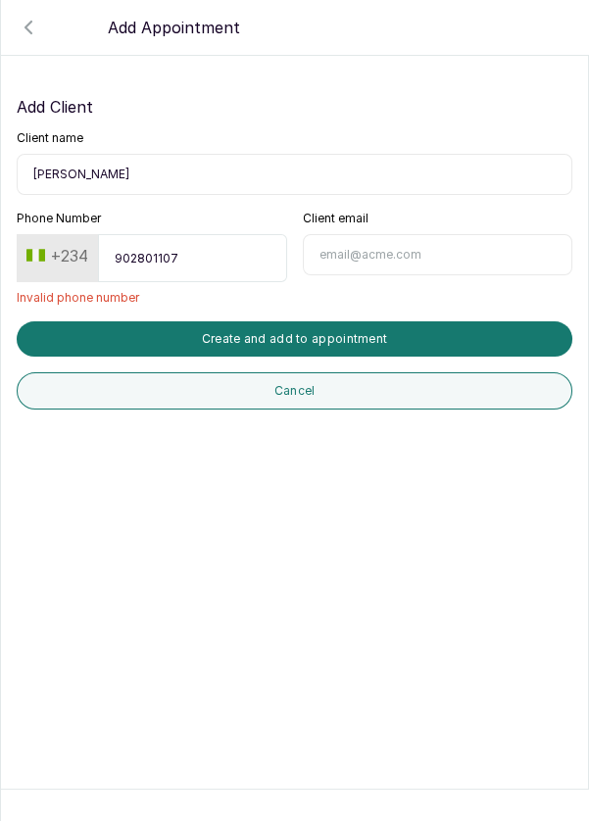
type input "9028011079"
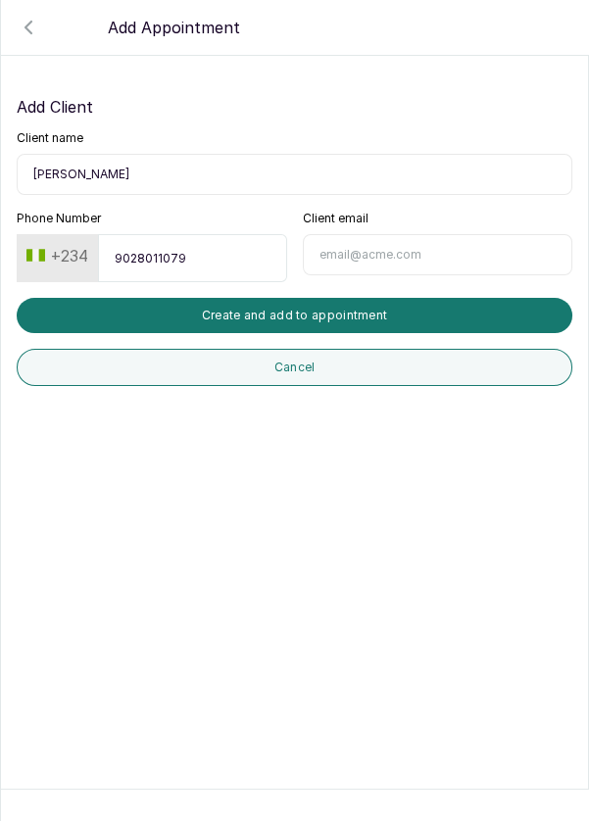
click at [391, 311] on button "Create and add to appointment" at bounding box center [295, 315] width 556 height 35
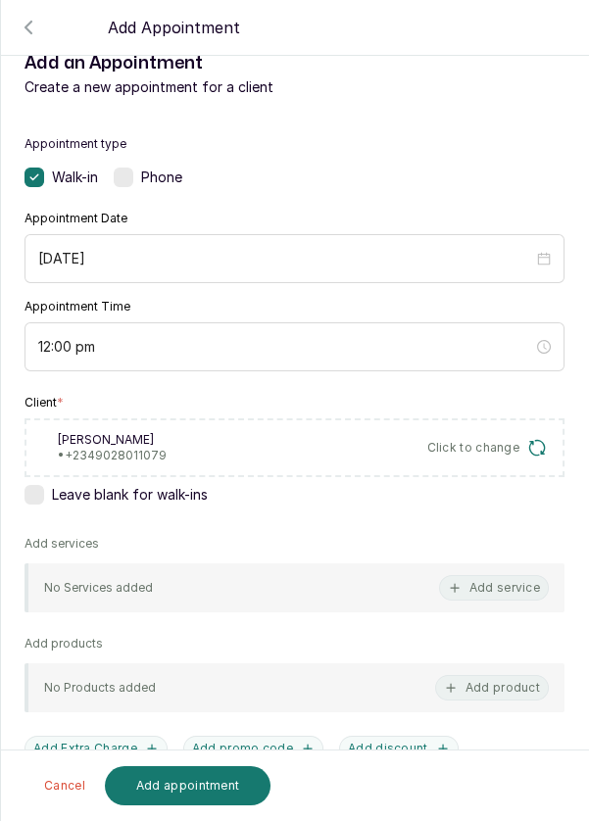
scroll to position [107, 0]
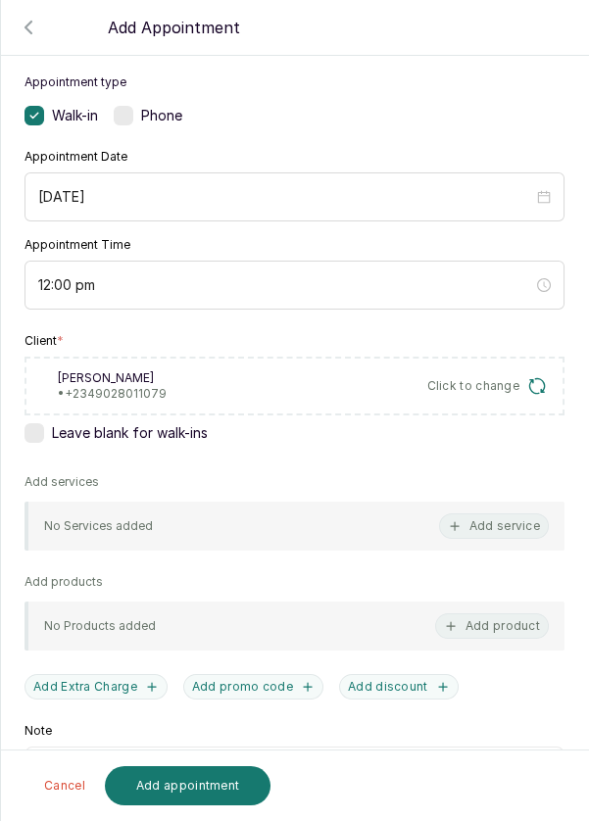
click at [499, 517] on button "Add service" at bounding box center [494, 526] width 110 height 25
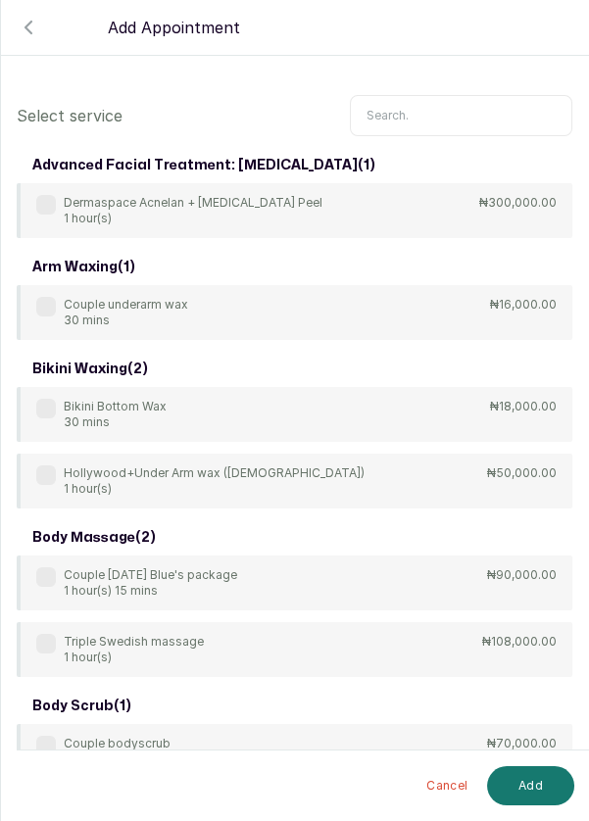
scroll to position [13, 0]
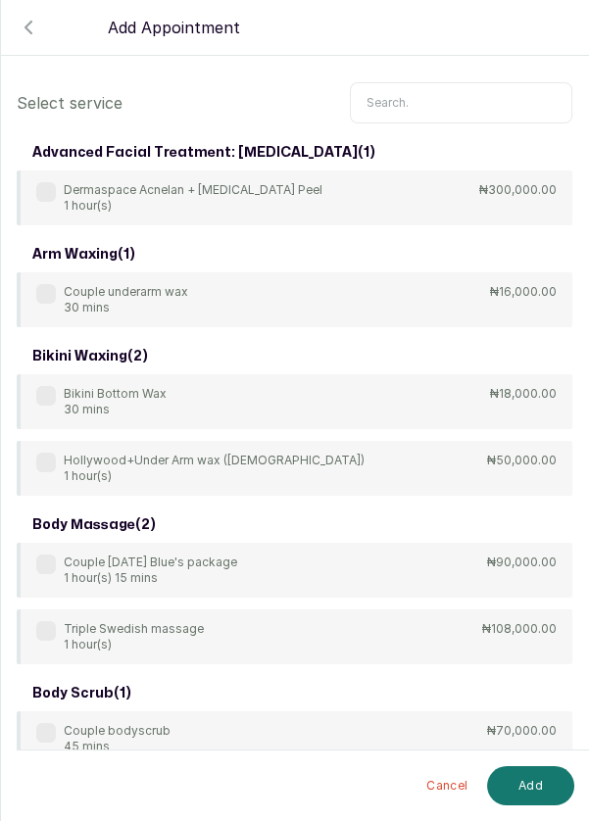
click at [435, 96] on input "text" at bounding box center [461, 102] width 222 height 41
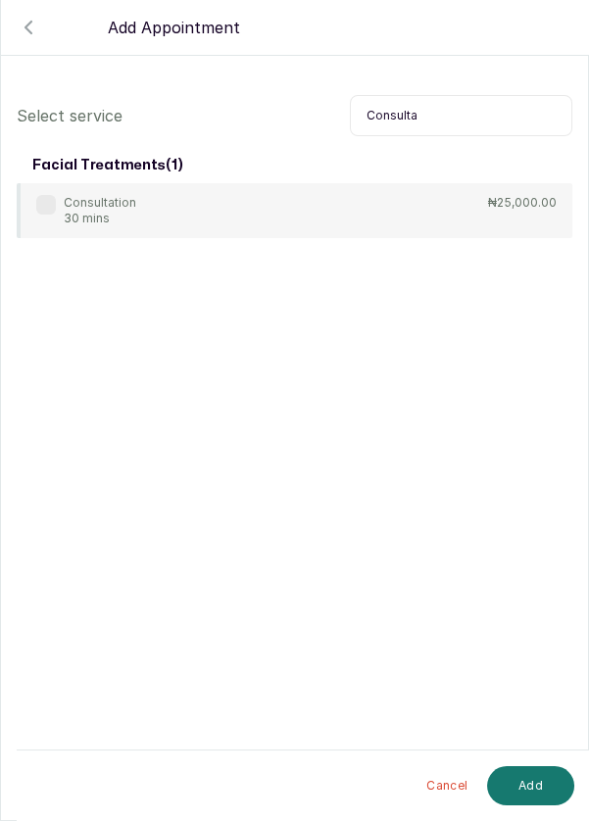
scroll to position [14, 0]
type input "Consulta"
click at [62, 195] on div "Consultation 30 mins" at bounding box center [86, 210] width 100 height 31
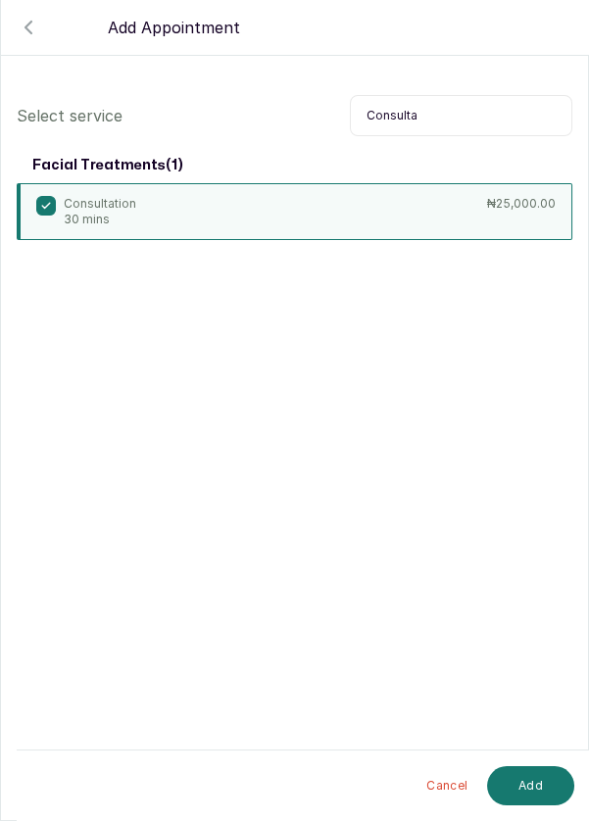
click at [534, 783] on button "Add" at bounding box center [530, 785] width 87 height 39
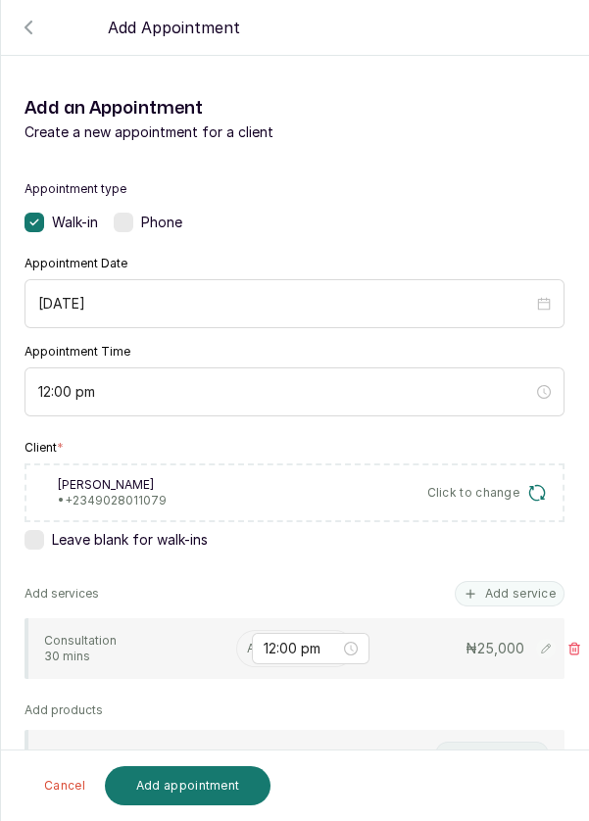
click at [247, 642] on input "text" at bounding box center [248, 649] width 3 height 14
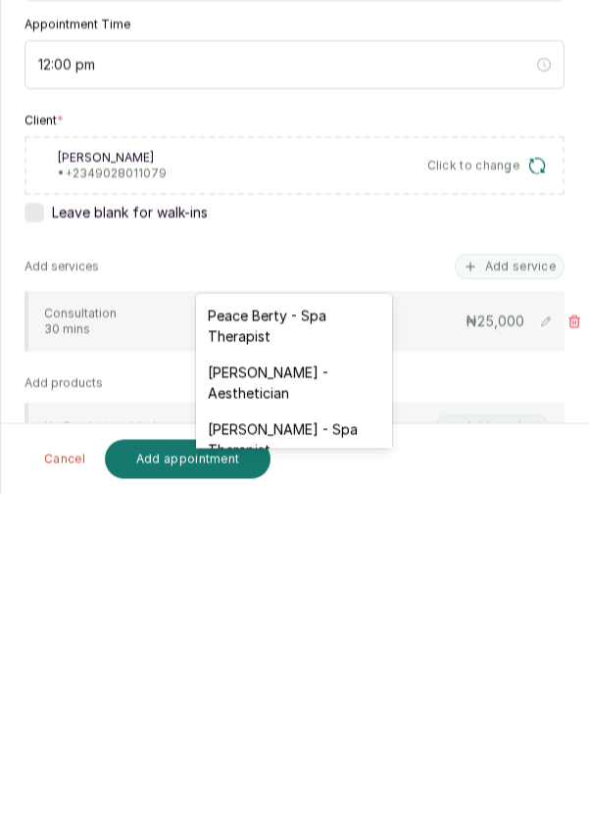
scroll to position [71, 0]
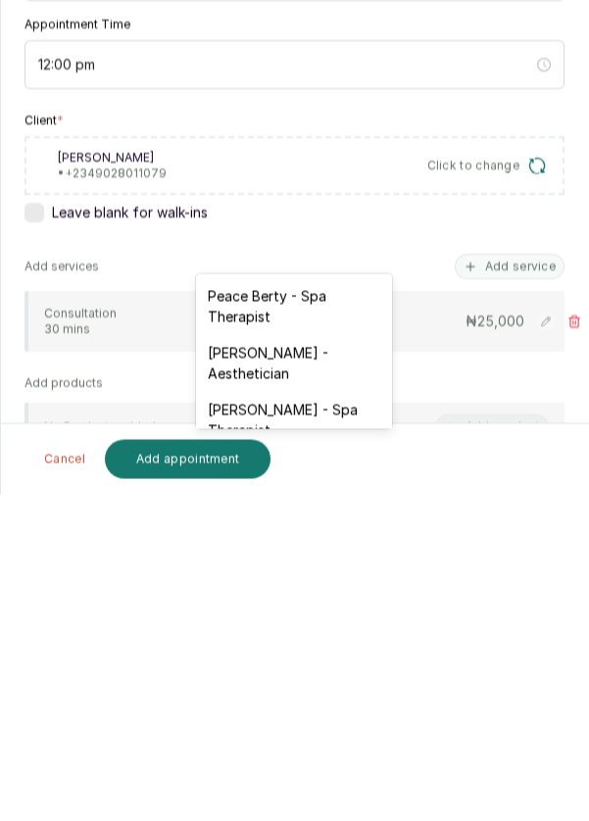
click at [328, 675] on div "[PERSON_NAME] - Aesthetician" at bounding box center [294, 690] width 196 height 57
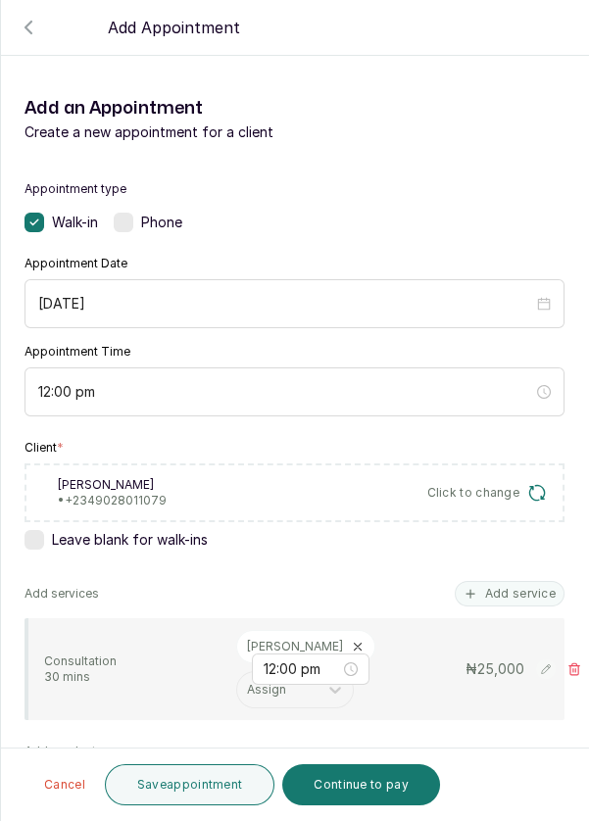
click at [219, 783] on button "Save appointment" at bounding box center [190, 784] width 171 height 41
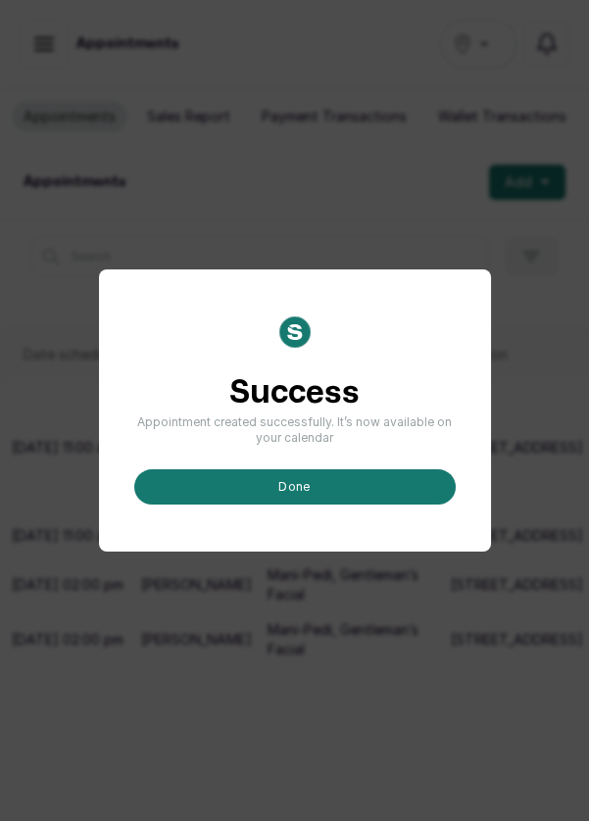
click at [359, 505] on button "done" at bounding box center [294, 486] width 321 height 35
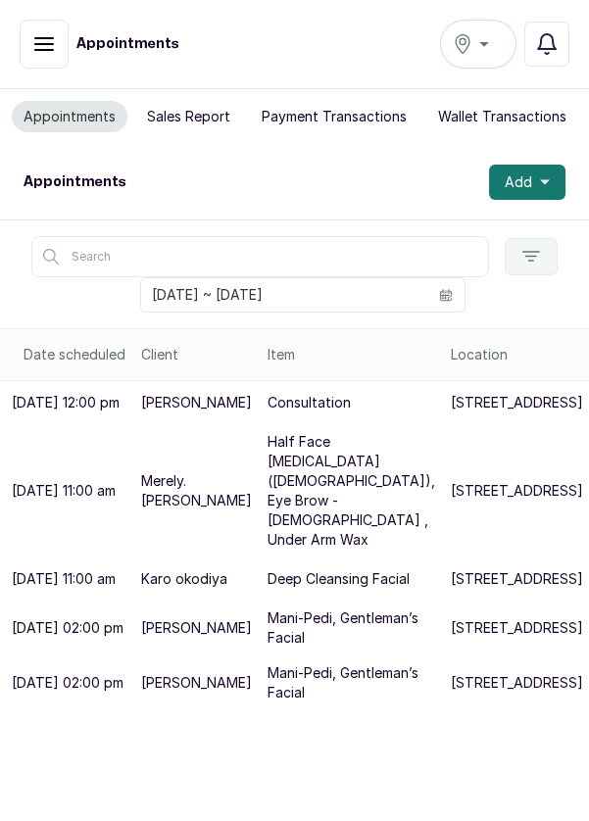
click at [555, 189] on button "Add" at bounding box center [527, 182] width 76 height 35
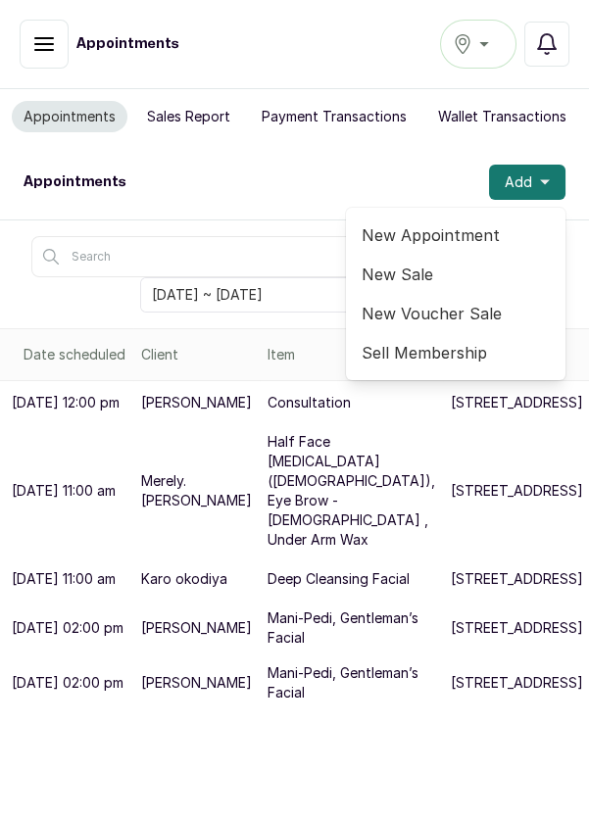
click at [476, 226] on span "New Appointment" at bounding box center [456, 235] width 188 height 24
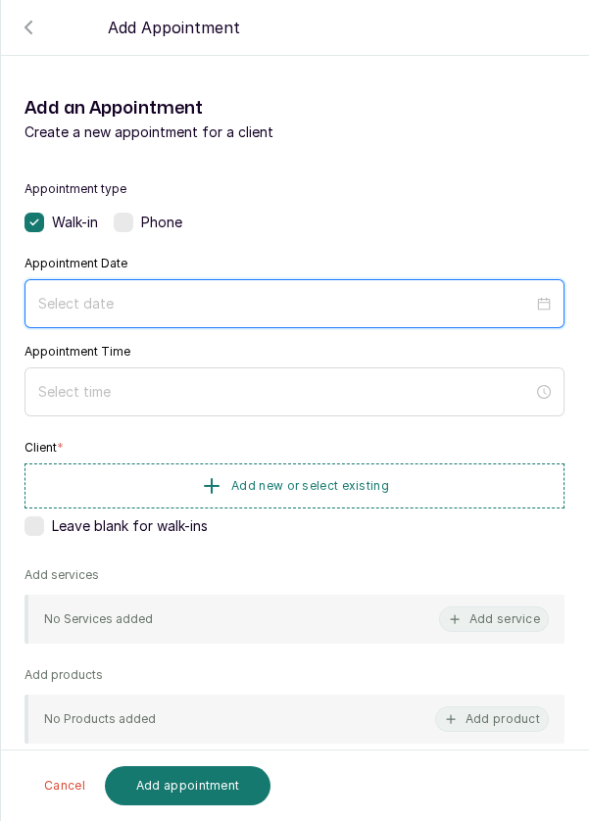
click at [281, 293] on input at bounding box center [285, 304] width 495 height 22
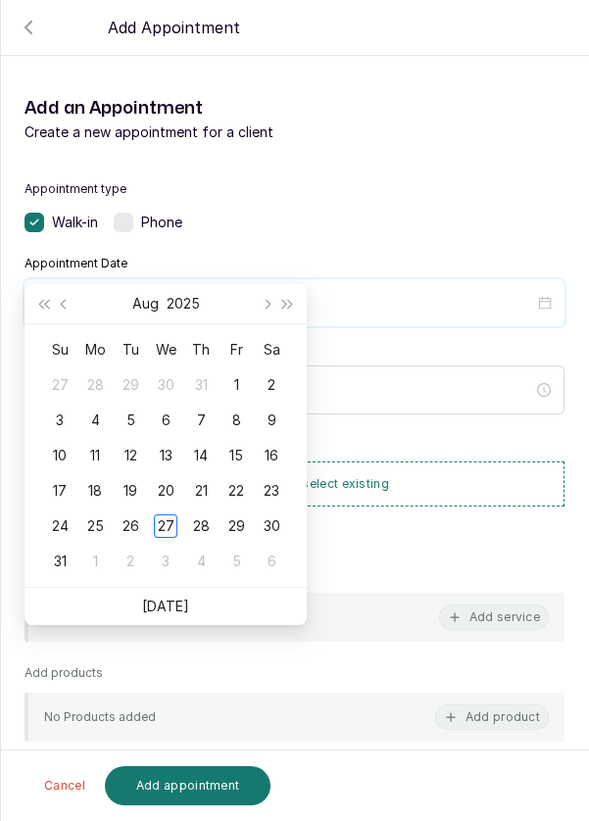
scroll to position [159, 0]
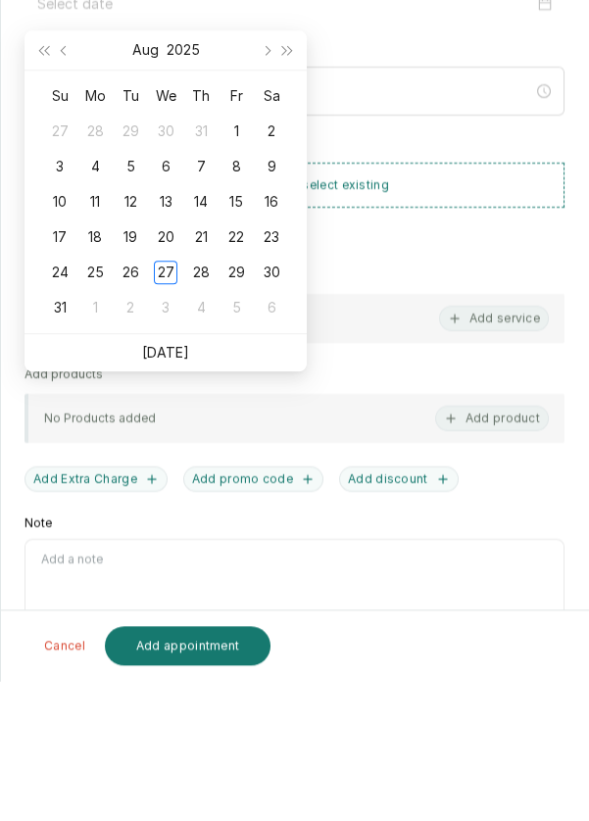
click at [177, 493] on link "[DATE]" at bounding box center [165, 492] width 47 height 17
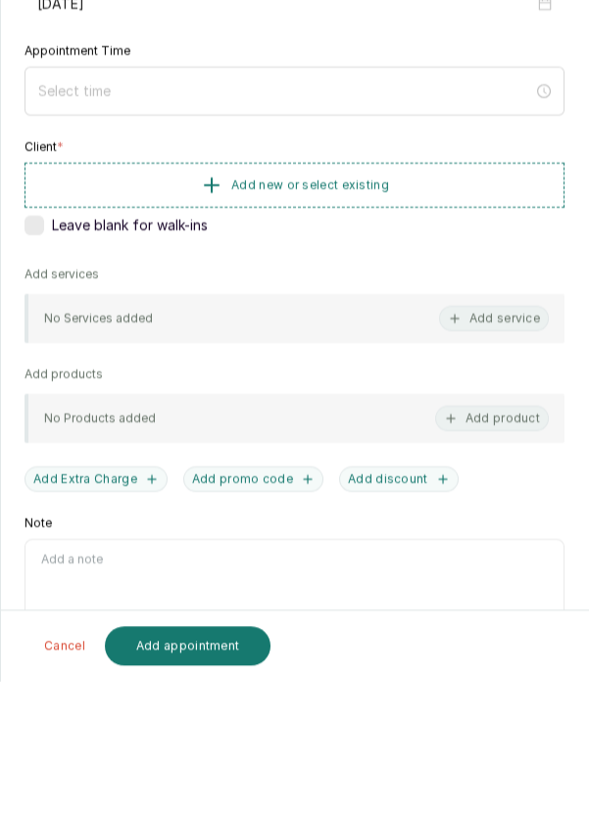
type input "[DATE]"
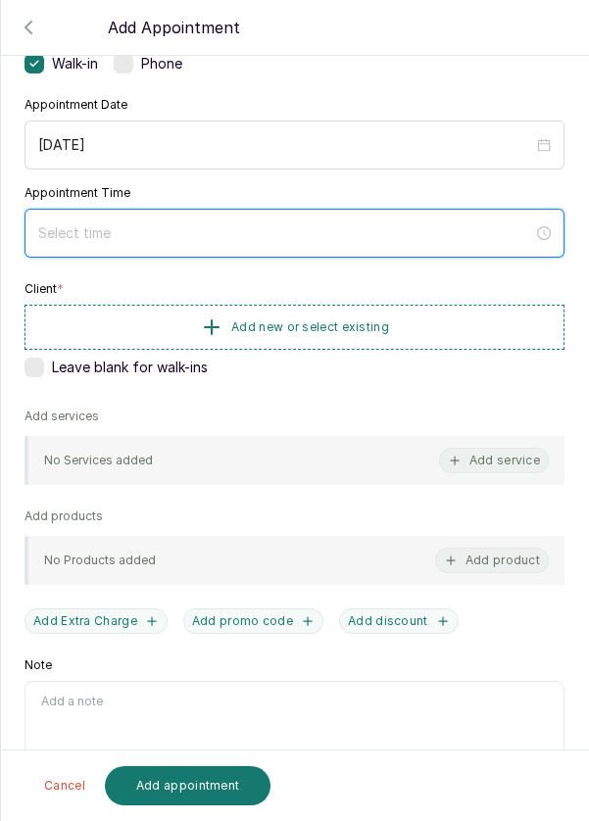
click at [223, 231] on input at bounding box center [285, 233] width 495 height 22
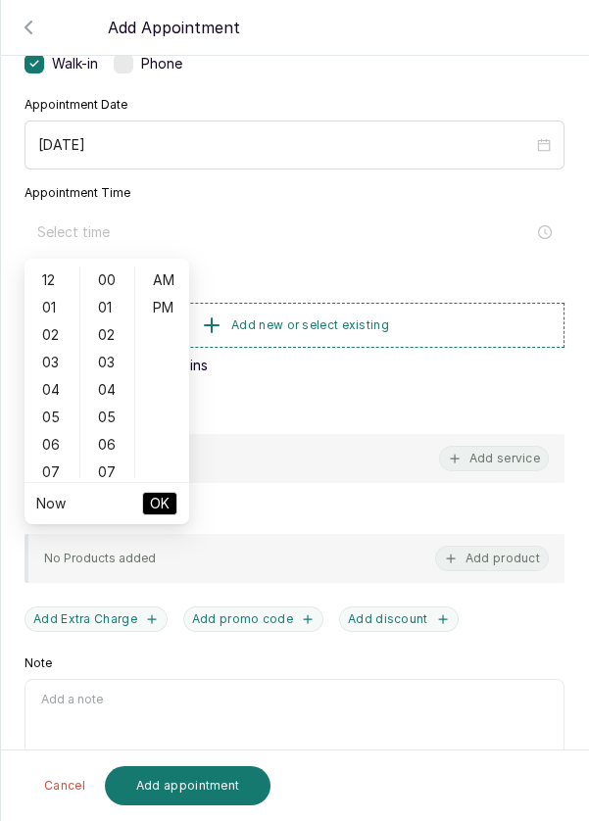
click at [56, 340] on div "02" at bounding box center [51, 334] width 47 height 27
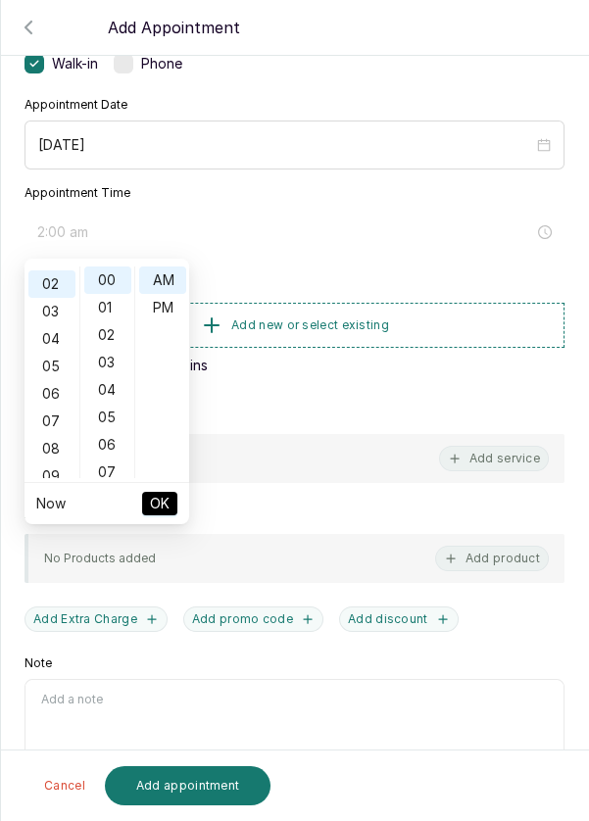
scroll to position [55, 0]
click at [177, 301] on div "PM" at bounding box center [162, 307] width 47 height 27
type input "2:00 pm"
click at [172, 514] on button "OK" at bounding box center [159, 504] width 35 height 24
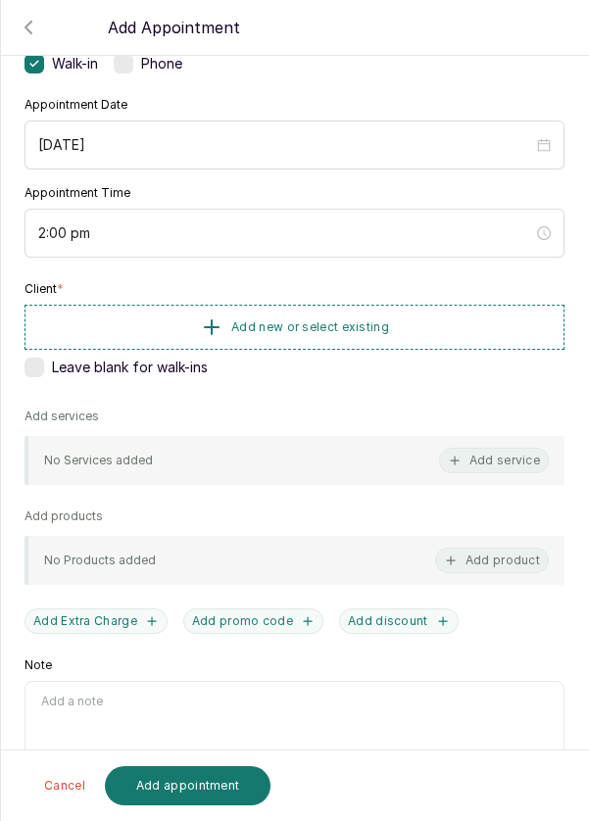
click at [426, 323] on button "Add new or select existing" at bounding box center [295, 327] width 540 height 45
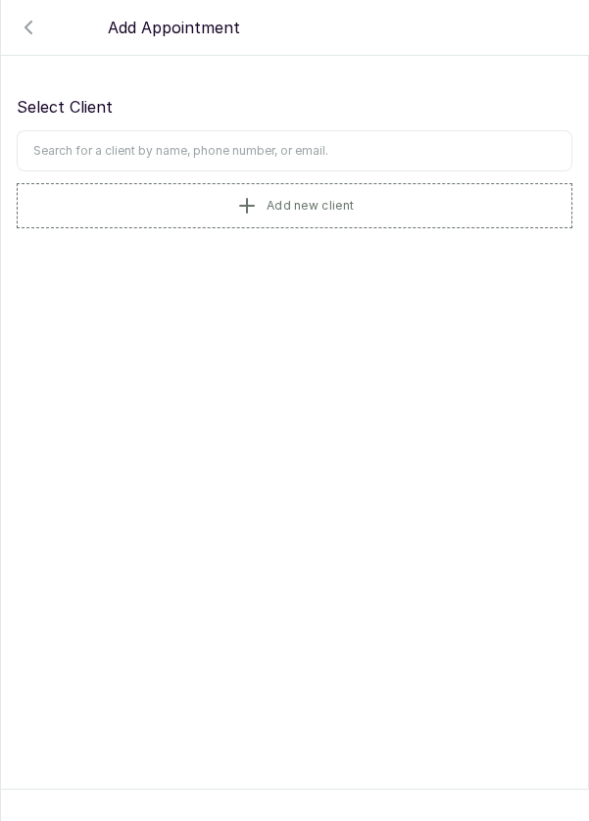
scroll to position [0, 0]
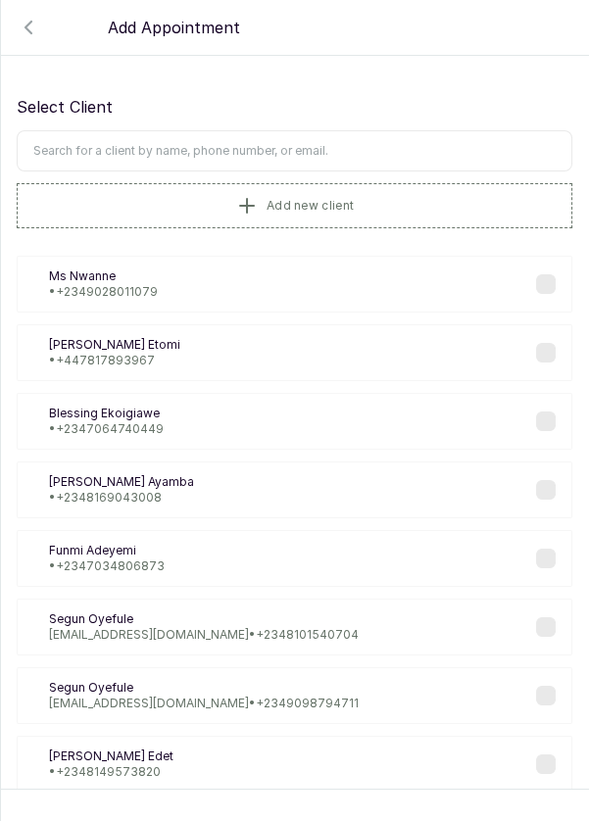
click at [261, 156] on input "text" at bounding box center [295, 150] width 556 height 41
type input "Kii"
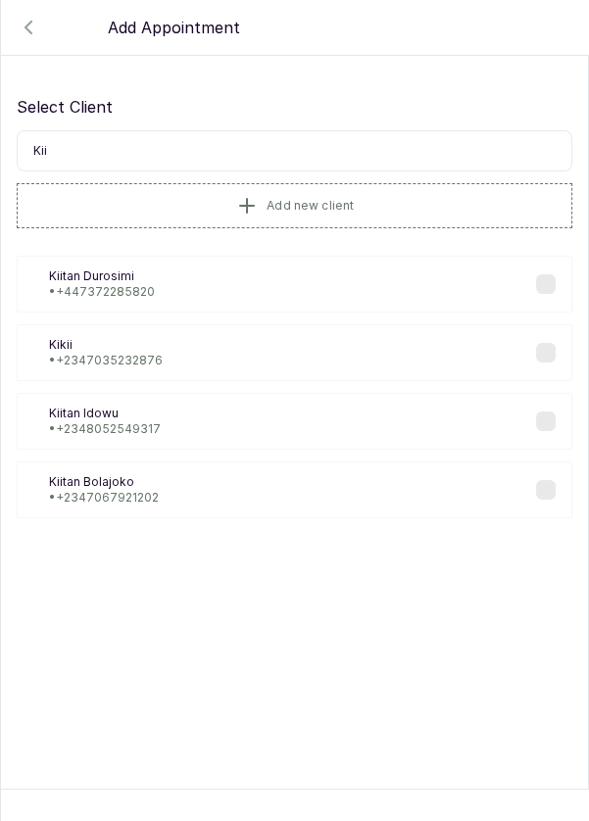
click at [202, 279] on div "KD [PERSON_NAME] • [PHONE_NUMBER]" at bounding box center [295, 284] width 556 height 57
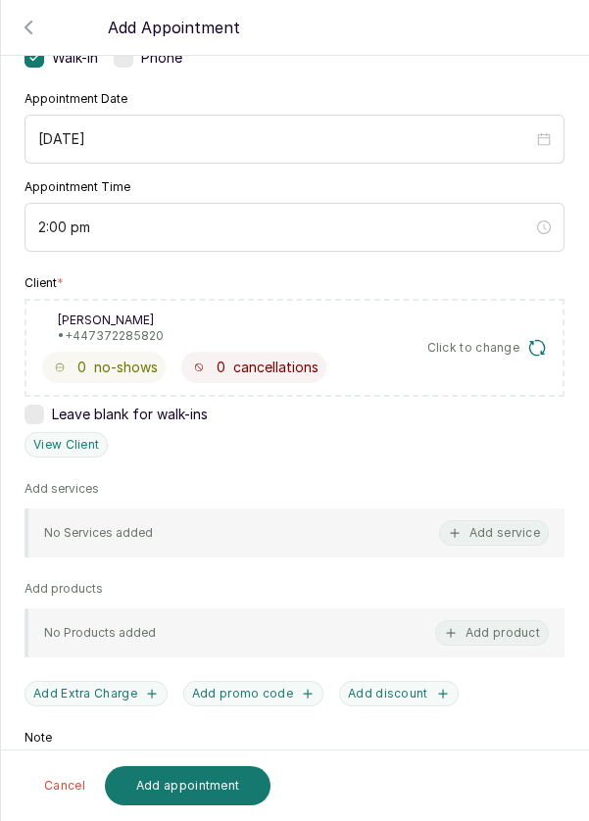
scroll to position [169, 0]
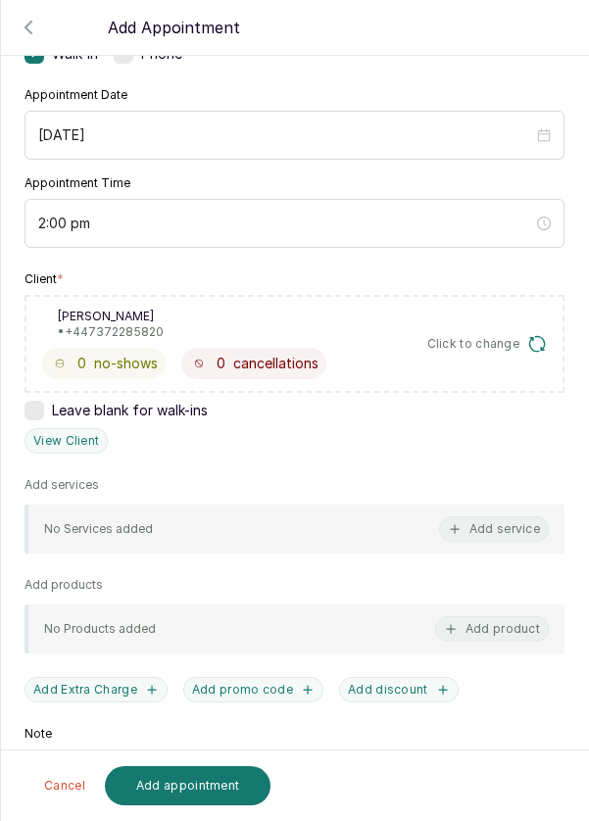
click at [508, 526] on button "Add service" at bounding box center [494, 529] width 110 height 25
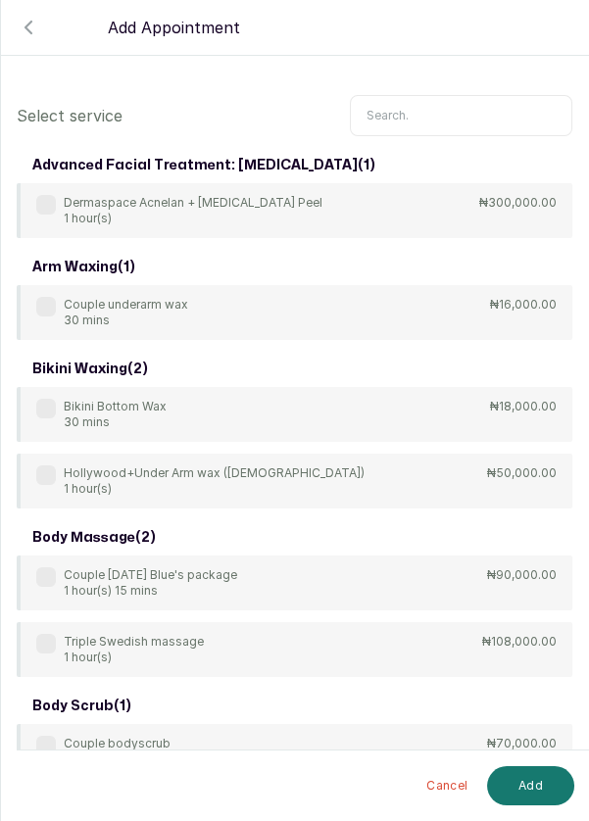
scroll to position [14, 0]
click at [434, 105] on input "text" at bounding box center [461, 115] width 222 height 41
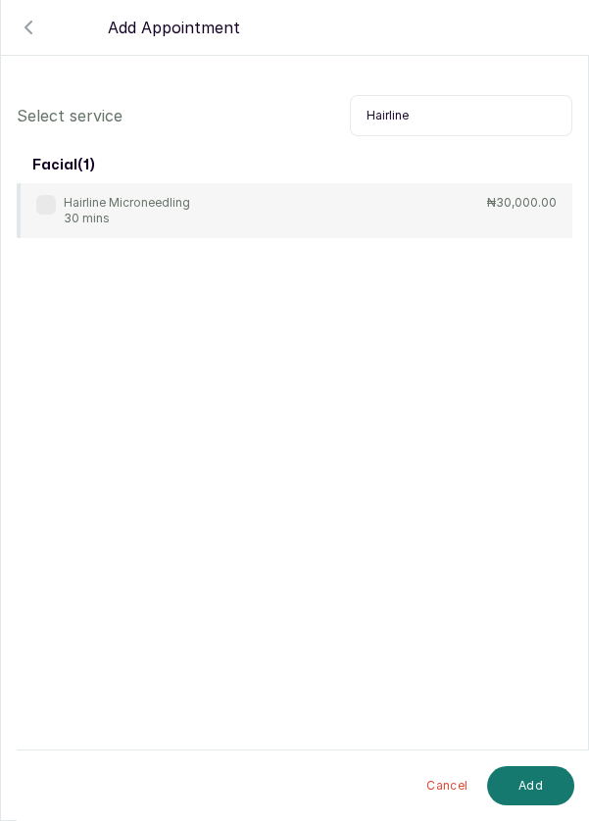
type input "Hairline"
click at [54, 195] on div "Hairline Microneedling 30 mins" at bounding box center [113, 210] width 154 height 31
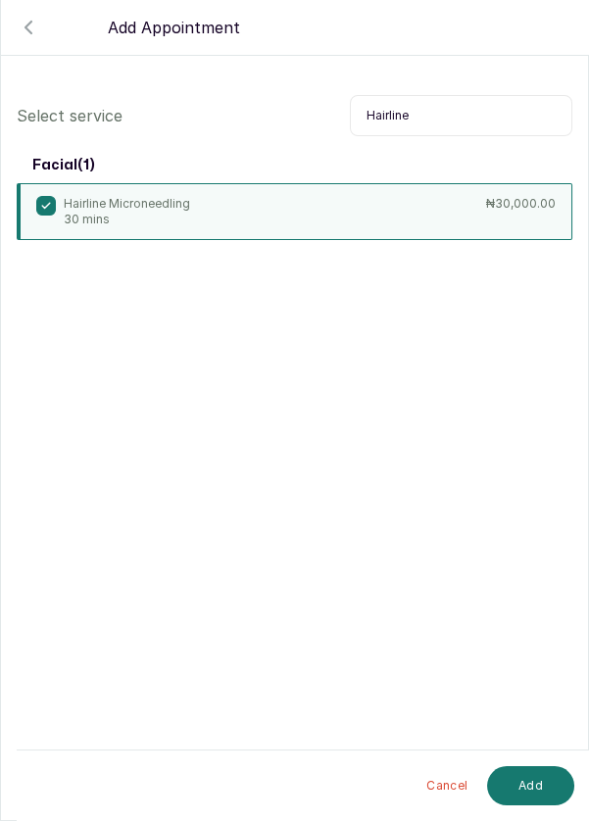
click at [550, 780] on button "Add" at bounding box center [530, 785] width 87 height 39
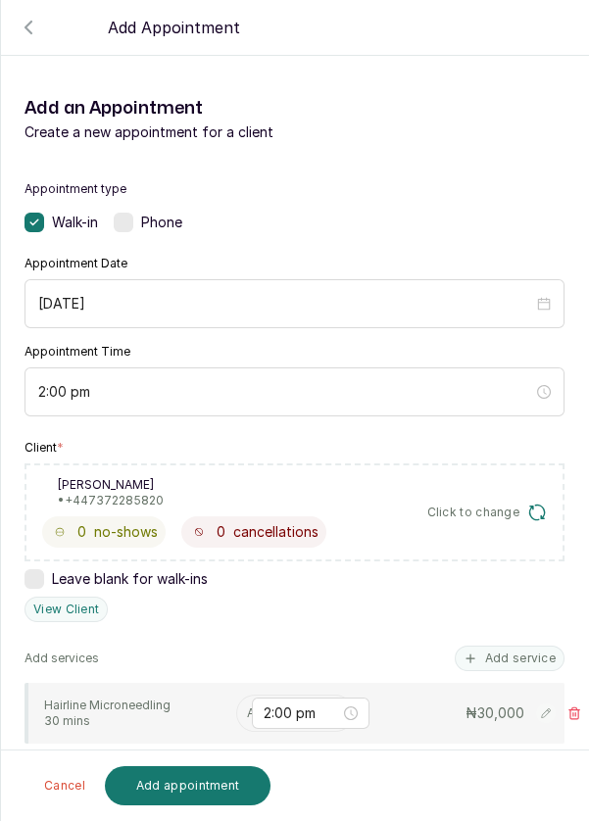
click at [248, 707] on input "text" at bounding box center [248, 714] width 3 height 14
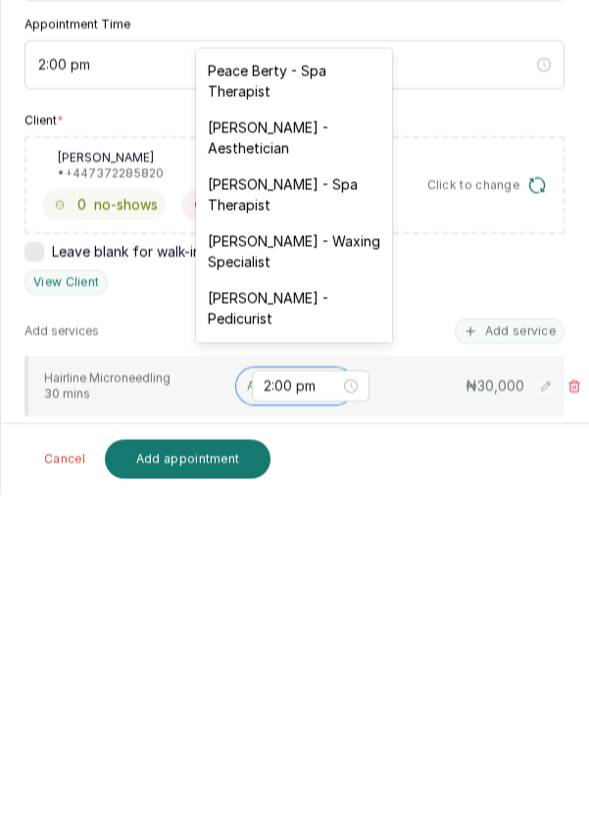
scroll to position [94, 0]
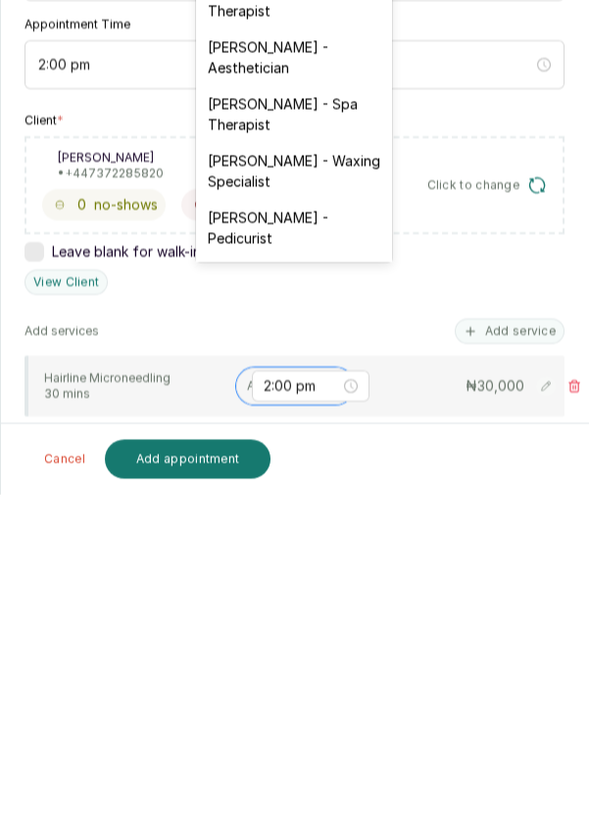
click at [299, 375] on div "[PERSON_NAME] - Aesthetician" at bounding box center [294, 384] width 196 height 57
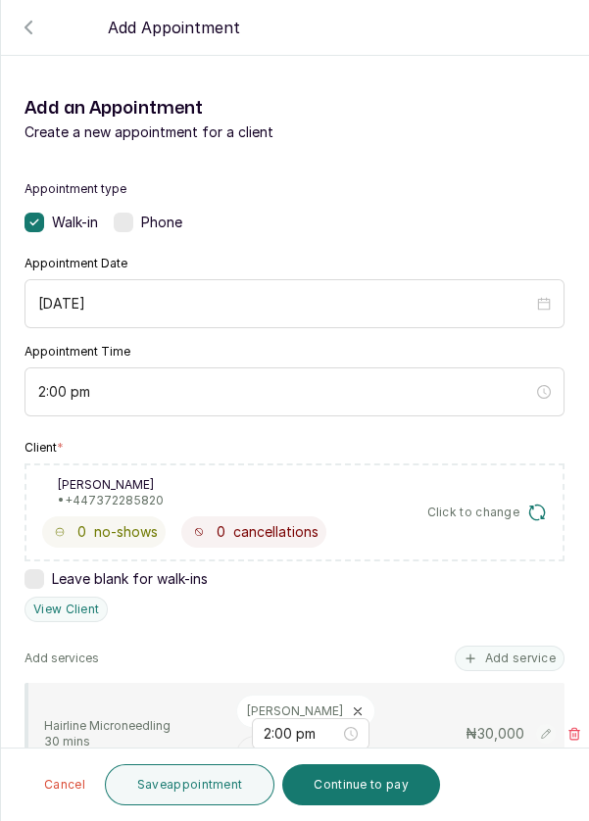
click at [207, 780] on button "Save appointment" at bounding box center [190, 784] width 171 height 41
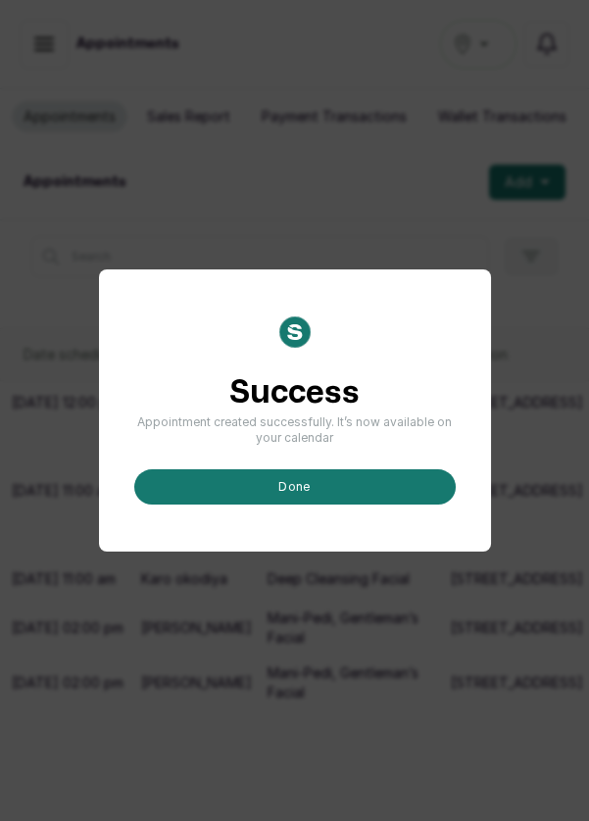
click at [346, 505] on button "done" at bounding box center [294, 486] width 321 height 35
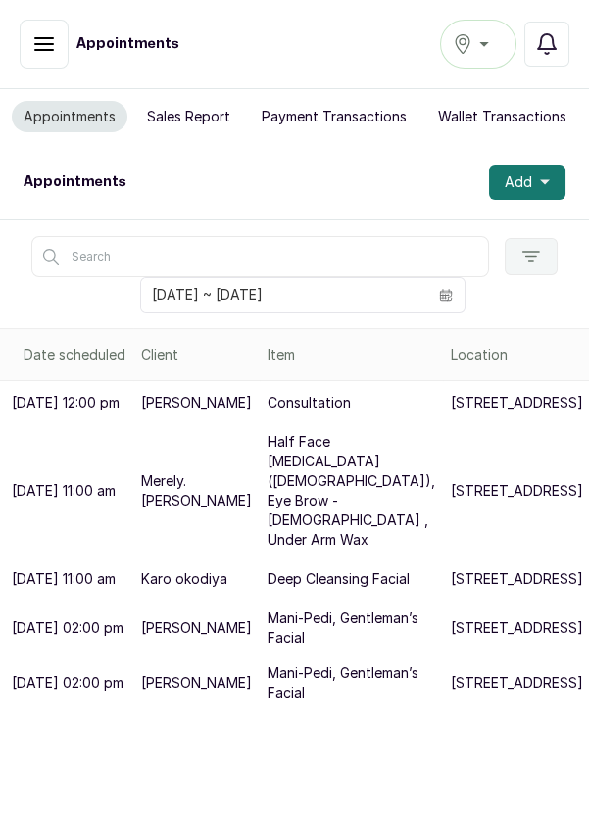
click at [550, 174] on button "Add" at bounding box center [527, 182] width 76 height 35
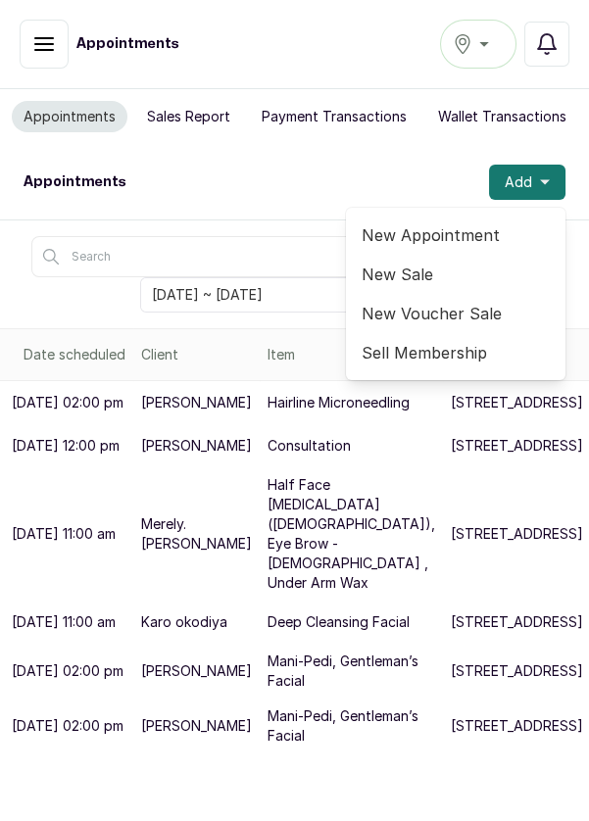
click at [467, 236] on span "New Appointment" at bounding box center [456, 235] width 188 height 24
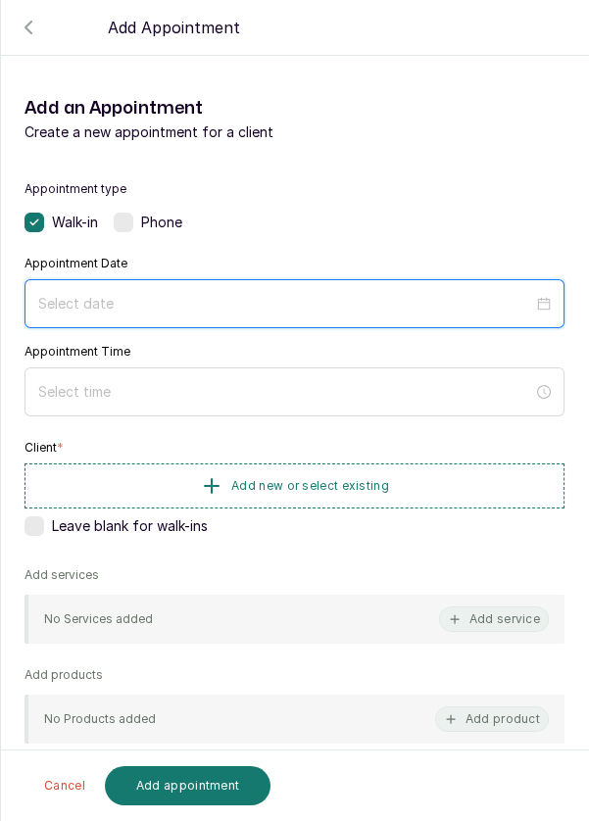
click at [365, 293] on input at bounding box center [285, 304] width 495 height 22
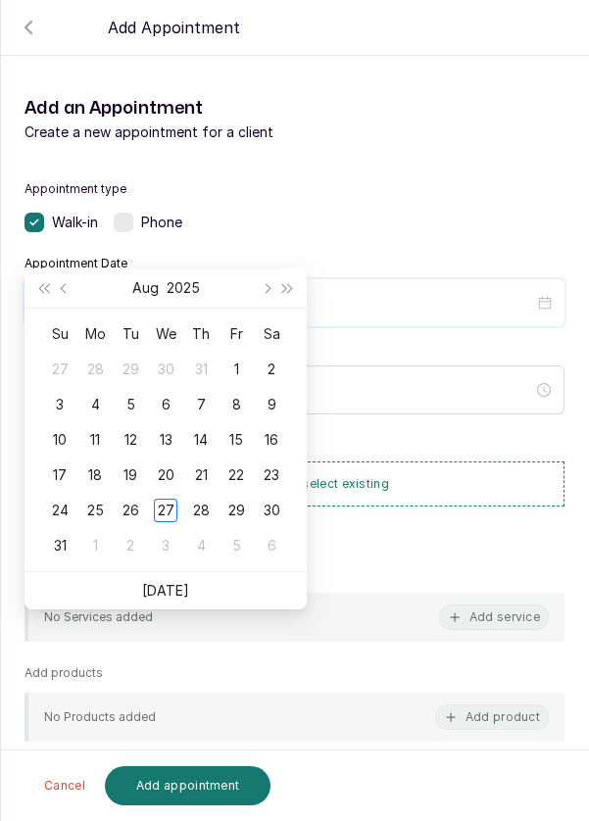
scroll to position [159, 0]
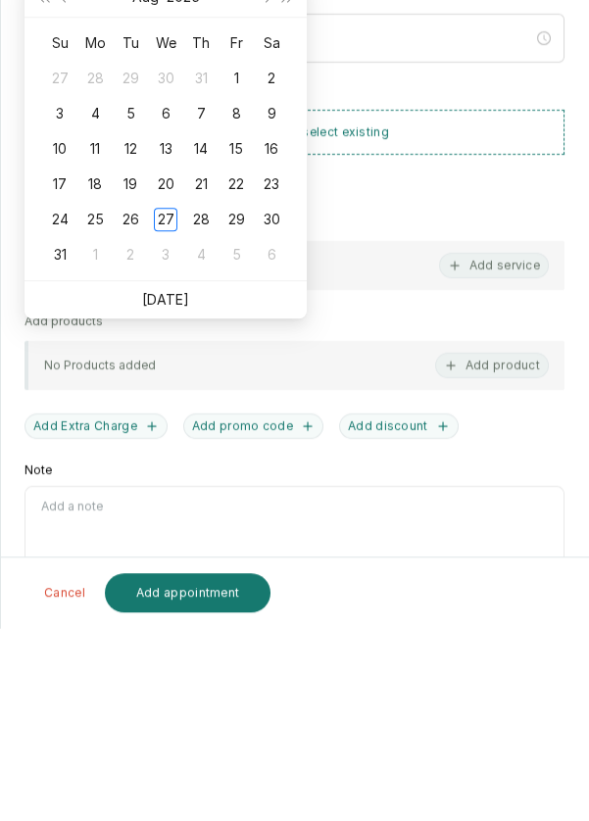
click at [184, 491] on link "[DATE]" at bounding box center [165, 492] width 47 height 17
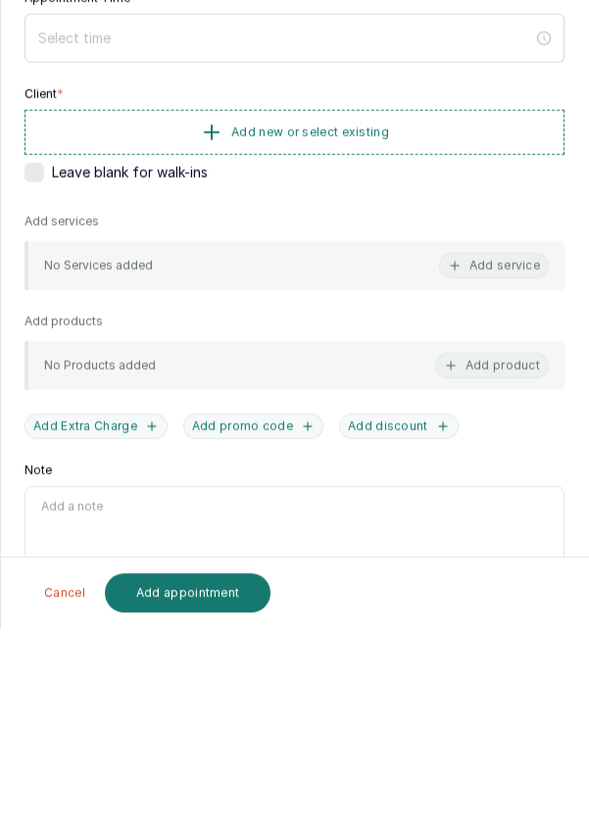
type input "[DATE]"
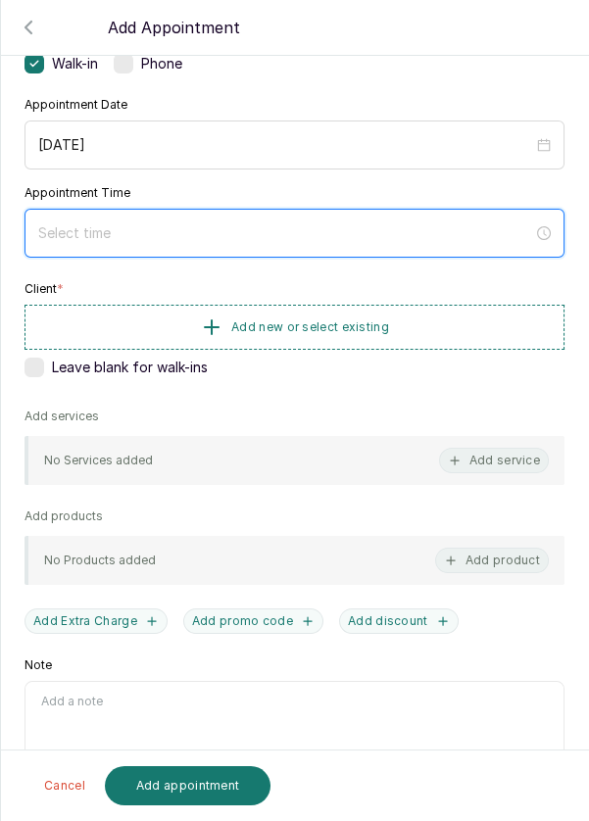
click at [344, 223] on input at bounding box center [285, 233] width 495 height 22
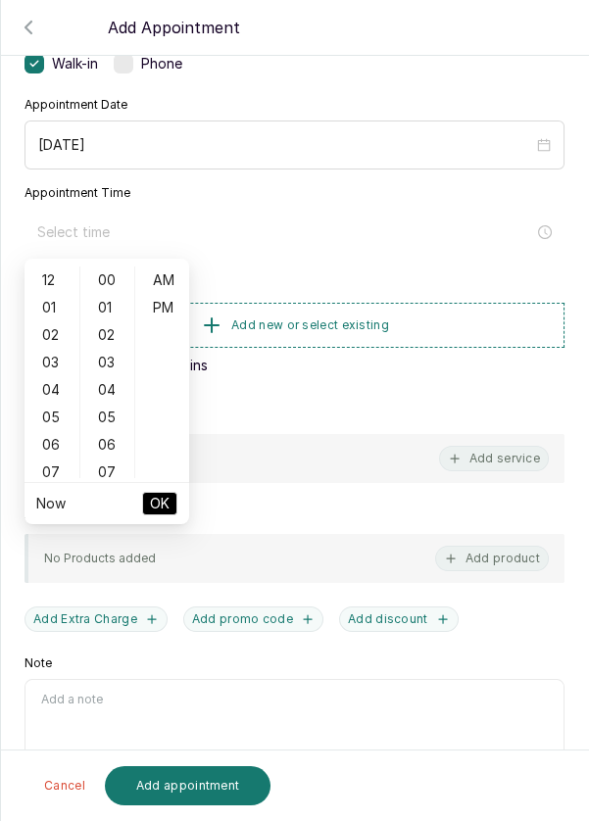
click at [56, 367] on div "03" at bounding box center [51, 362] width 47 height 27
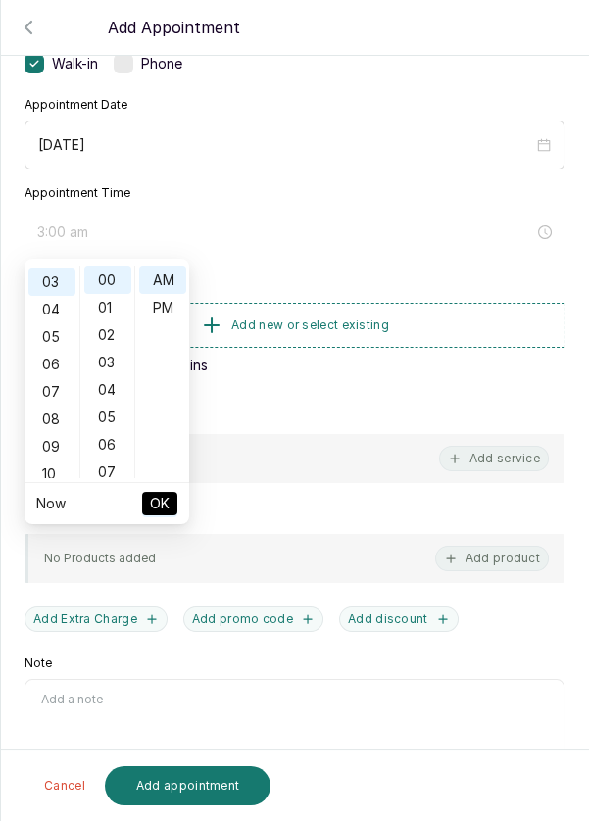
scroll to position [82, 0]
click at [169, 310] on div "PM" at bounding box center [162, 307] width 47 height 27
type input "3:00 pm"
click at [172, 507] on button "OK" at bounding box center [159, 504] width 35 height 24
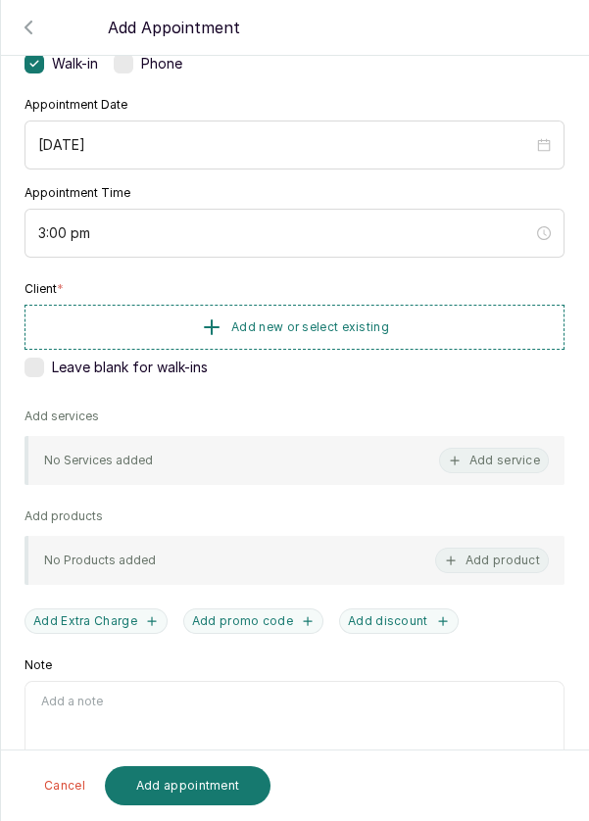
click at [431, 314] on button "Add new or select existing" at bounding box center [295, 327] width 540 height 45
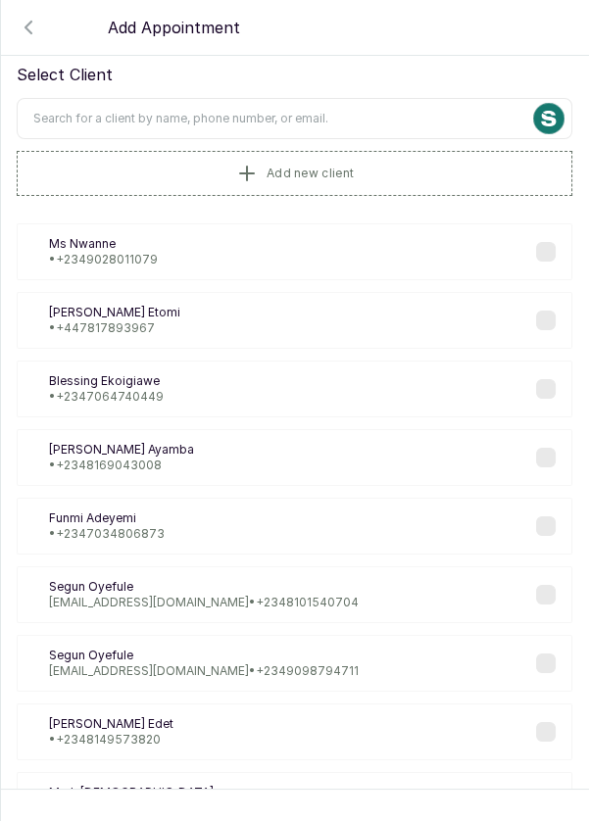
scroll to position [0, 0]
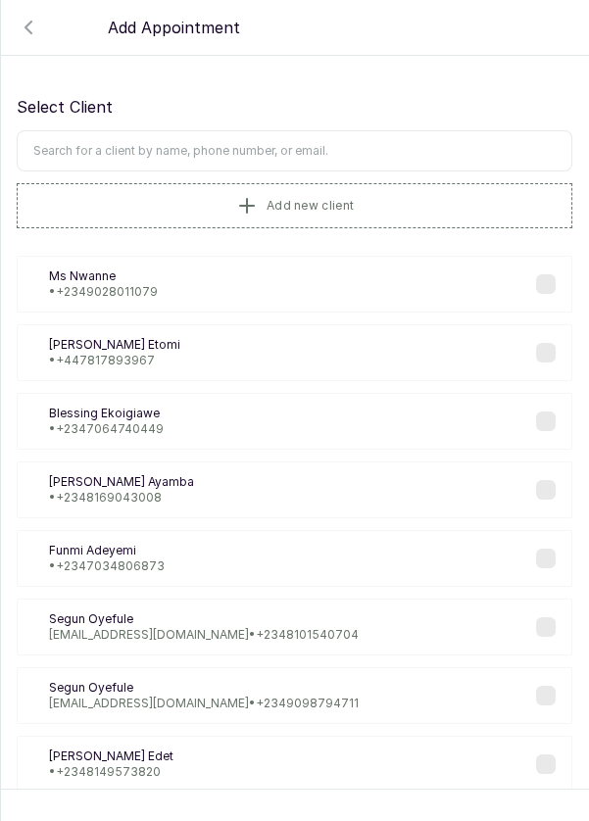
click at [367, 145] on input "text" at bounding box center [295, 150] width 556 height 41
type input "H"
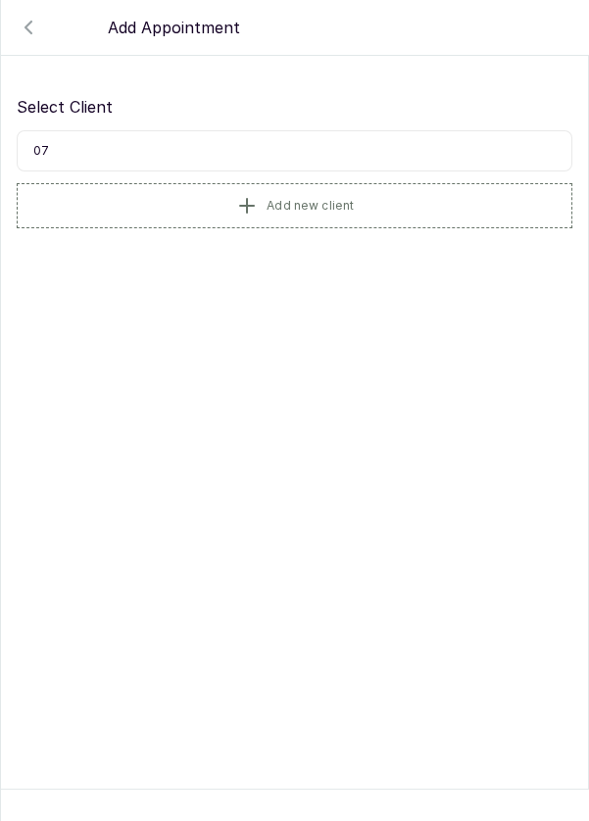
type input "0"
type input "O"
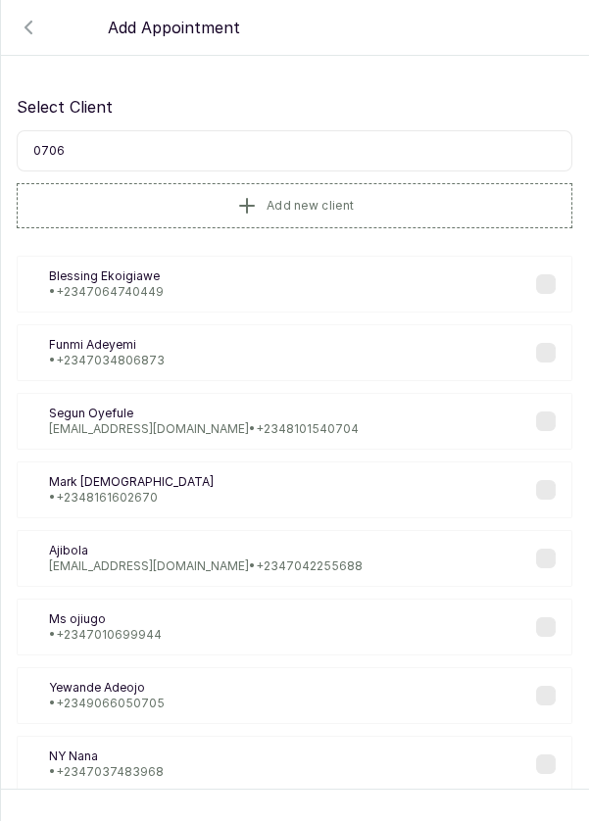
type input "07063"
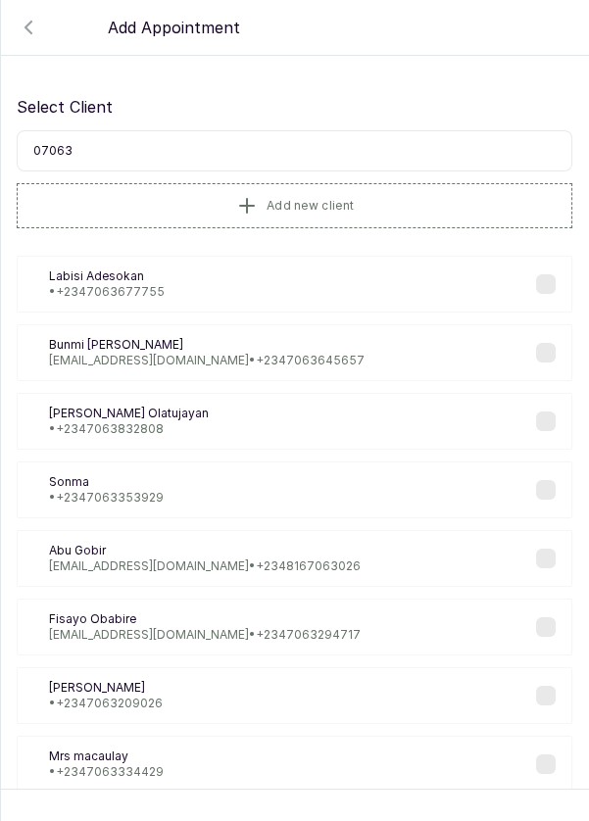
click at [186, 282] on div "[PERSON_NAME] [PERSON_NAME] • [PHONE_NUMBER]" at bounding box center [295, 284] width 556 height 57
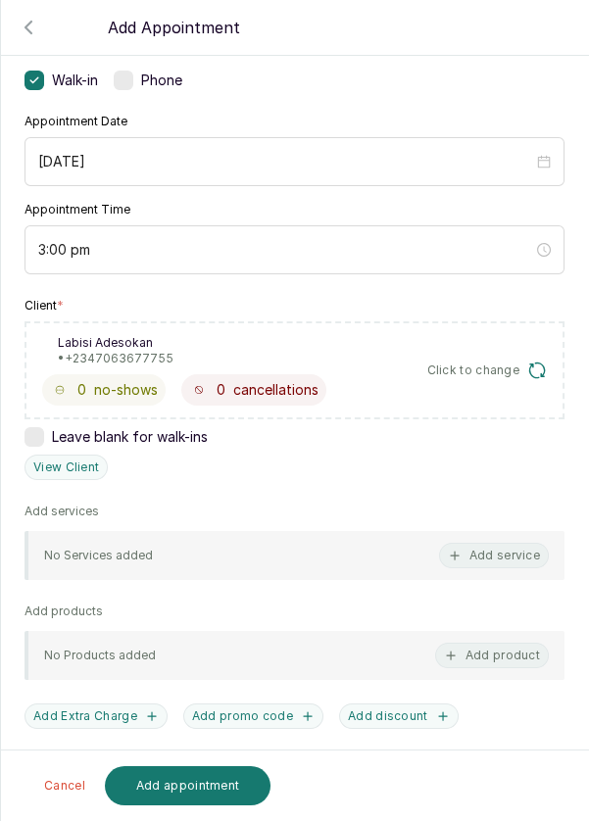
scroll to position [153, 0]
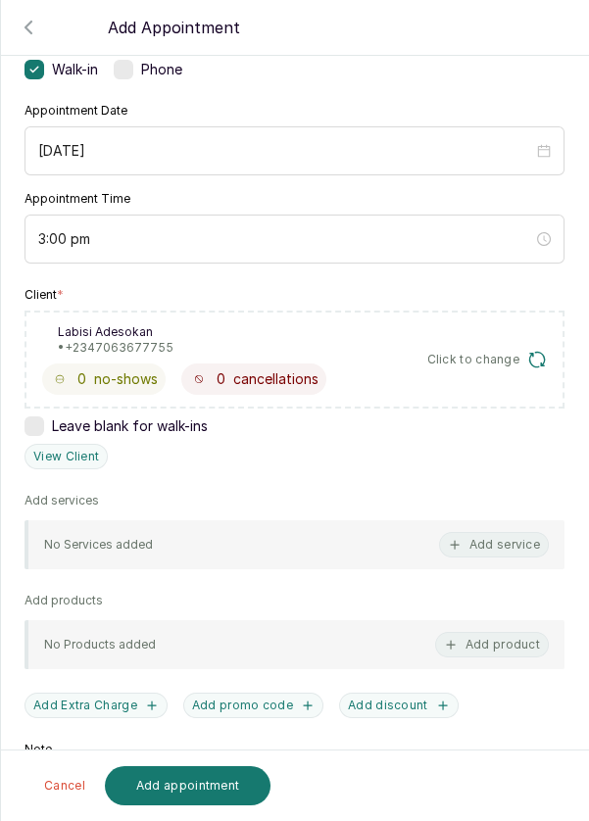
click at [507, 541] on button "Add service" at bounding box center [494, 544] width 110 height 25
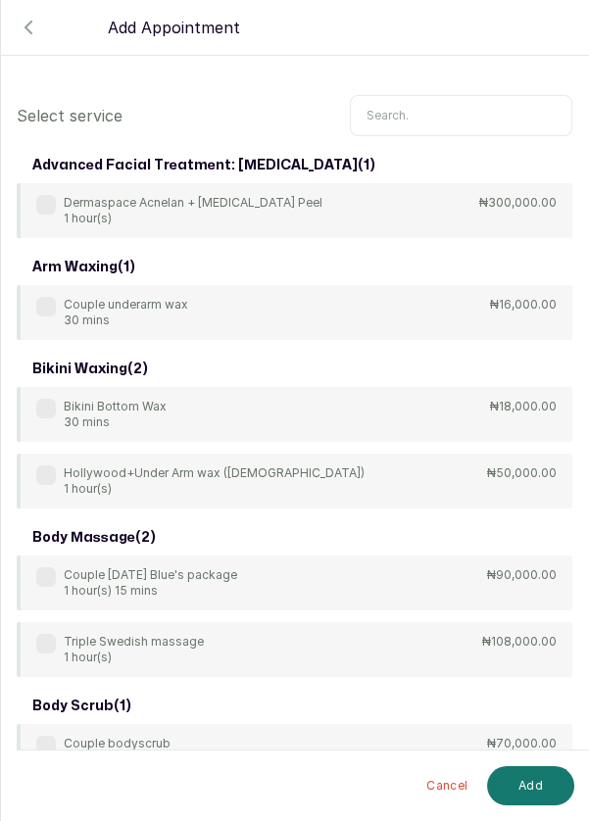
scroll to position [0, 0]
click at [437, 109] on input "text" at bounding box center [461, 115] width 222 height 41
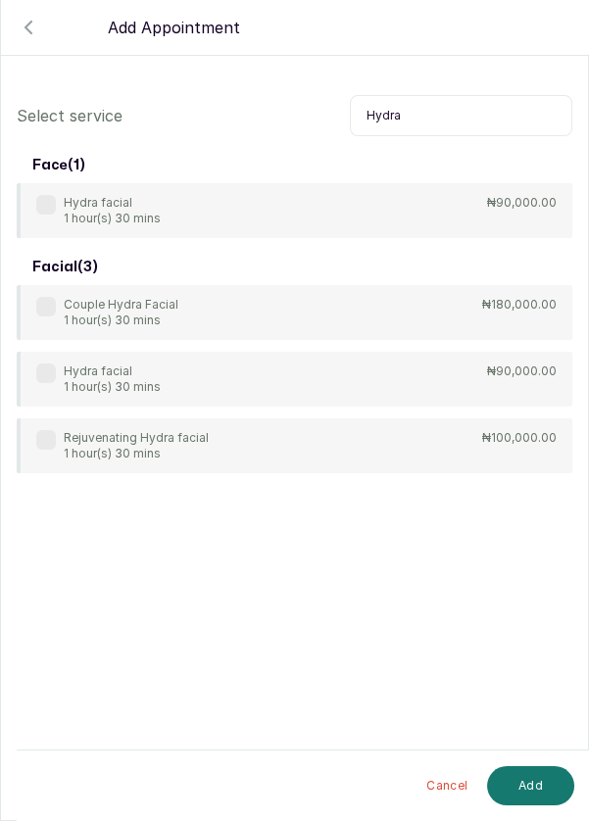
type input "Hydra"
click at [46, 198] on label at bounding box center [46, 205] width 20 height 20
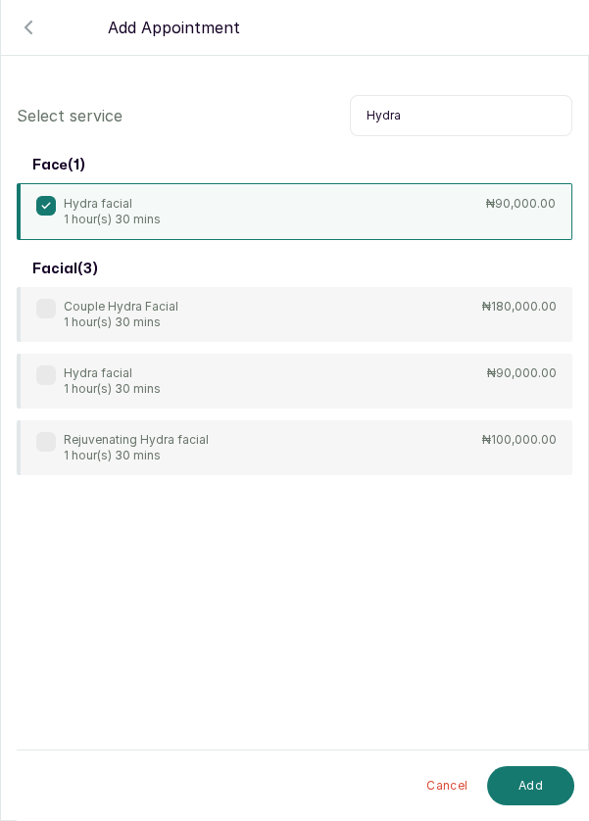
click at [538, 785] on button "Add" at bounding box center [530, 785] width 87 height 39
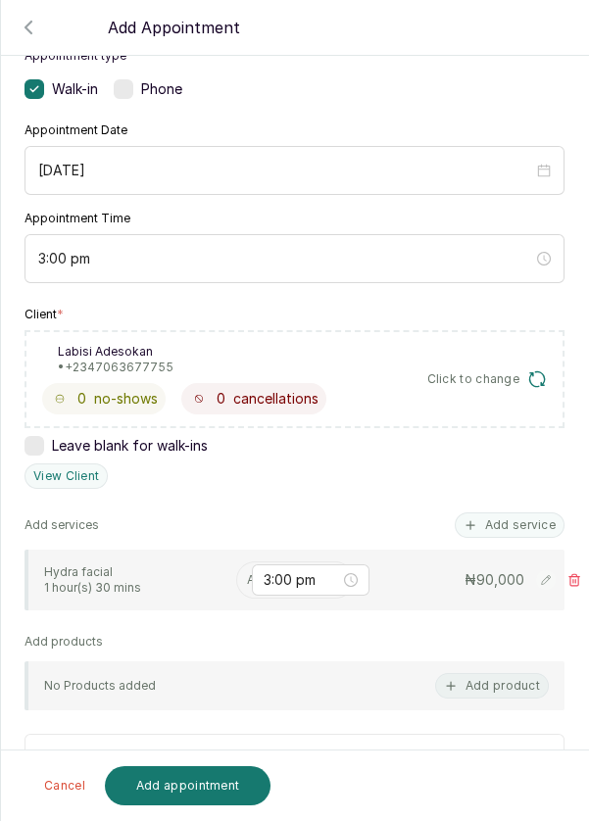
scroll to position [140, 0]
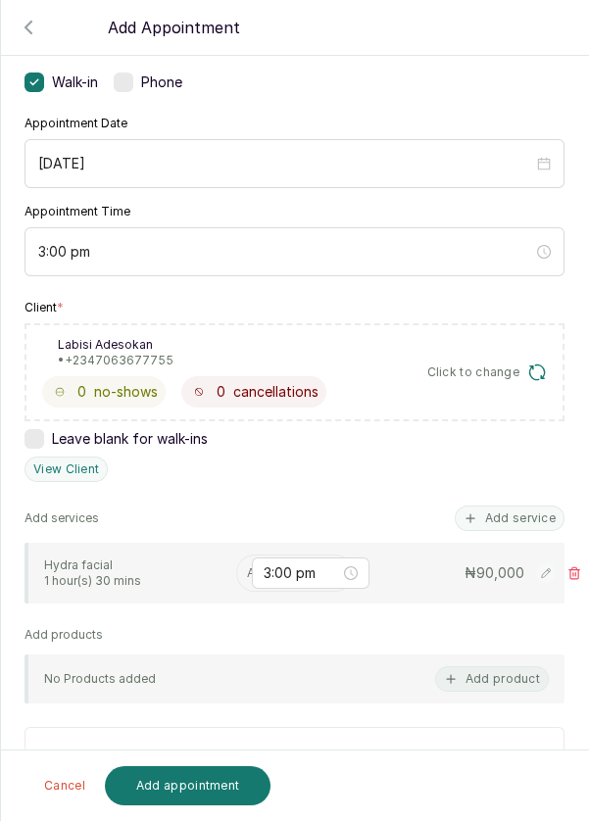
click at [247, 568] on input "text" at bounding box center [248, 573] width 3 height 14
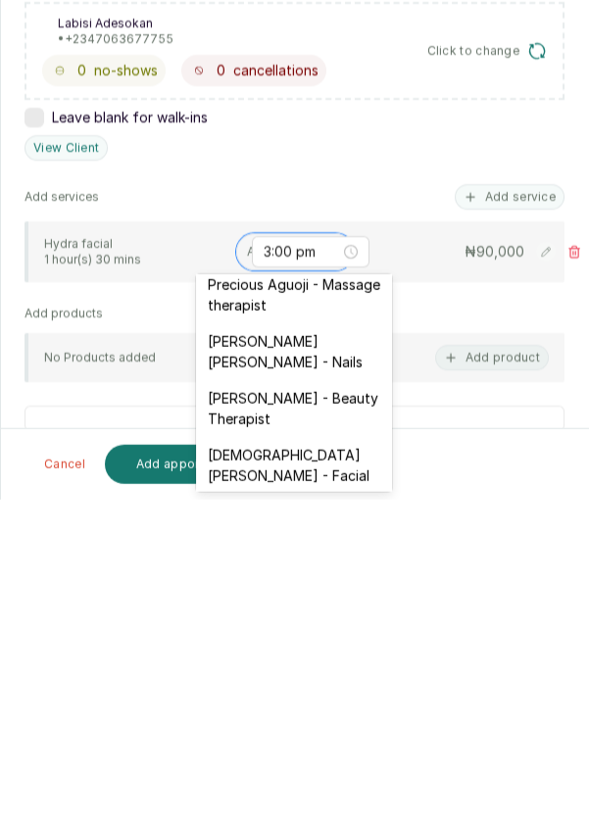
scroll to position [882, 0]
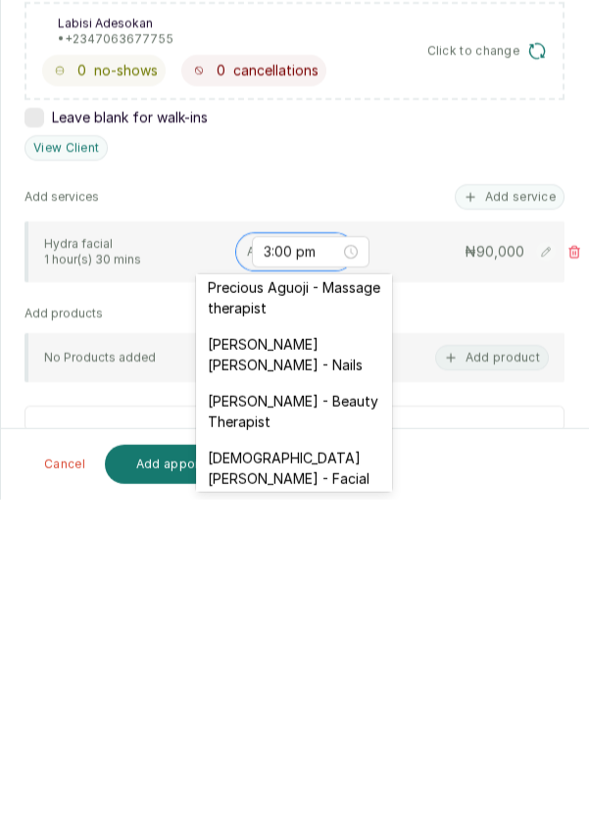
click at [328, 762] on div "[DEMOGRAPHIC_DATA][PERSON_NAME] - Facial" at bounding box center [294, 790] width 196 height 57
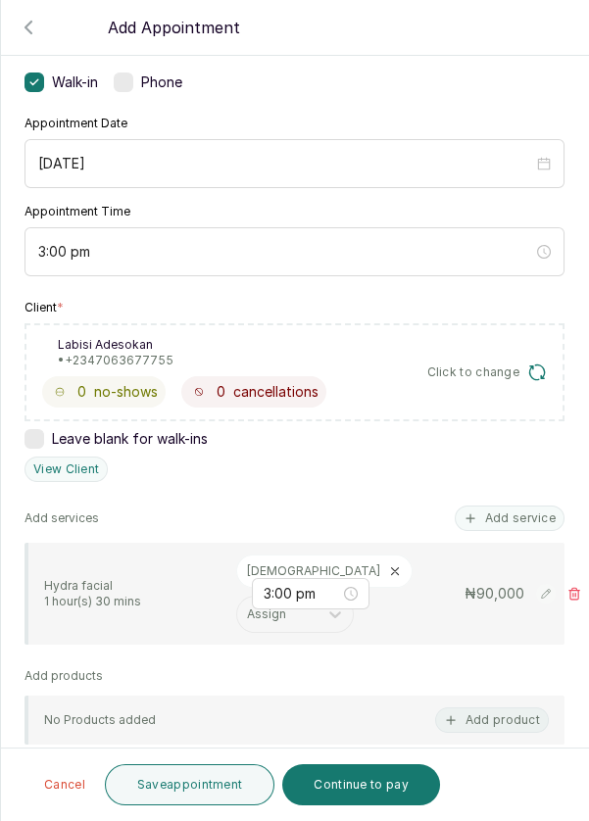
click at [210, 786] on button "Save appointment" at bounding box center [190, 784] width 171 height 41
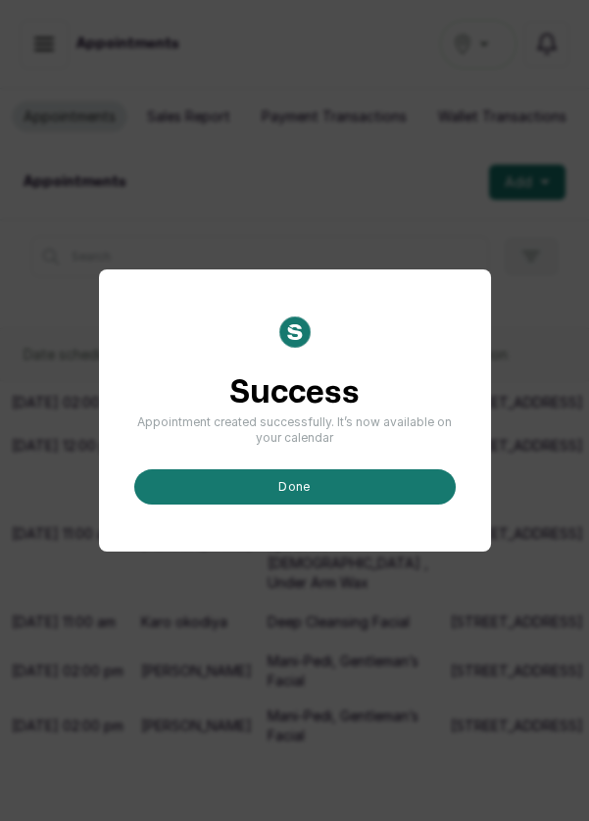
click at [343, 505] on button "done" at bounding box center [294, 486] width 321 height 35
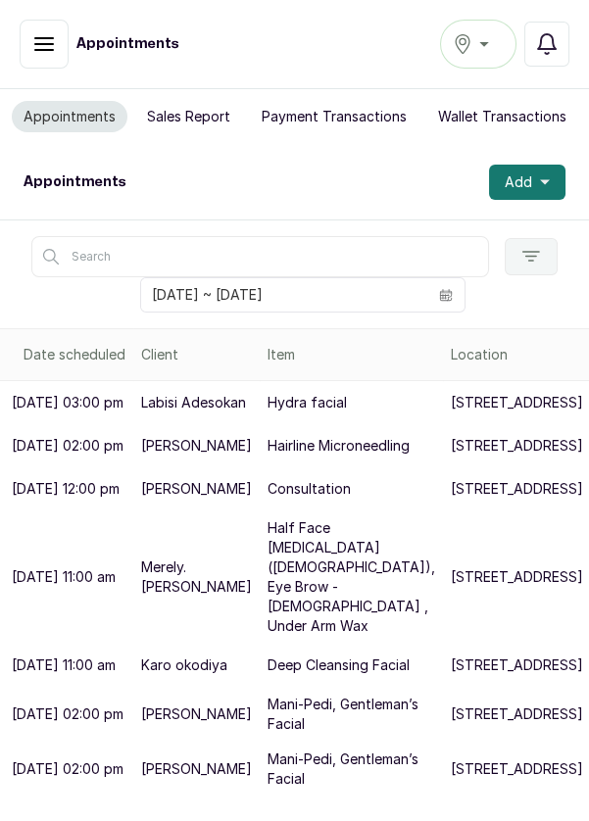
click at [549, 180] on icon "button" at bounding box center [545, 182] width 10 height 10
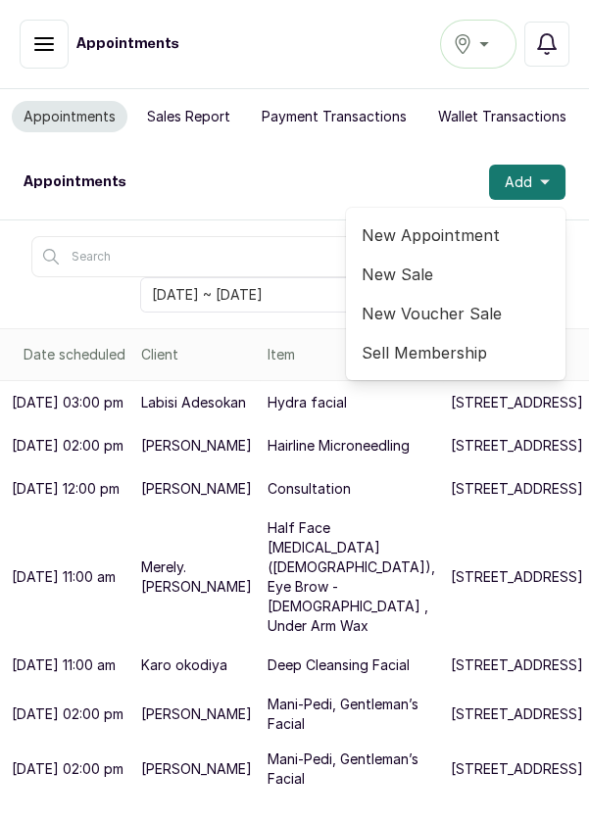
click at [465, 223] on span "New Appointment" at bounding box center [456, 235] width 188 height 24
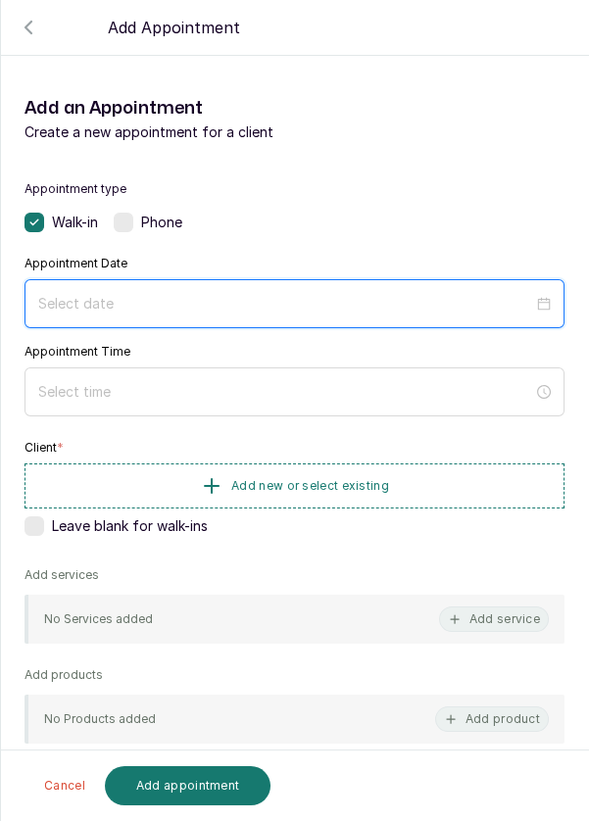
click at [172, 297] on input at bounding box center [285, 304] width 495 height 22
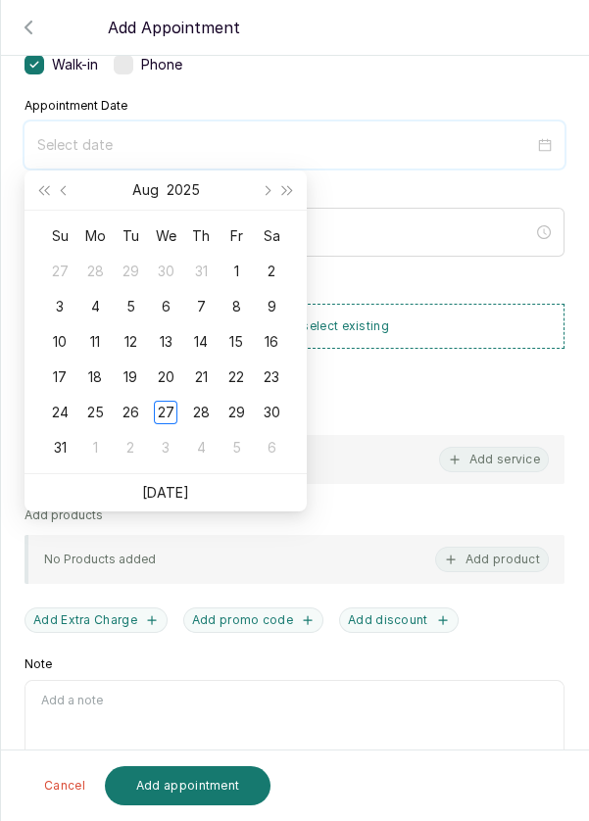
scroll to position [159, 0]
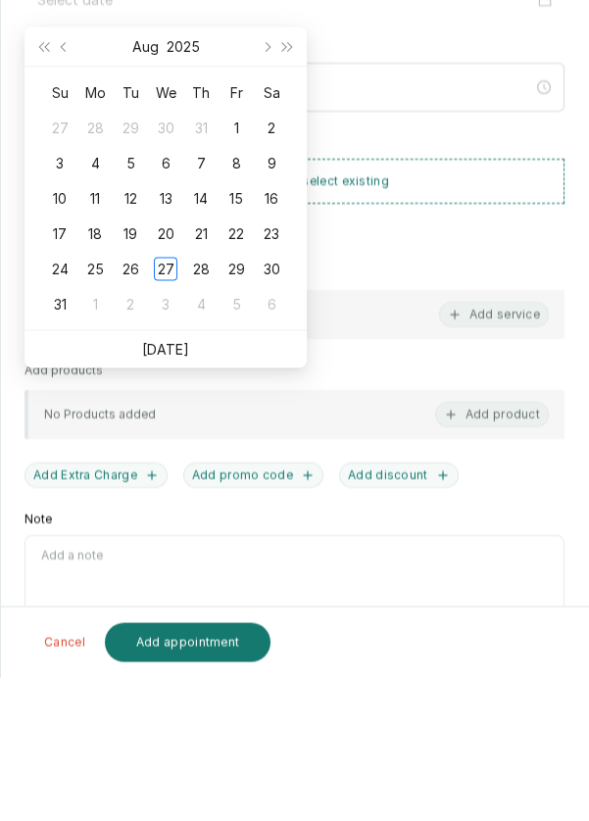
click at [184, 491] on link "[DATE]" at bounding box center [165, 492] width 47 height 17
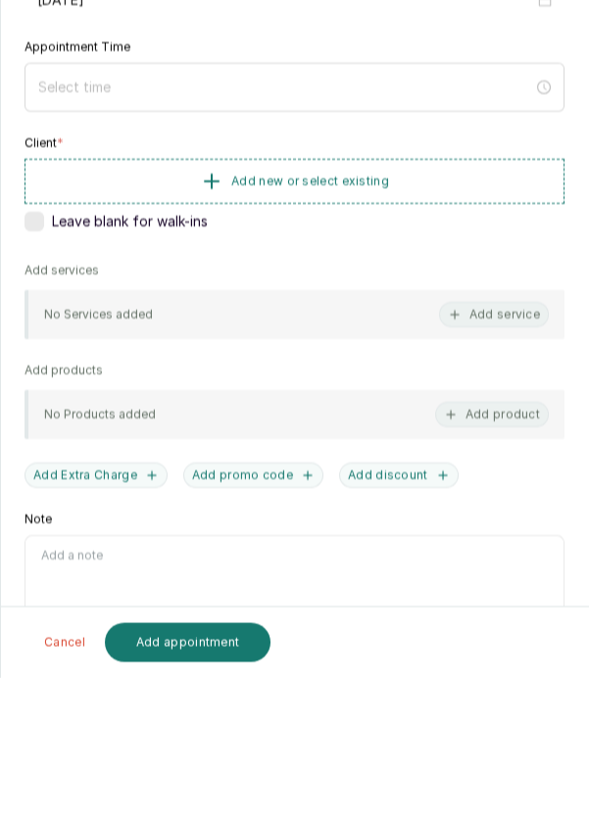
type input "[DATE]"
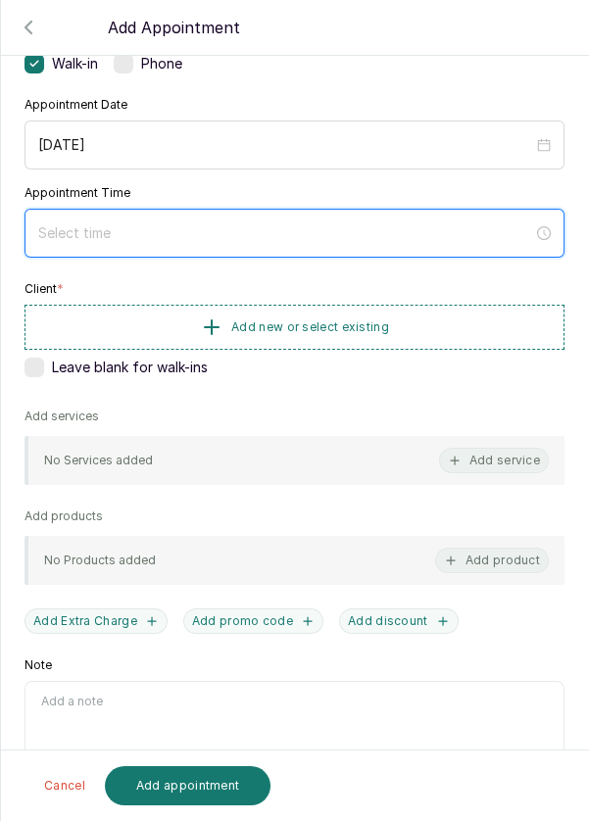
click at [283, 223] on input at bounding box center [285, 233] width 495 height 22
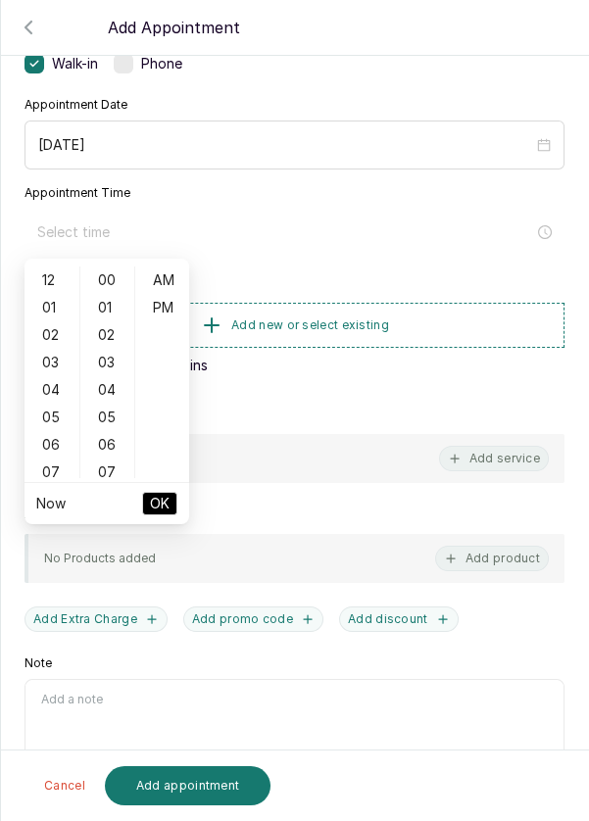
click at [50, 386] on div "04" at bounding box center [51, 389] width 47 height 27
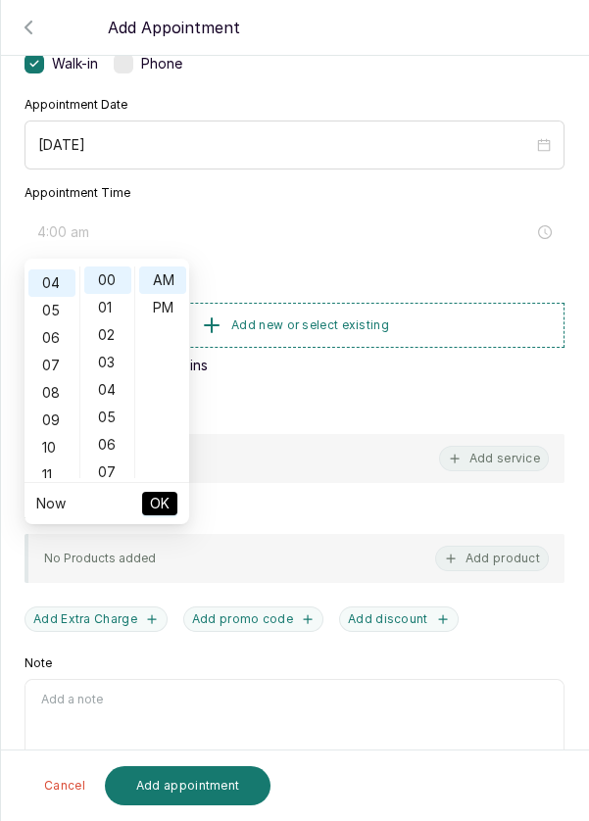
scroll to position [109, 0]
click at [173, 306] on div "PM" at bounding box center [162, 307] width 47 height 27
type input "4:00 pm"
click at [170, 505] on button "OK" at bounding box center [159, 504] width 35 height 24
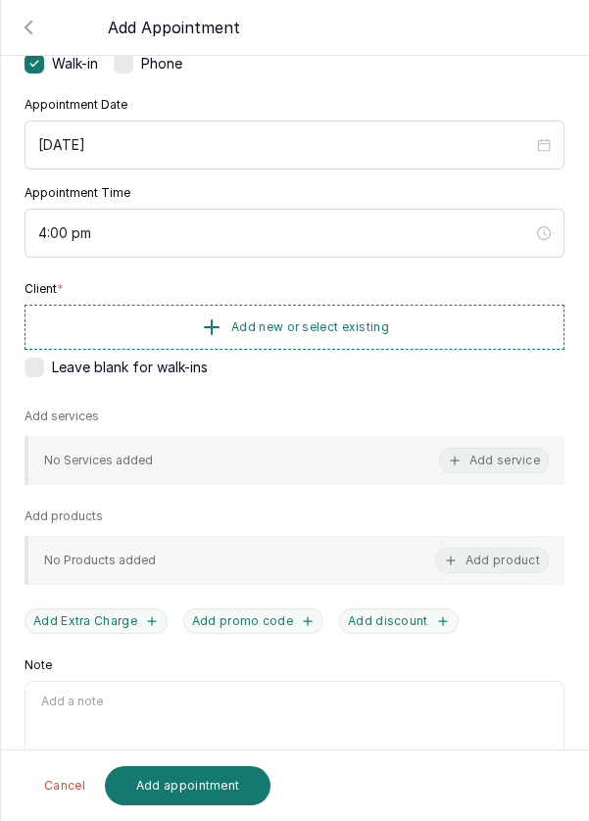
click at [410, 320] on button "Add new or select existing" at bounding box center [295, 327] width 540 height 45
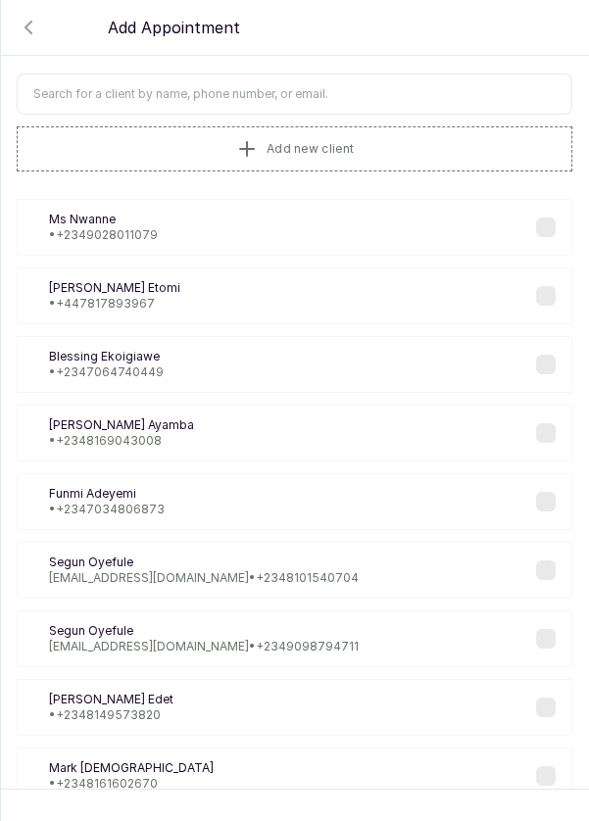
scroll to position [0, 0]
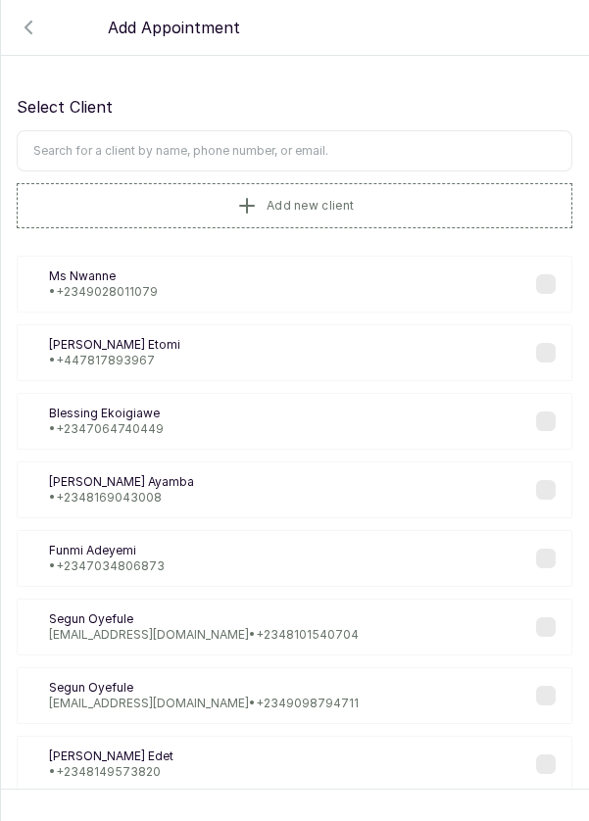
click at [387, 143] on input "text" at bounding box center [295, 150] width 556 height 41
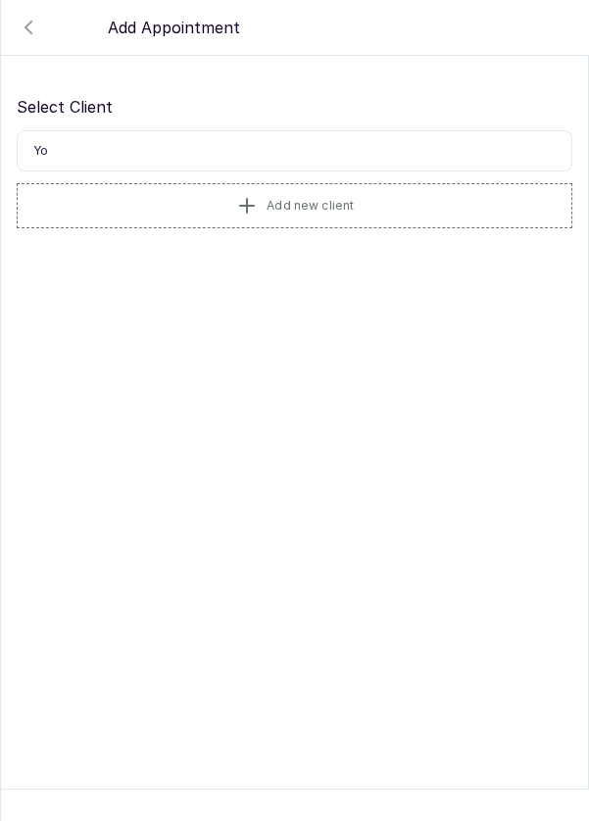
type input "Y"
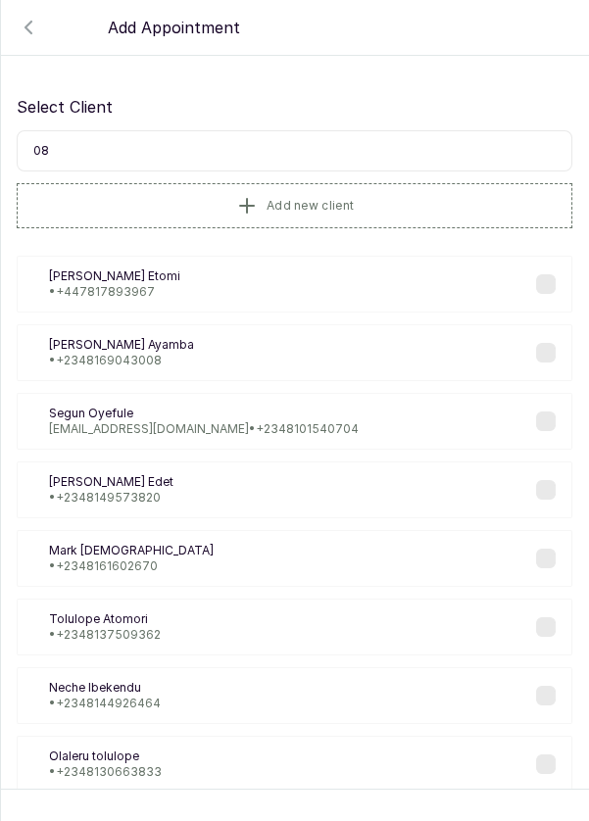
type input "0"
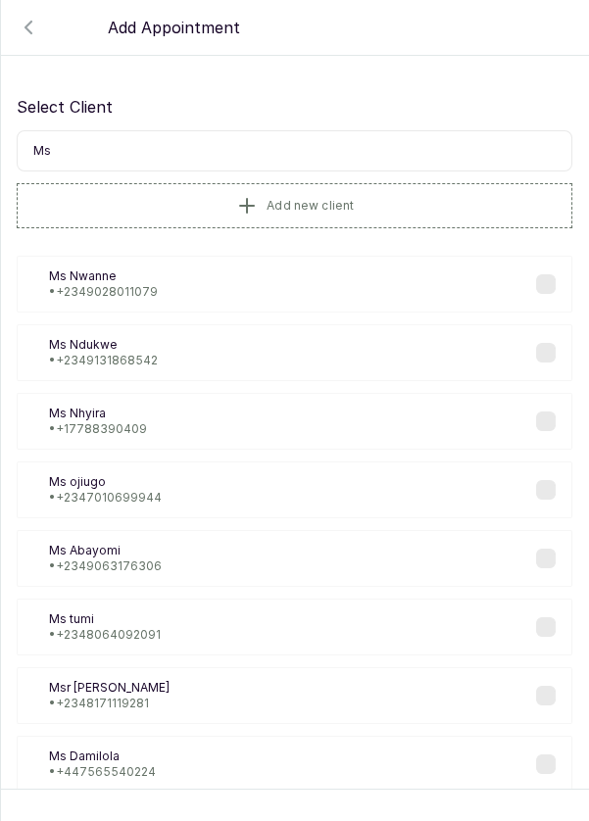
type input "M"
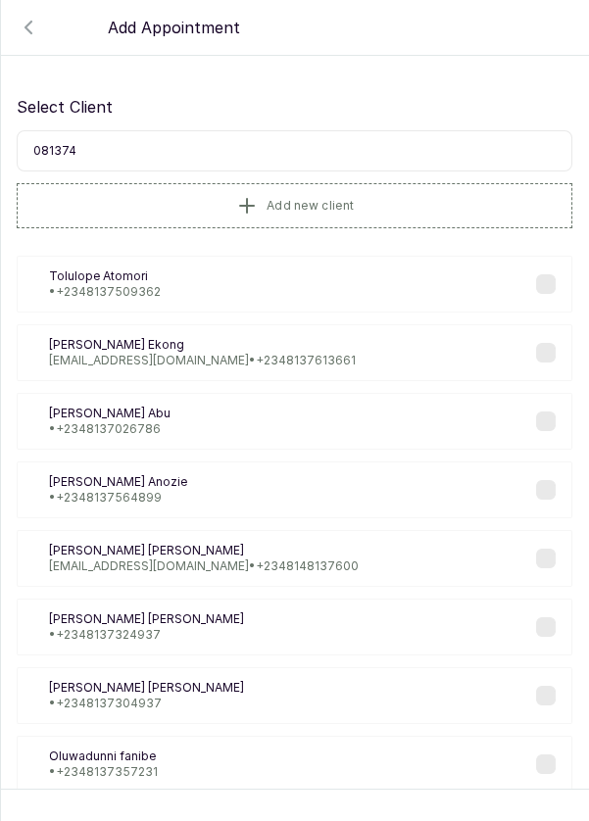
type input "0813744"
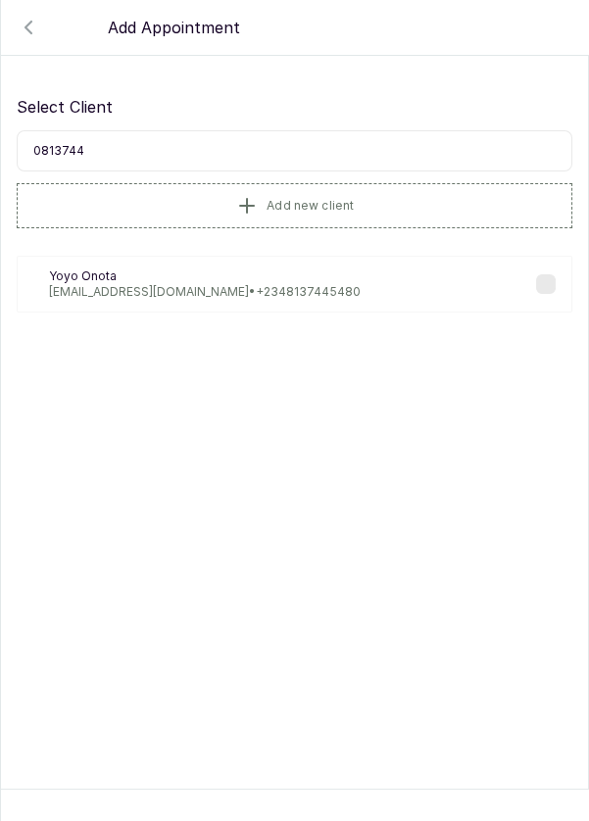
click at [280, 284] on p "[PERSON_NAME][EMAIL_ADDRESS][DOMAIN_NAME] • [PHONE_NUMBER]" at bounding box center [205, 292] width 312 height 16
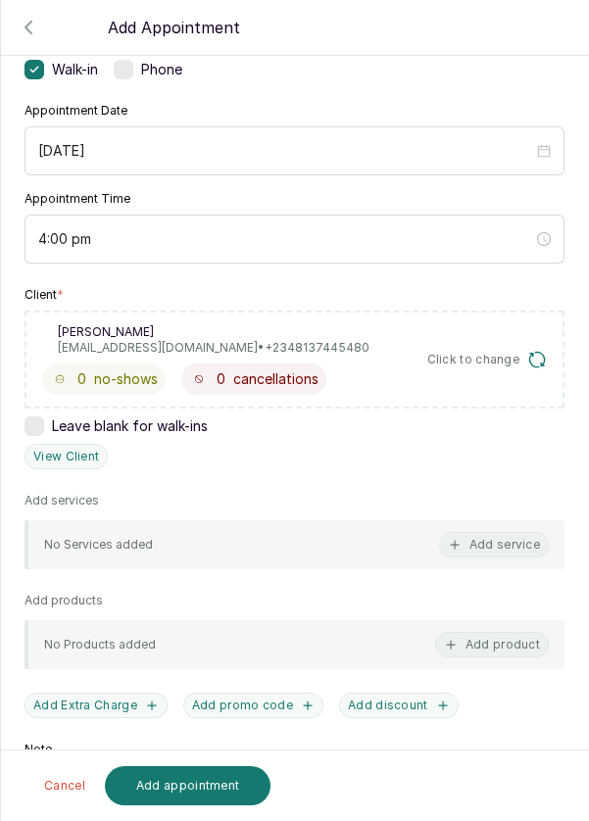
scroll to position [173, 0]
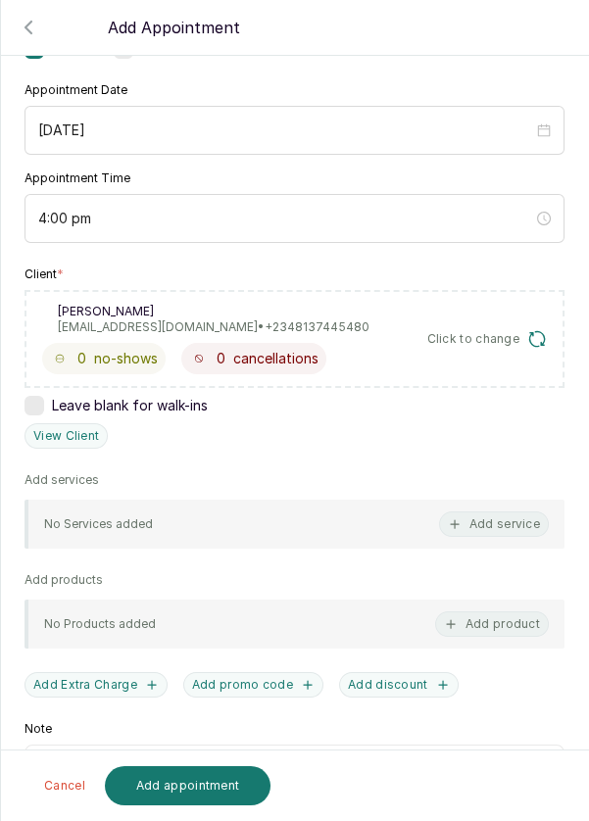
click at [503, 525] on button "Add service" at bounding box center [494, 524] width 110 height 25
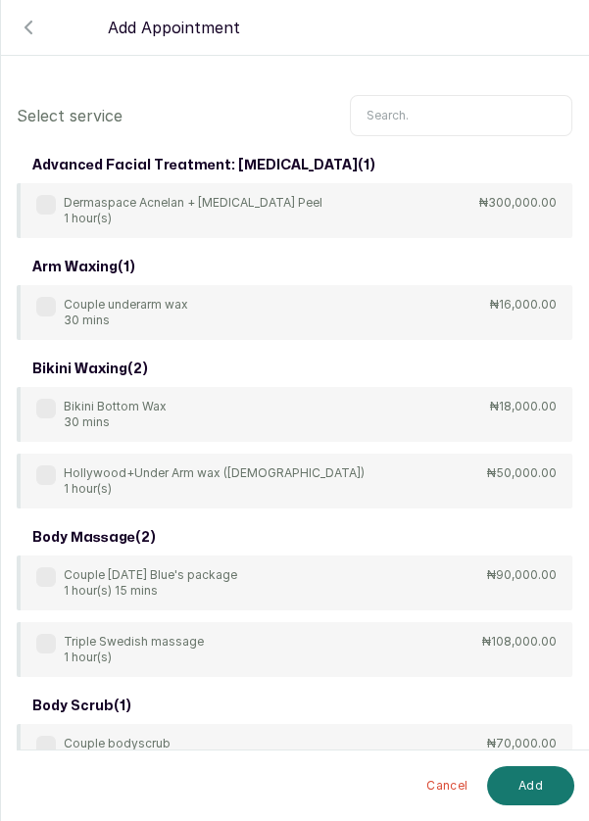
scroll to position [0, 0]
click at [436, 107] on input "text" at bounding box center [461, 115] width 222 height 41
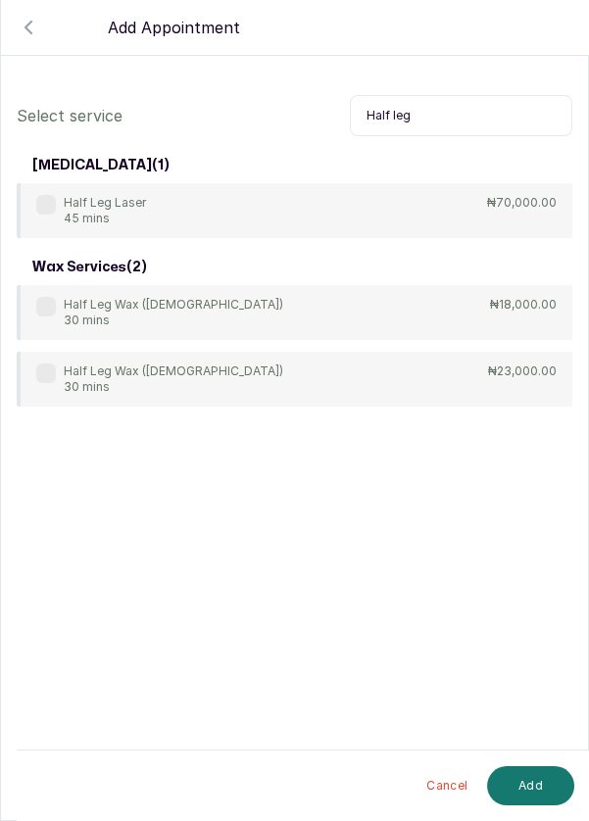
type input "Half leg"
click at [38, 304] on label at bounding box center [46, 307] width 20 height 20
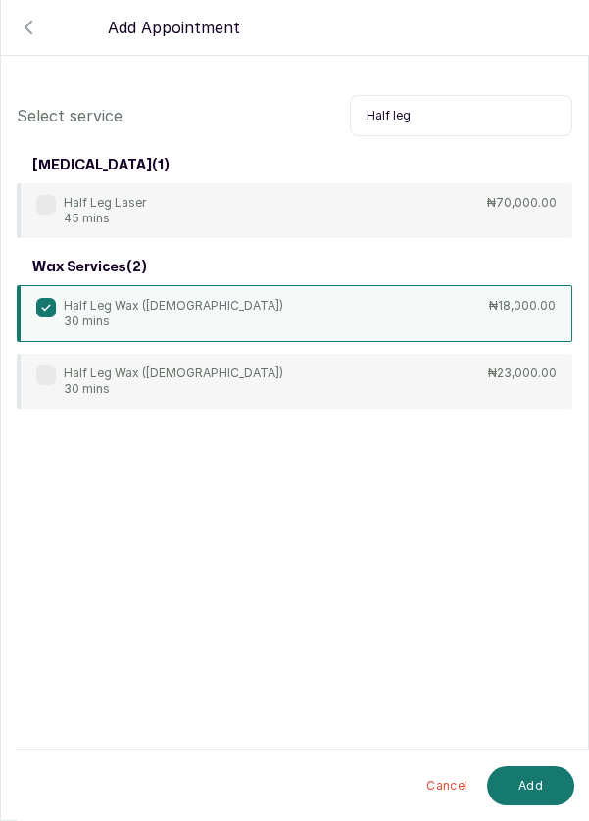
click at [541, 783] on button "Add" at bounding box center [530, 785] width 87 height 39
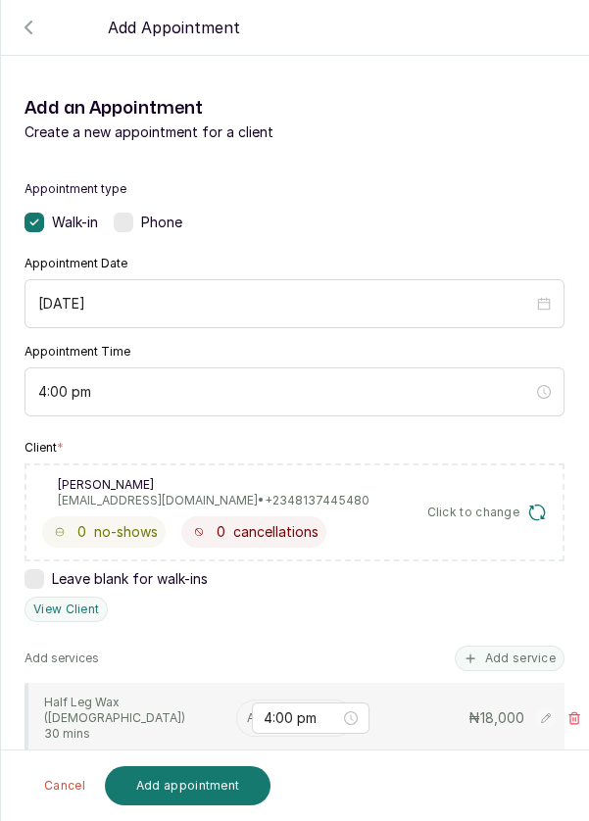
click at [247, 712] on input "text" at bounding box center [248, 719] width 3 height 14
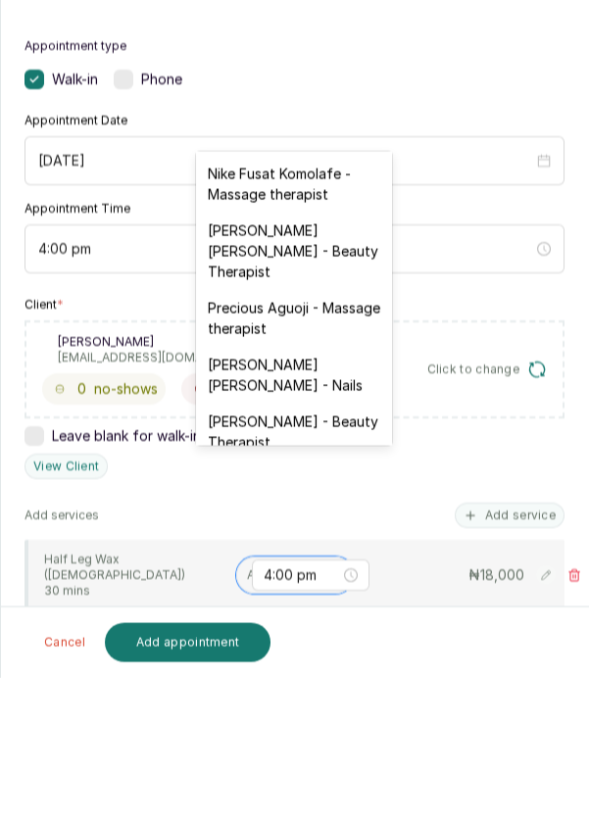
scroll to position [741, 0]
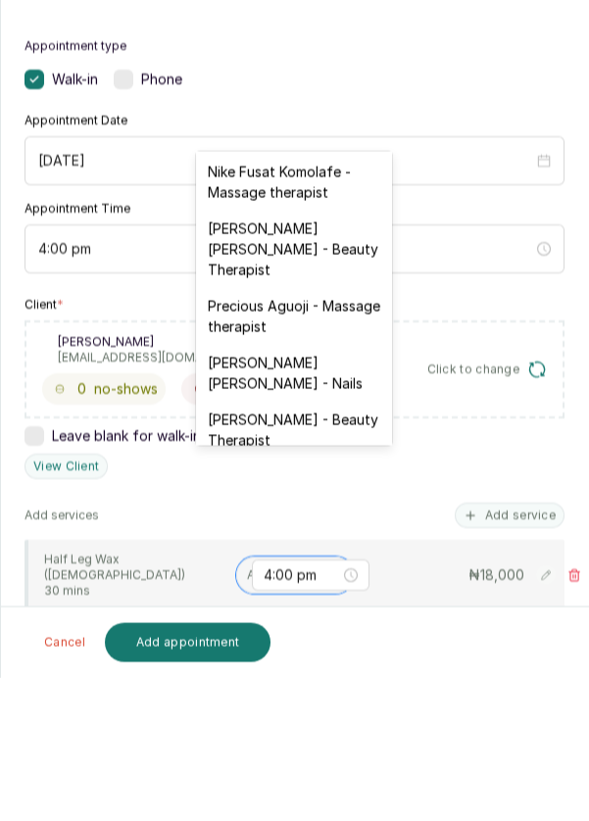
click at [331, 488] on div "[PERSON_NAME] [PERSON_NAME] - Nails" at bounding box center [294, 516] width 196 height 57
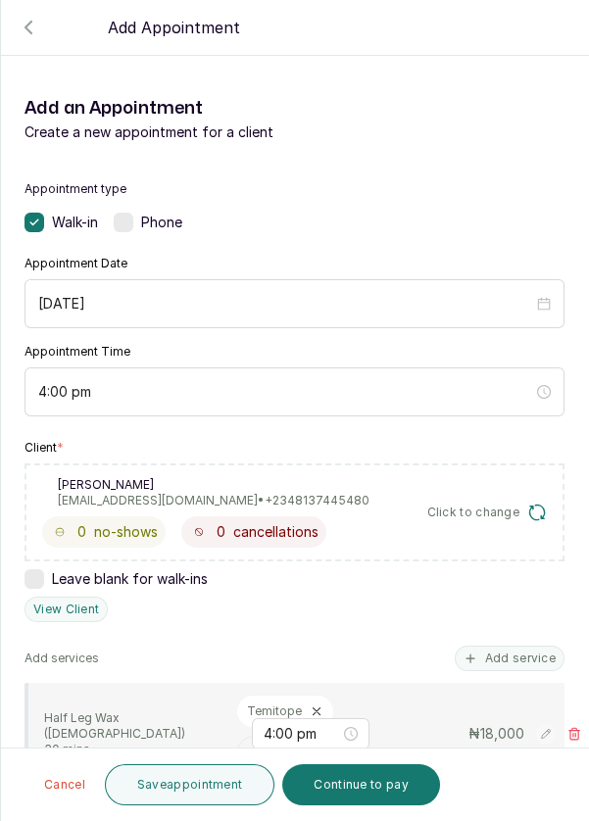
click at [518, 646] on button "Add service" at bounding box center [510, 658] width 110 height 25
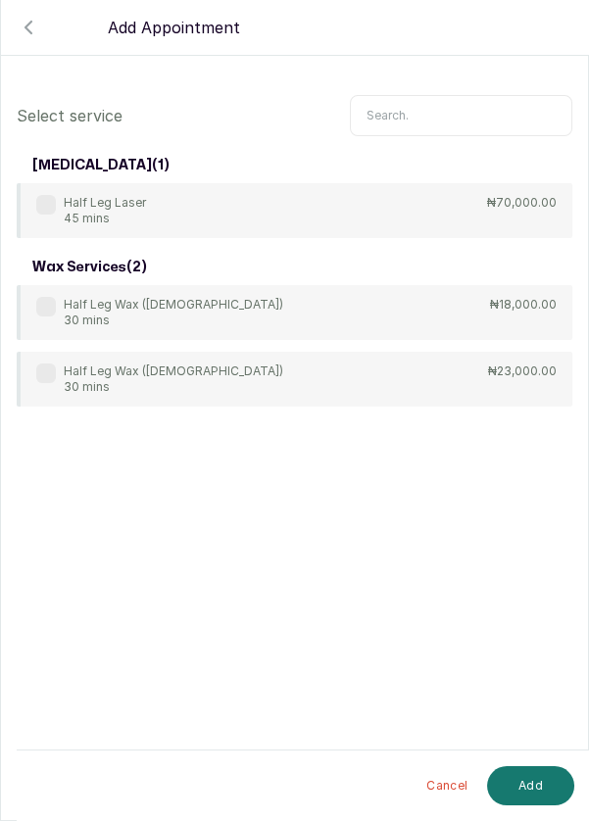
scroll to position [79, 0]
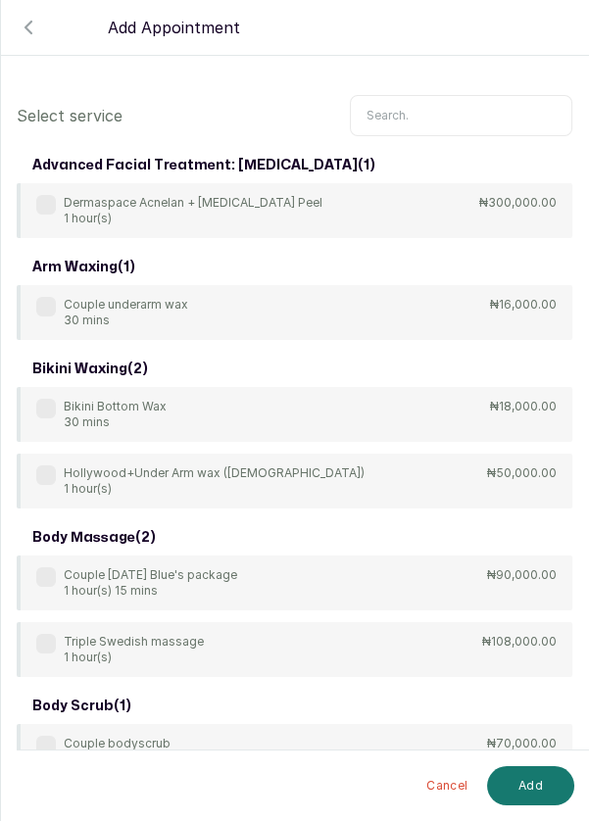
click at [451, 109] on input "text" at bounding box center [461, 115] width 222 height 41
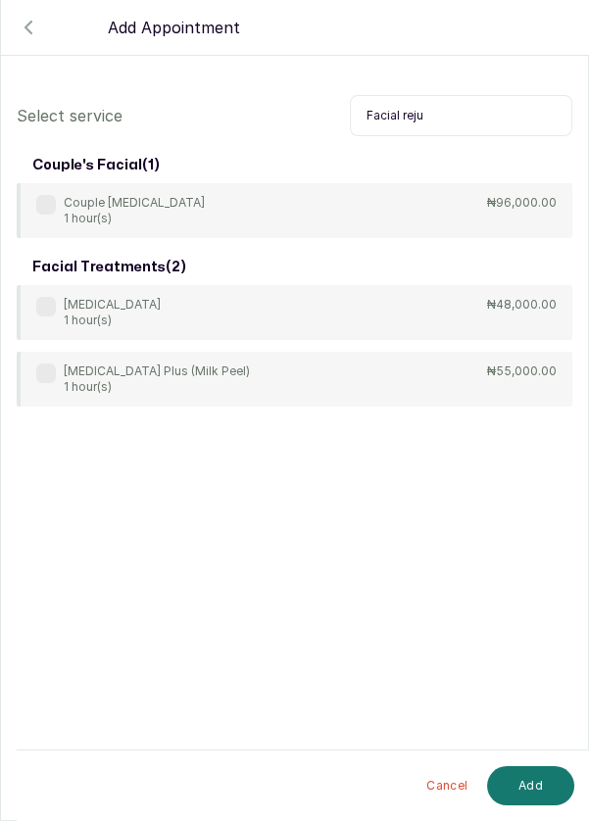
type input "Facial reju"
click at [43, 302] on label at bounding box center [46, 307] width 20 height 20
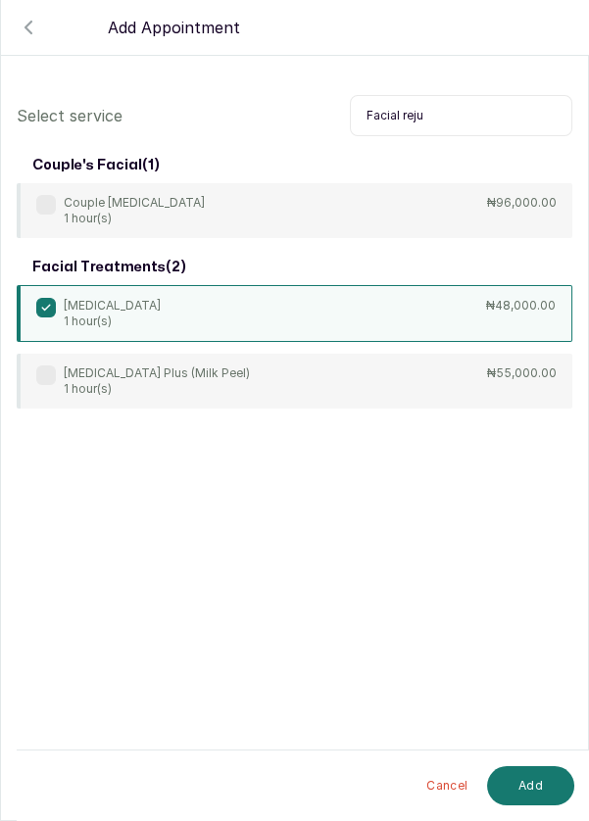
click at [553, 780] on button "Add" at bounding box center [530, 785] width 87 height 39
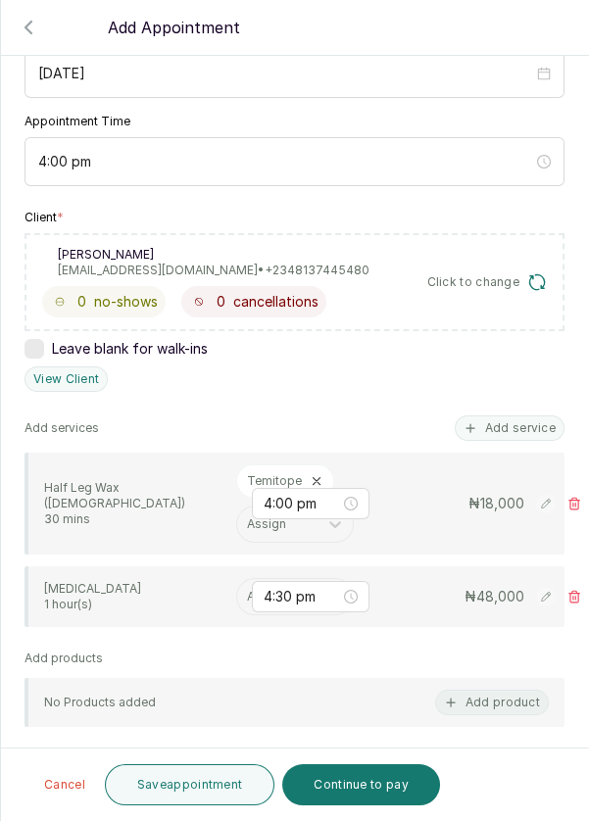
scroll to position [245, 0]
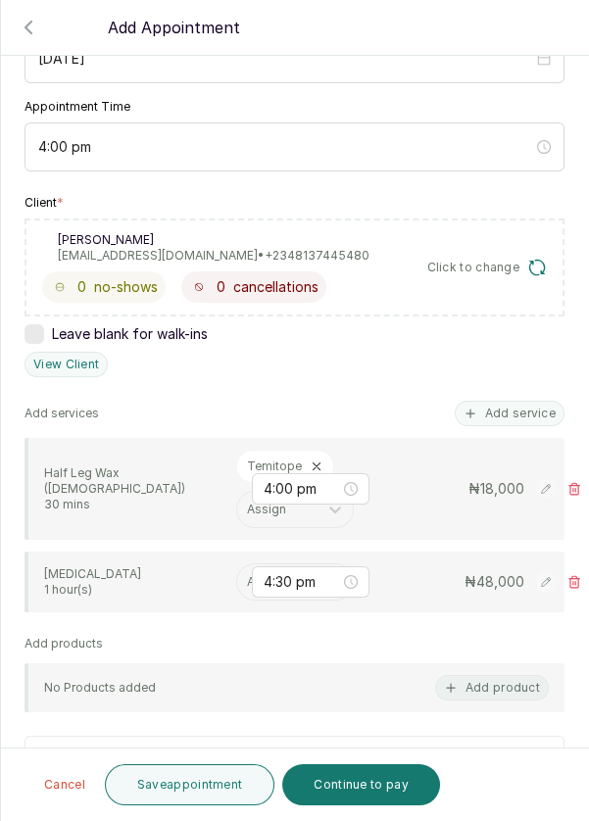
click at [248, 579] on input "text" at bounding box center [248, 582] width 3 height 14
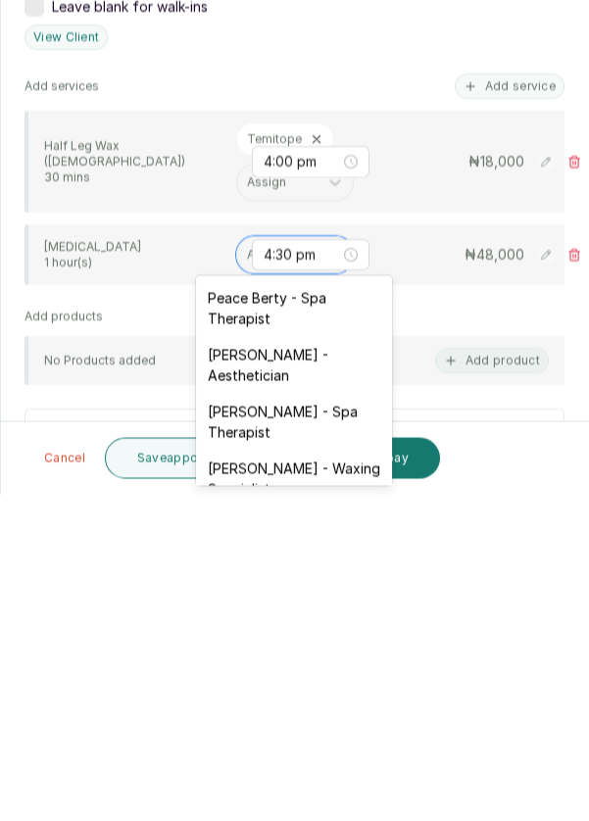
scroll to position [3, 0]
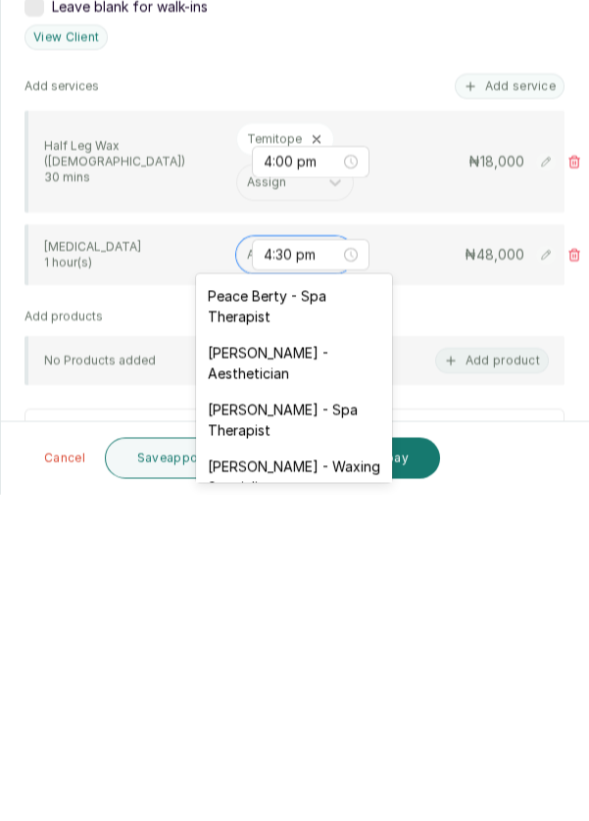
click at [325, 701] on div "[PERSON_NAME] - Aesthetician" at bounding box center [294, 690] width 196 height 57
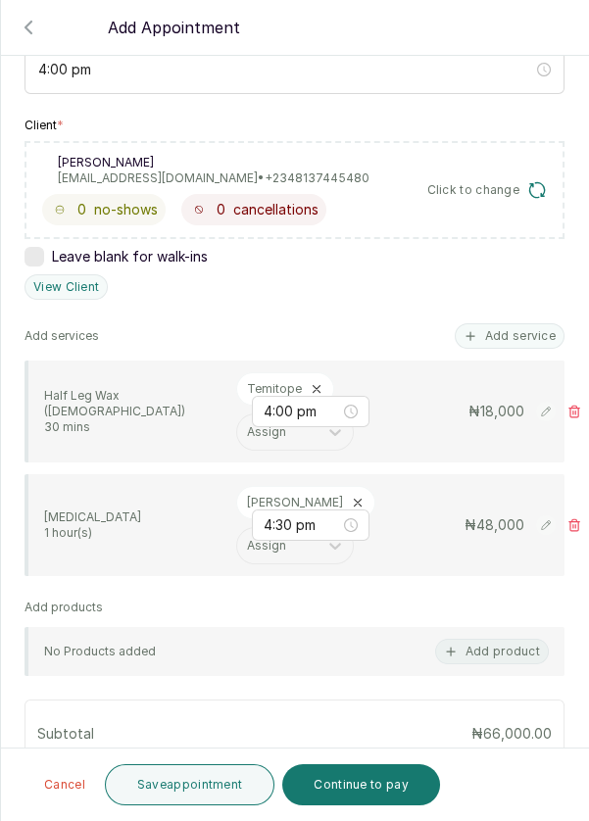
scroll to position [321, 0]
click at [215, 780] on button "Save appointment" at bounding box center [190, 784] width 171 height 41
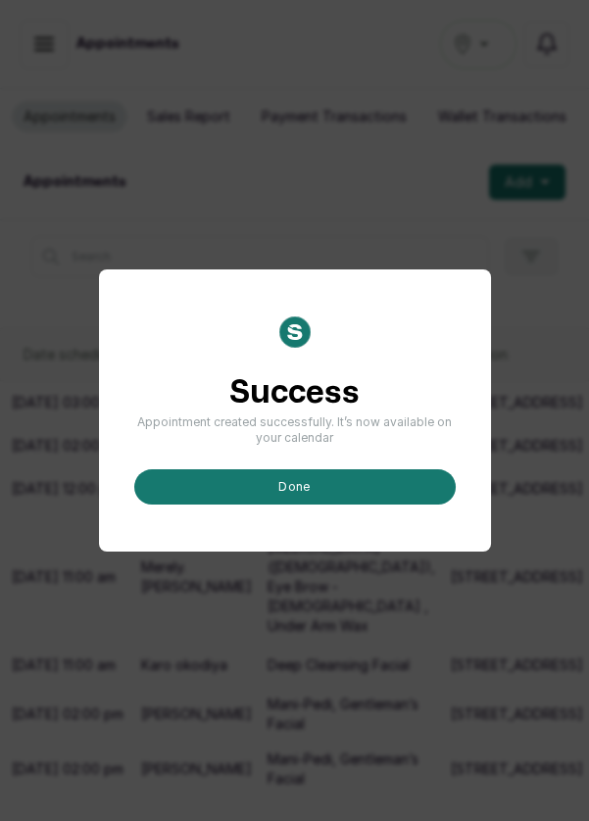
click at [399, 505] on button "done" at bounding box center [294, 486] width 321 height 35
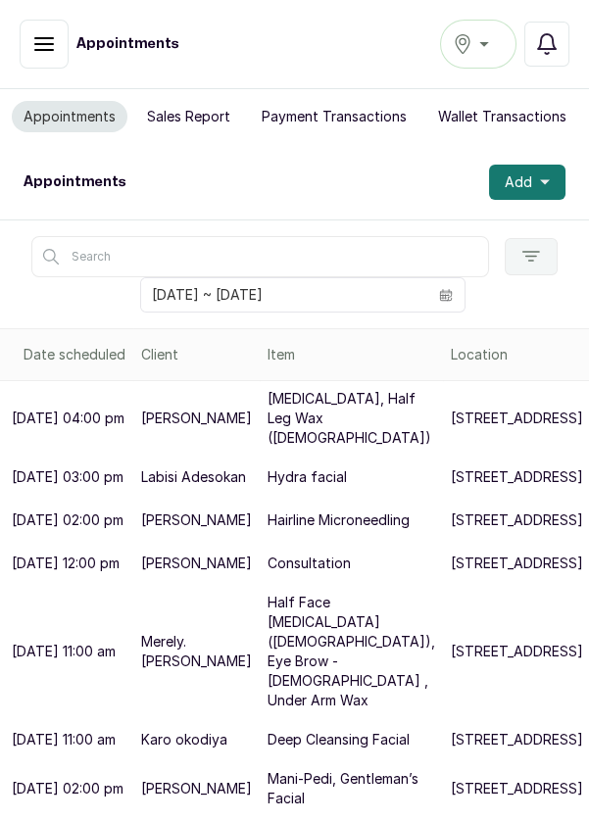
click at [544, 180] on icon "button" at bounding box center [545, 182] width 10 height 5
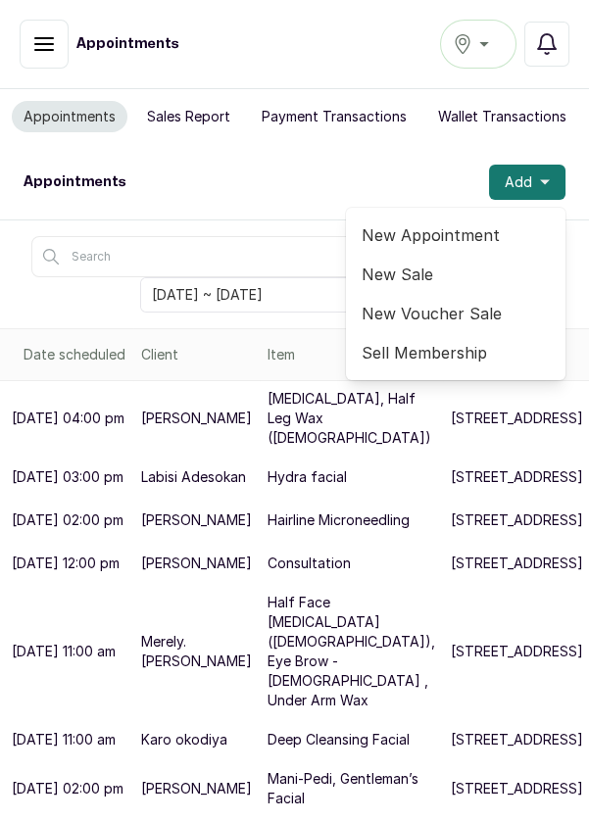
click at [464, 223] on span "New Appointment" at bounding box center [456, 235] width 188 height 24
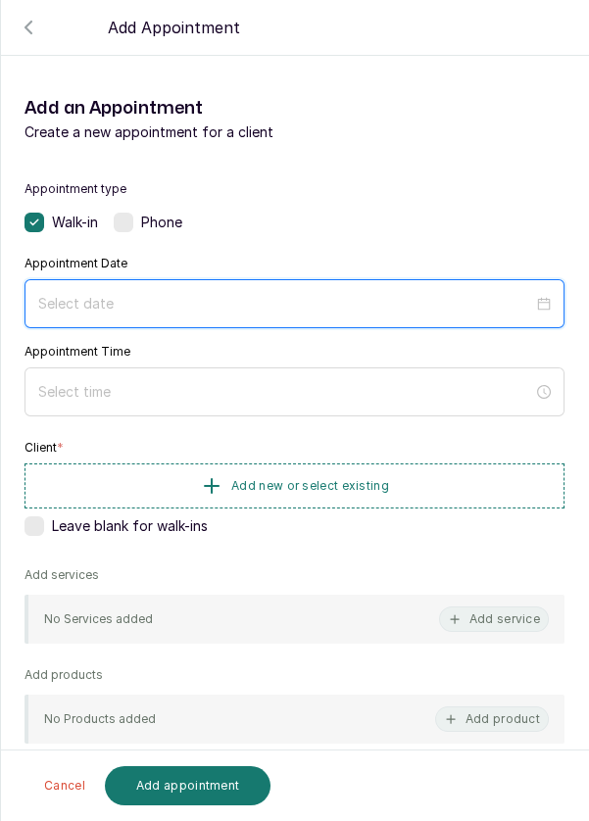
click at [222, 293] on input at bounding box center [285, 304] width 495 height 22
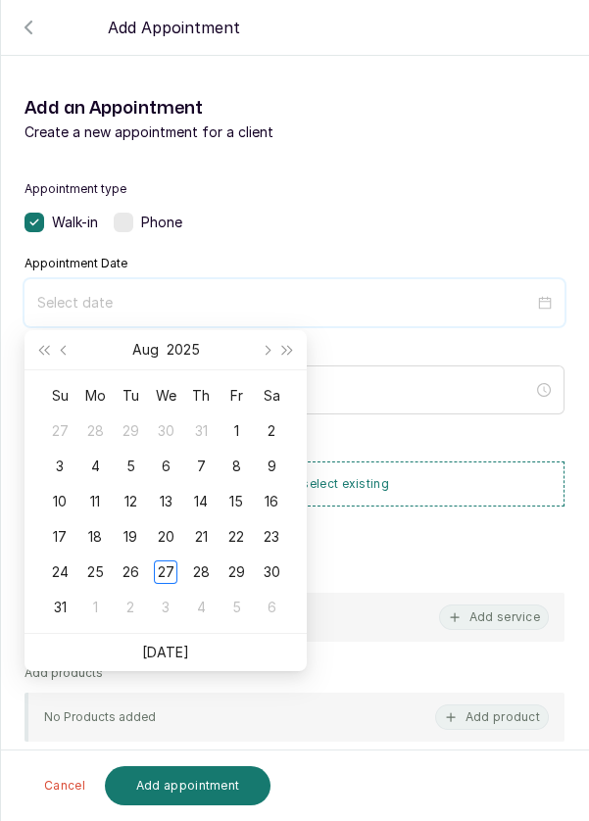
scroll to position [159, 0]
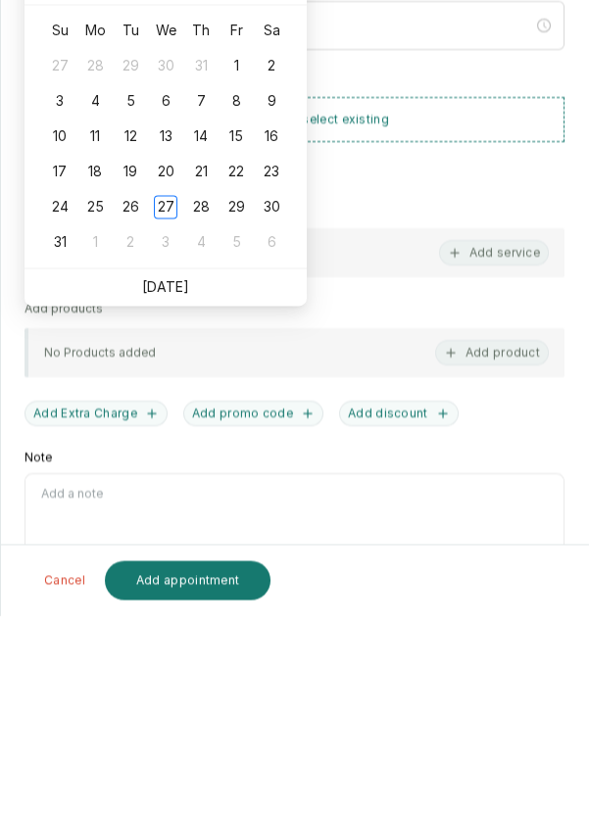
click at [180, 485] on link "[DATE]" at bounding box center [165, 492] width 47 height 17
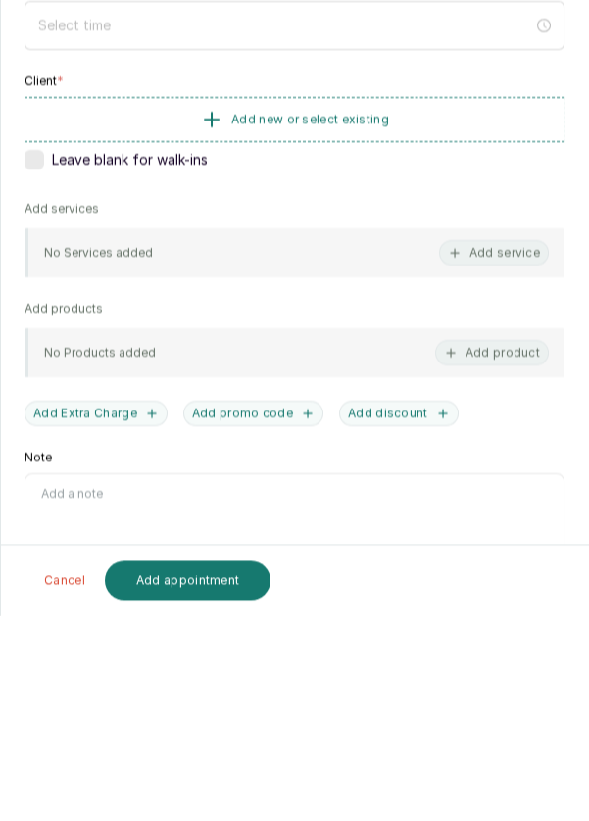
type input "[DATE]"
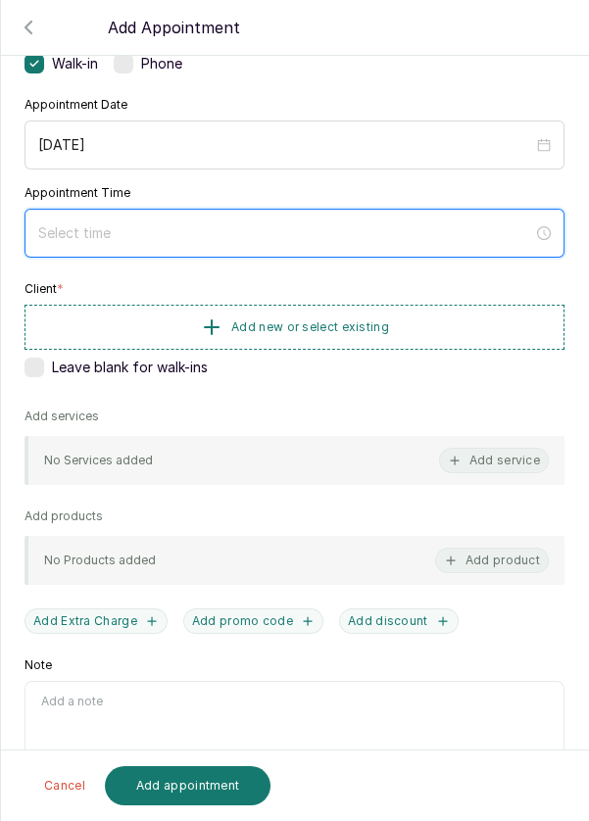
click at [216, 224] on input at bounding box center [285, 233] width 495 height 22
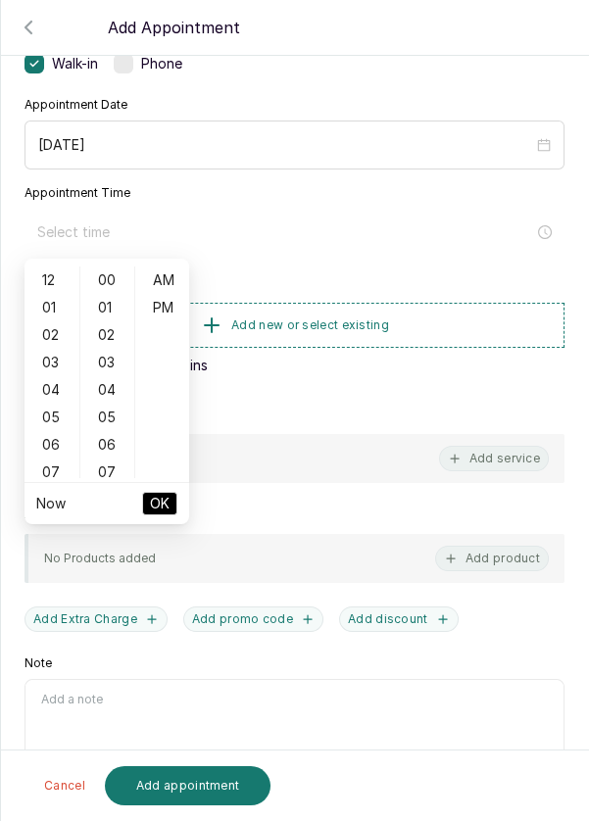
click at [53, 418] on div "05" at bounding box center [51, 417] width 47 height 27
click at [177, 307] on div "PM" at bounding box center [162, 307] width 47 height 27
type input "5:00 pm"
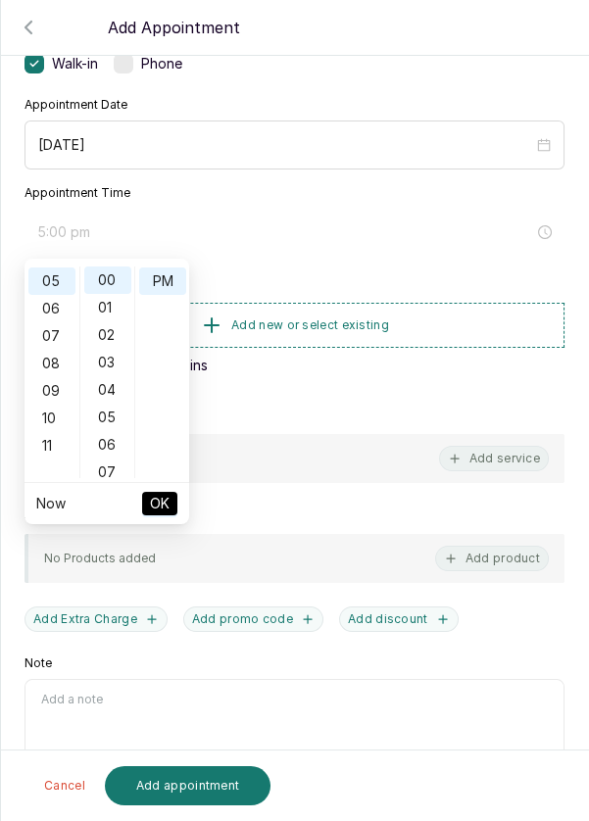
click at [180, 497] on ul "Now OK" at bounding box center [107, 503] width 165 height 41
click at [169, 504] on span "OK" at bounding box center [160, 503] width 20 height 37
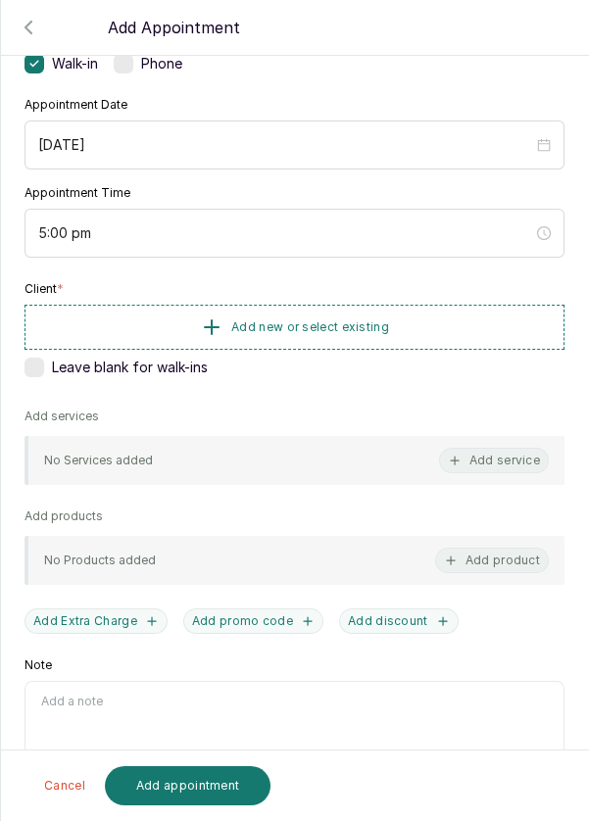
click at [418, 317] on button "Add new or select existing" at bounding box center [295, 327] width 540 height 45
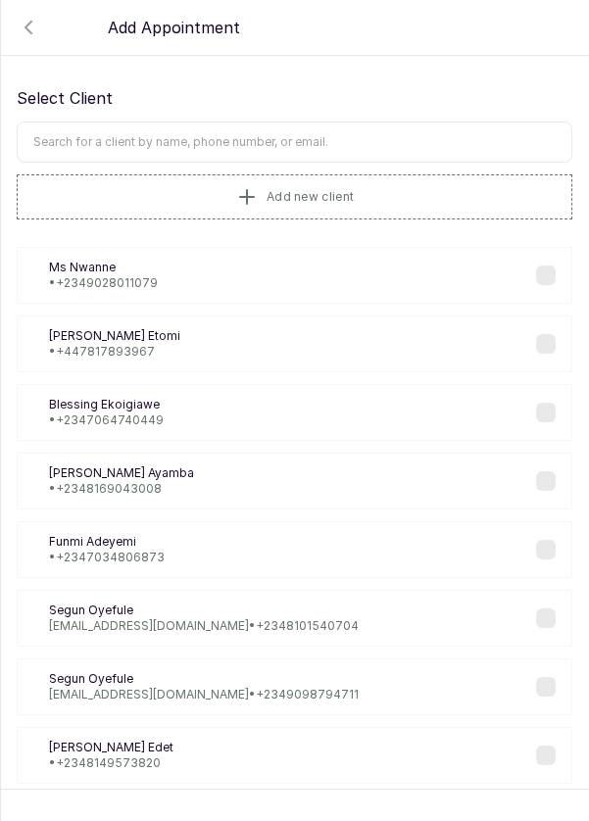
scroll to position [10, 0]
click at [189, 133] on input "text" at bounding box center [295, 141] width 556 height 41
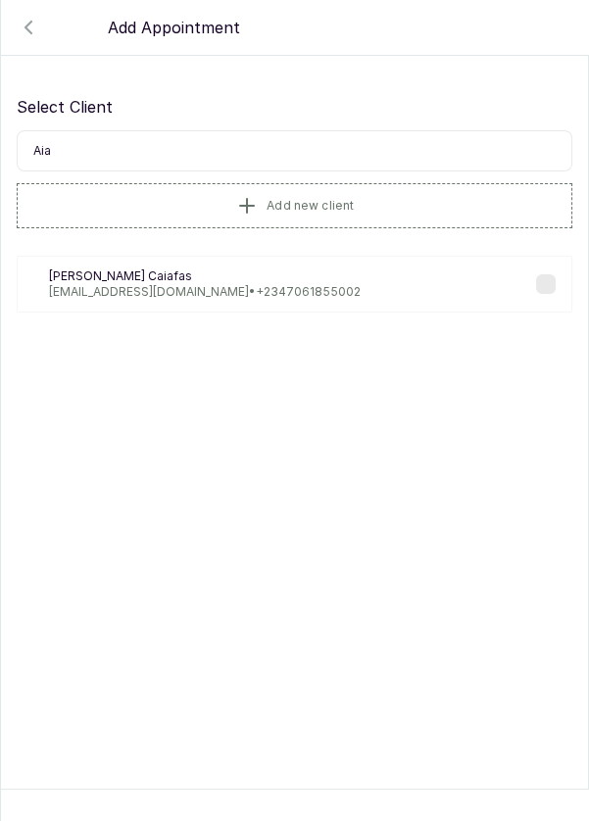
scroll to position [0, 0]
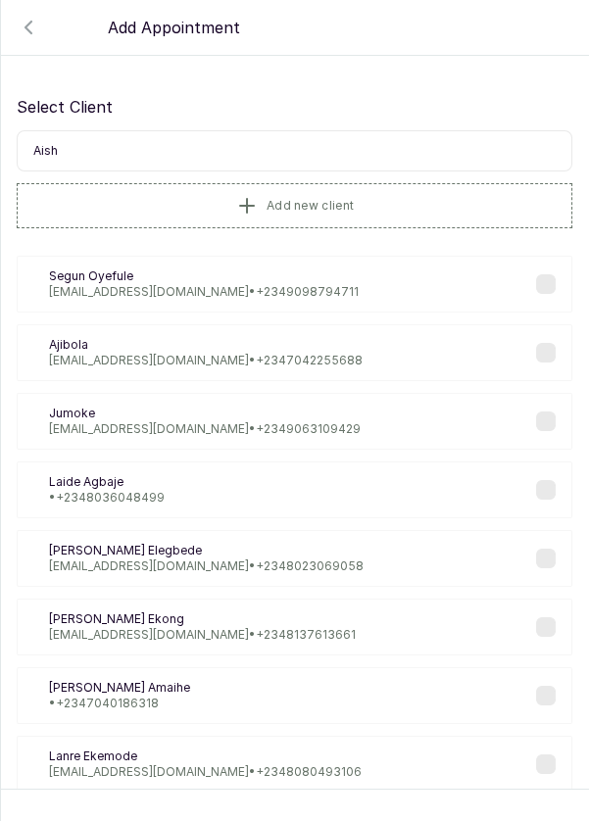
type input "Aisha"
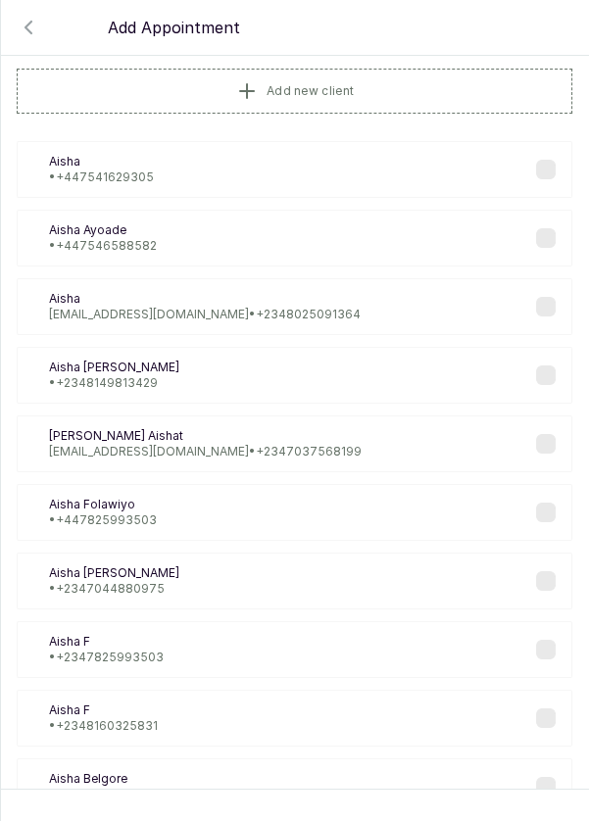
scroll to position [118, 0]
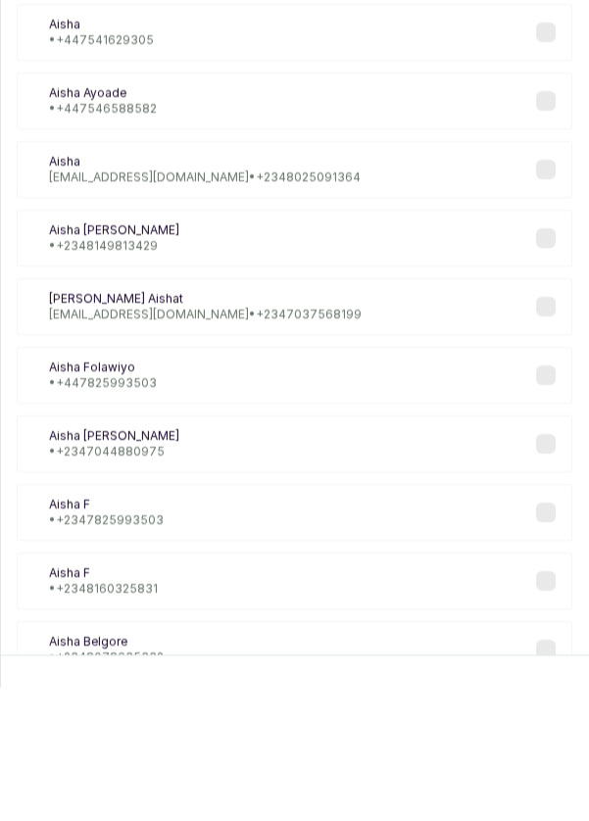
click at [180, 504] on div "AF [PERSON_NAME] • [PHONE_NUMBER]" at bounding box center [295, 509] width 556 height 57
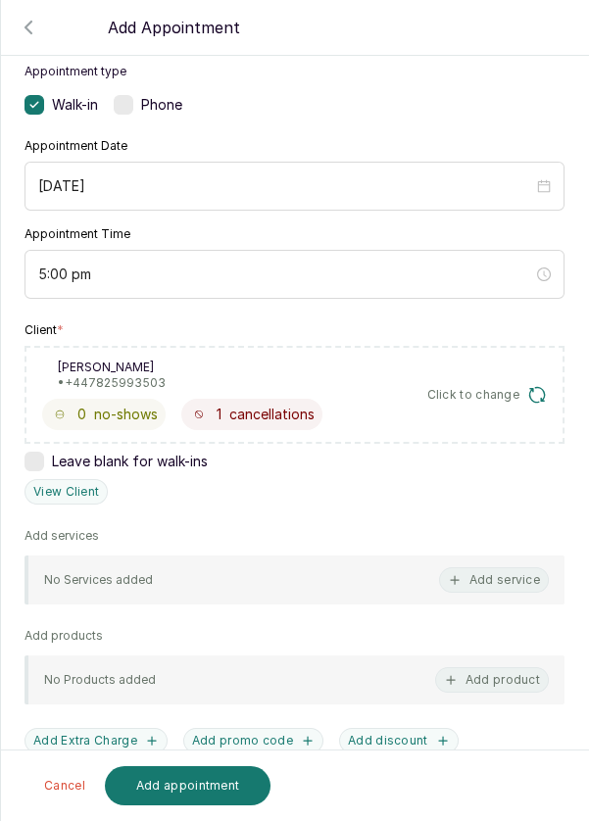
scroll to position [237, 0]
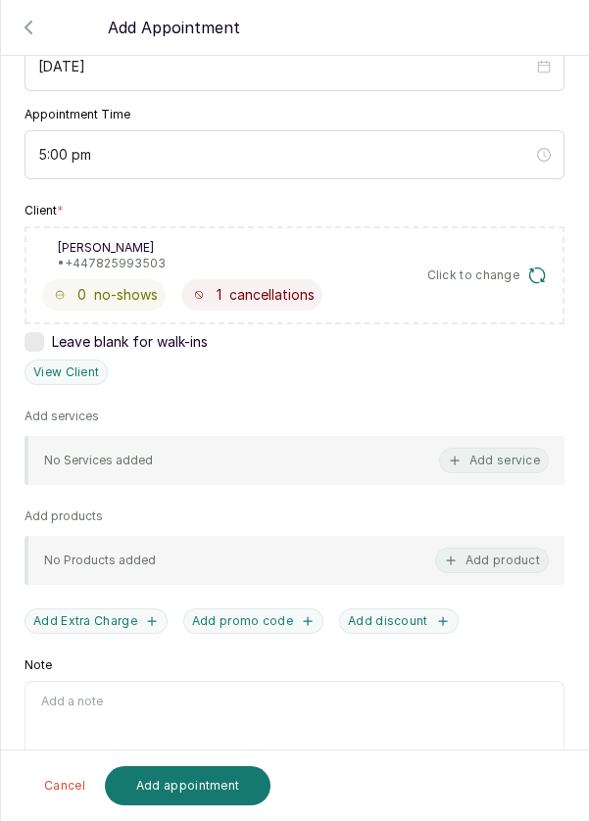
click at [499, 468] on button "Add service" at bounding box center [494, 460] width 110 height 25
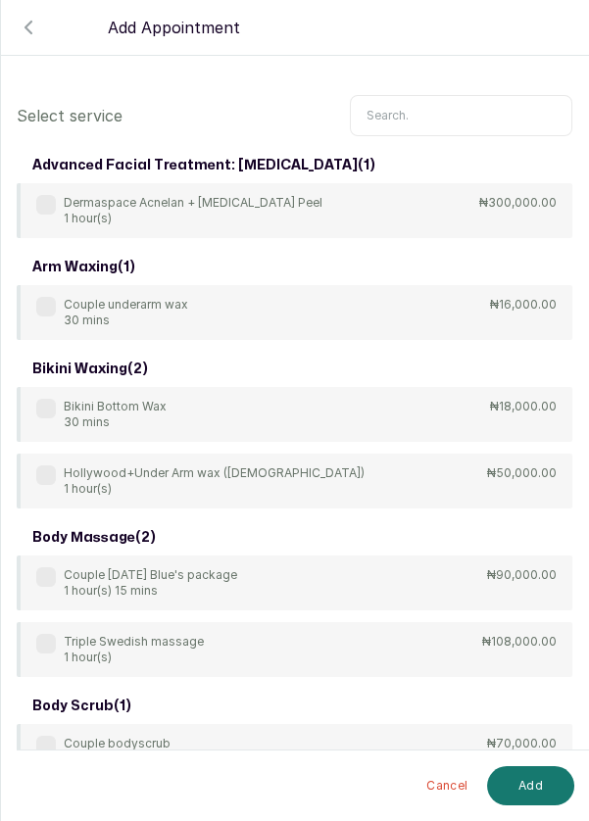
scroll to position [0, 0]
click at [428, 111] on input "text" at bounding box center [461, 115] width 222 height 41
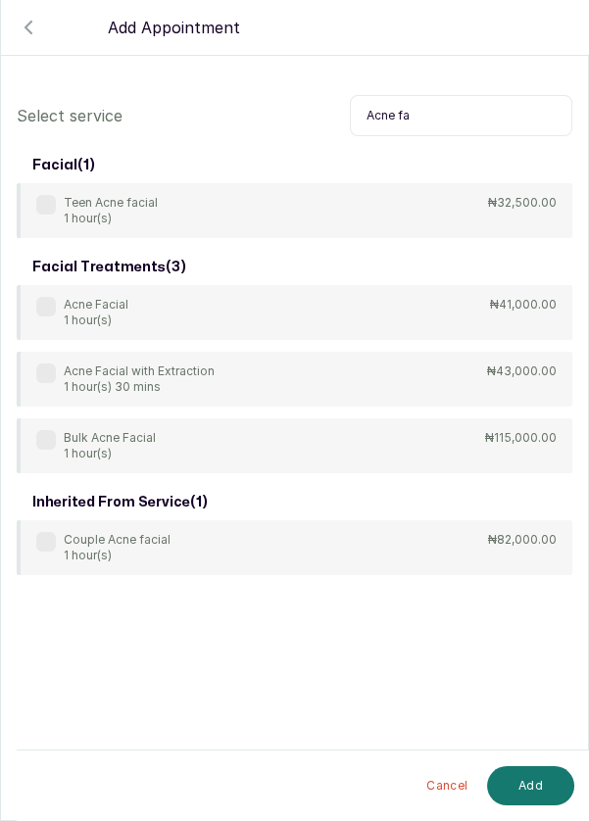
type input "Acne fa"
click at [53, 303] on label at bounding box center [46, 307] width 20 height 20
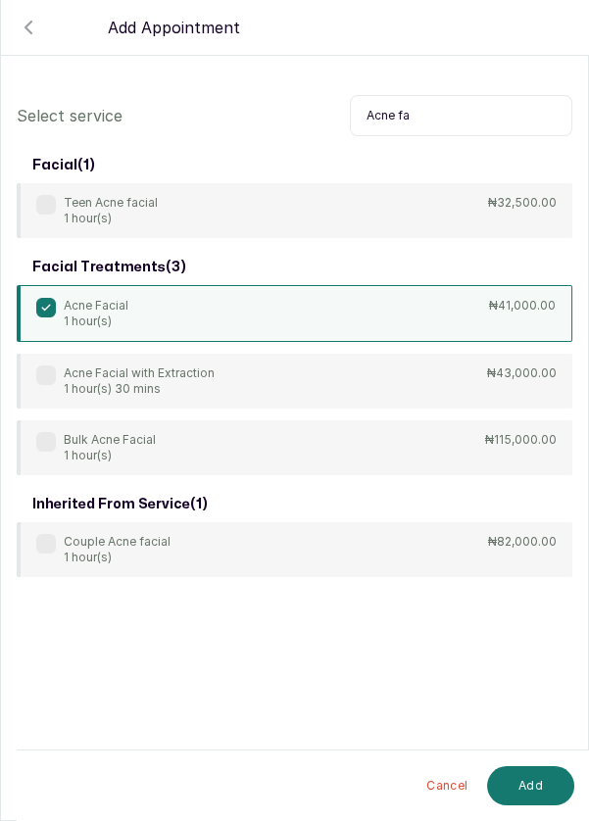
click at [550, 779] on button "Add" at bounding box center [530, 785] width 87 height 39
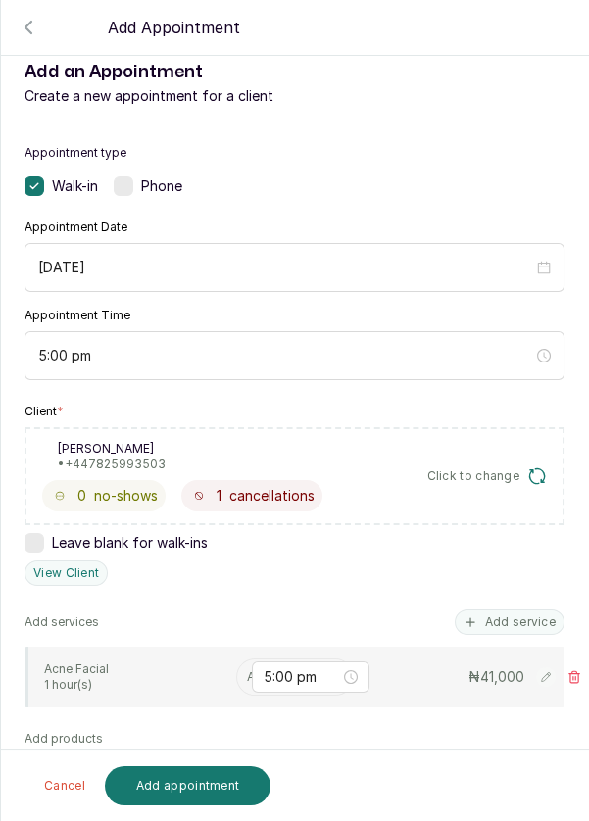
scroll to position [307, 0]
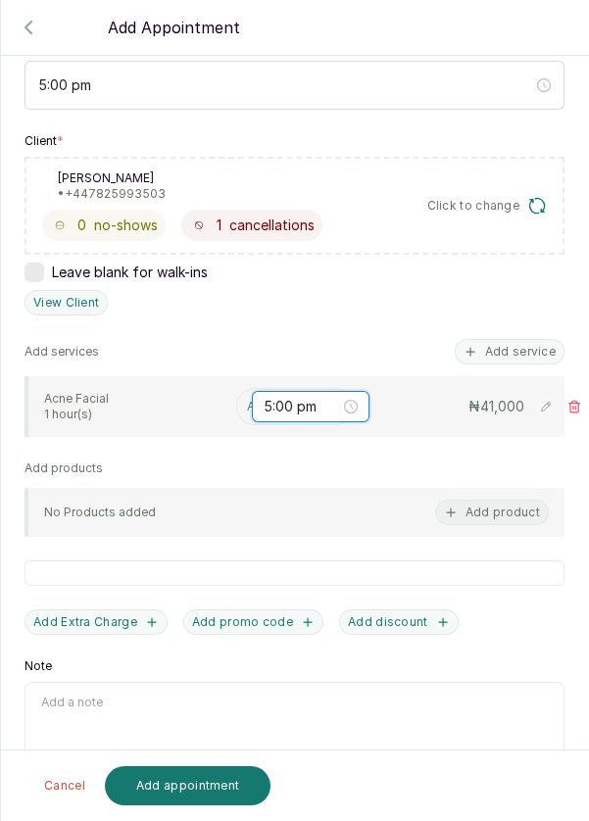
click at [266, 396] on input "5:00 pm" at bounding box center [302, 407] width 76 height 22
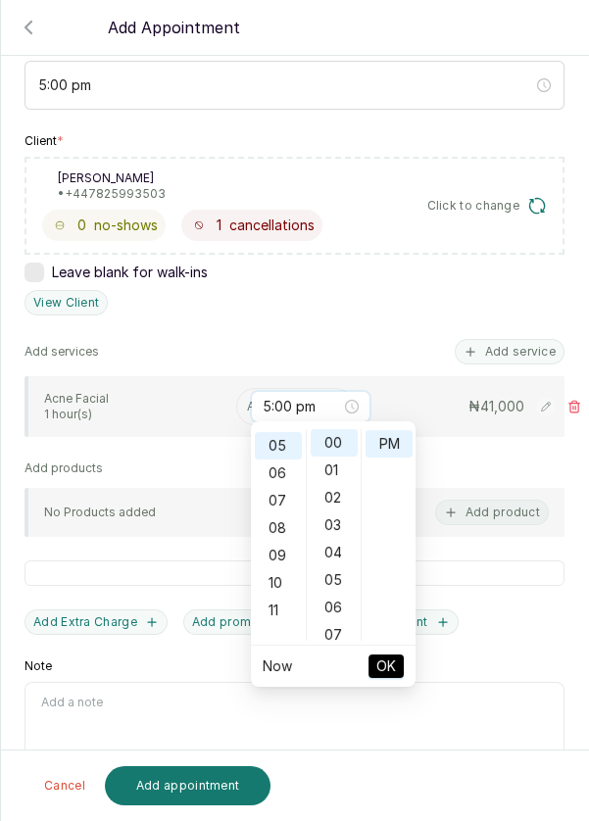
scroll to position [136, 0]
click at [368, 263] on div "Leave blank for walk-ins" at bounding box center [295, 273] width 540 height 20
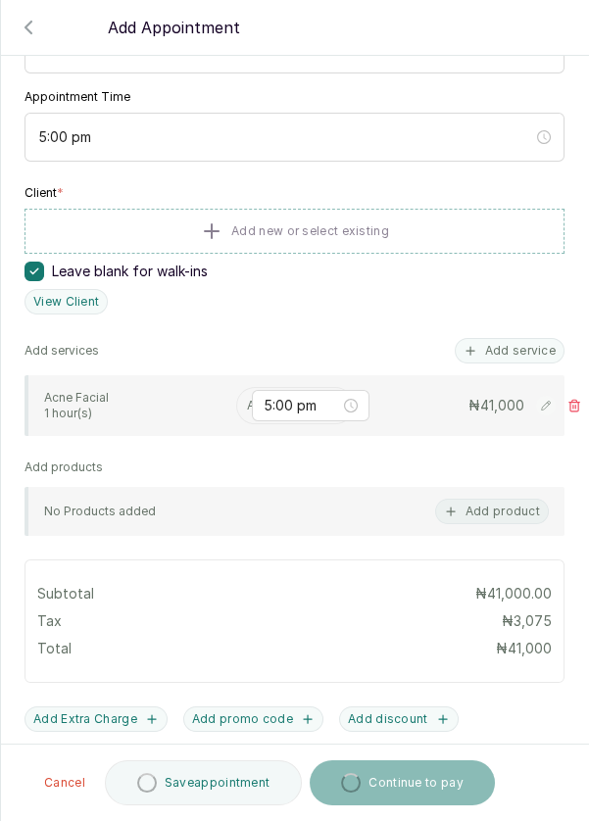
scroll to position [307, 0]
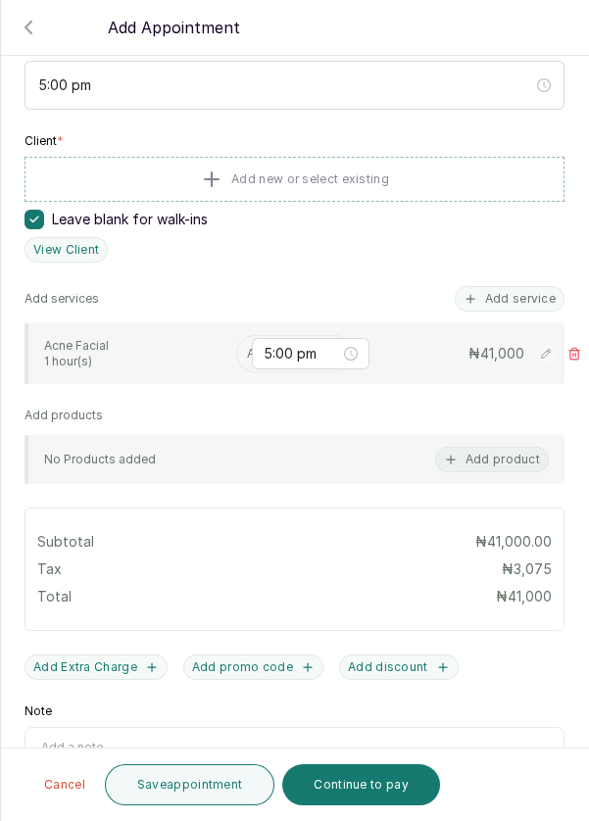
click at [255, 398] on div "Appointment type Walk-in Phone Appointment Date [DATE] Appointment Time 5:00 pm…" at bounding box center [294, 369] width 587 height 1037
click at [247, 350] on input "text" at bounding box center [248, 354] width 3 height 14
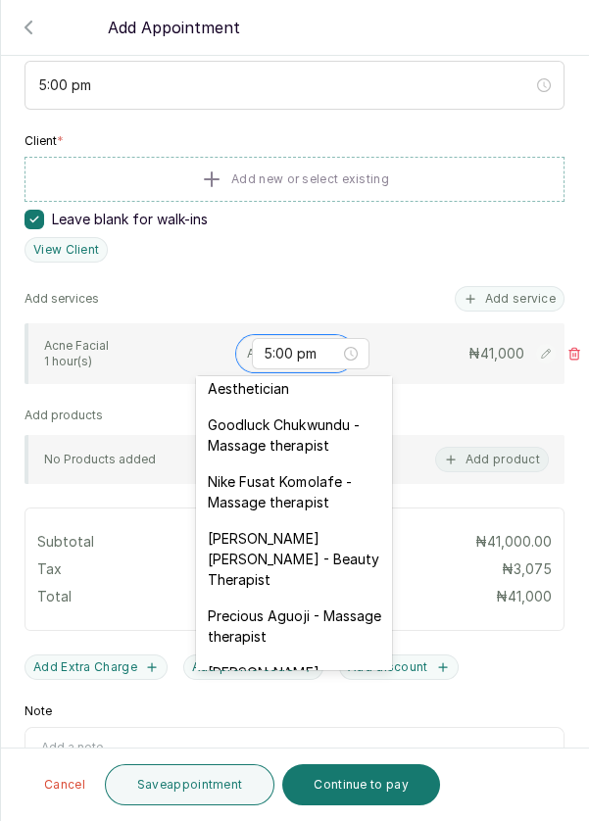
scroll to position [809, 0]
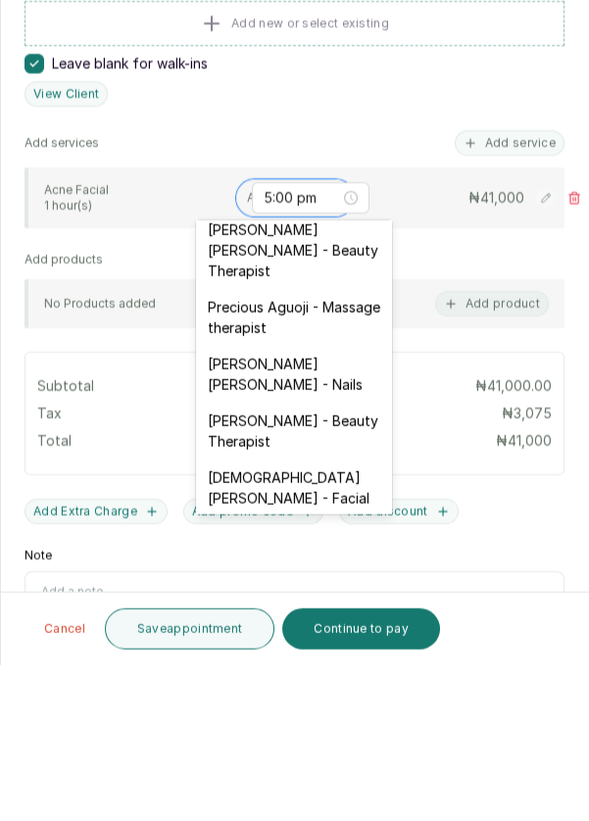
click at [345, 615] on div "[DEMOGRAPHIC_DATA][PERSON_NAME] - Facial" at bounding box center [294, 643] width 196 height 57
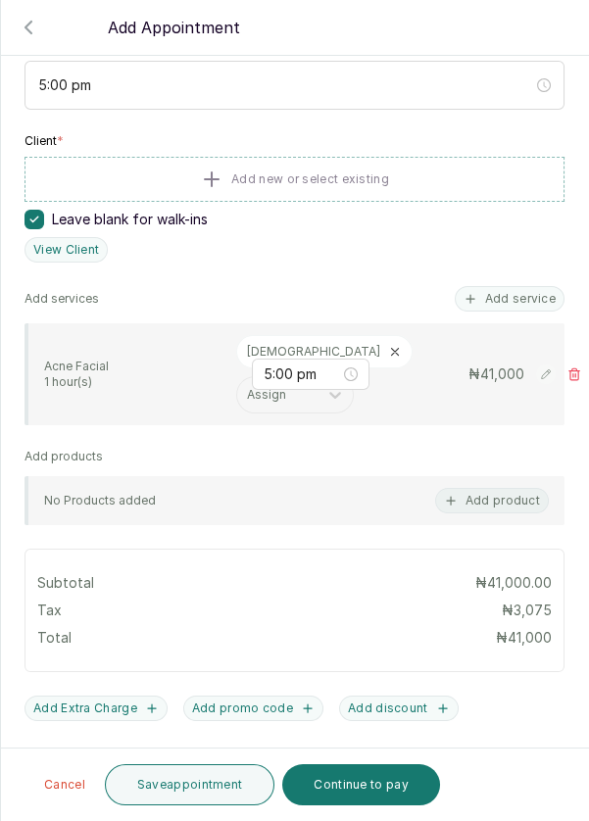
click at [183, 791] on button "Save appointment" at bounding box center [190, 784] width 171 height 41
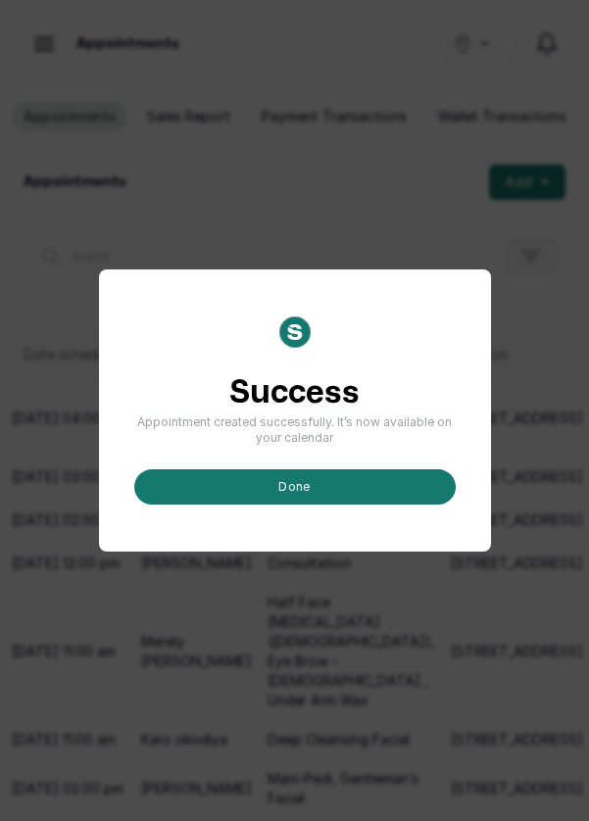
click at [328, 505] on button "done" at bounding box center [294, 486] width 321 height 35
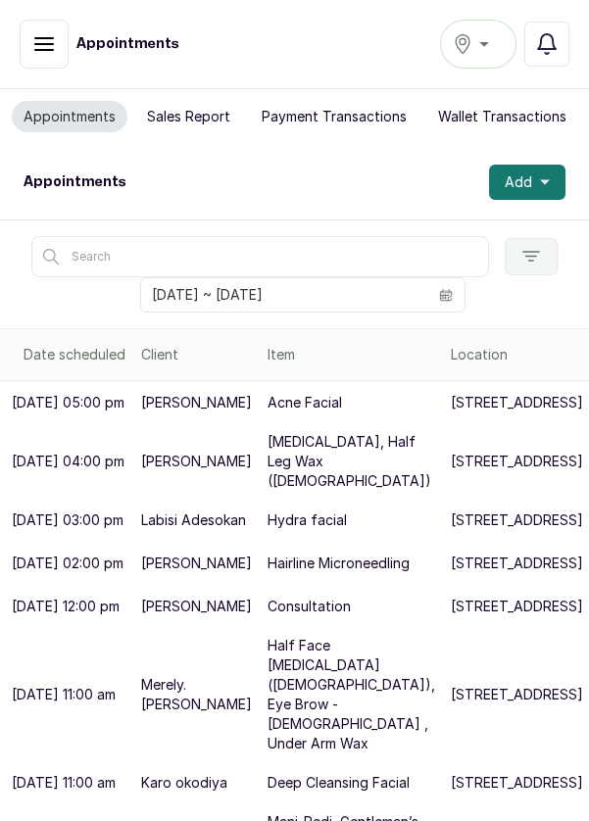
click at [563, 52] on button "Notifications" at bounding box center [546, 44] width 45 height 45
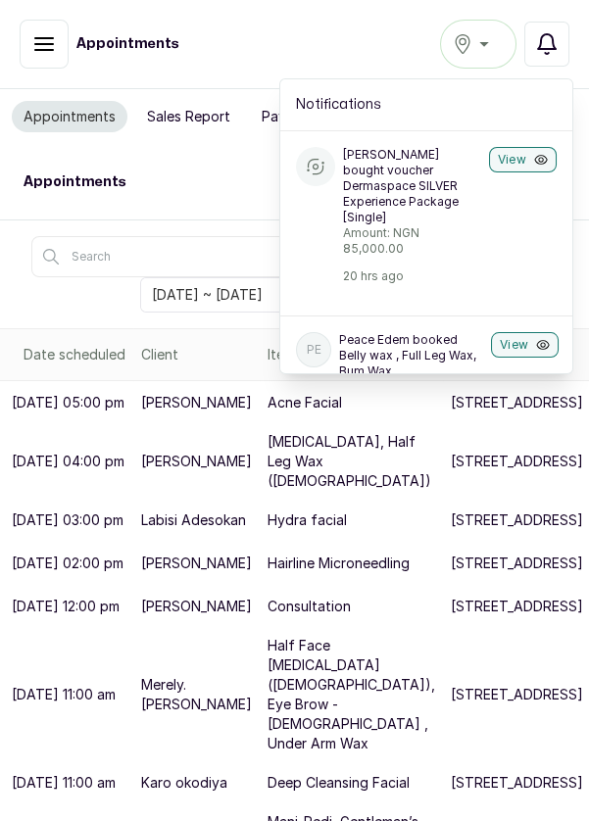
scroll to position [0, 0]
click at [35, 46] on icon "button" at bounding box center [44, 44] width 24 height 24
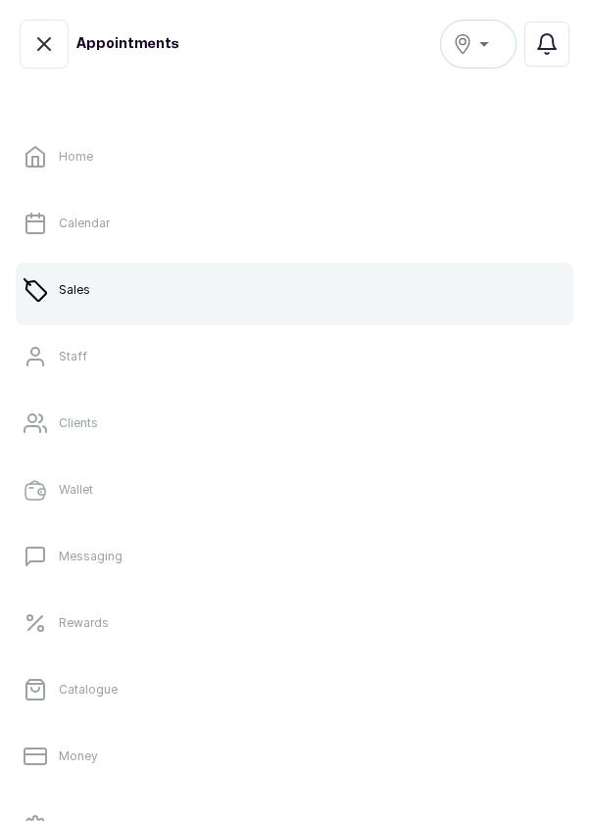
click at [165, 283] on link "Sales" at bounding box center [295, 290] width 558 height 55
click at [213, 286] on link "Sales" at bounding box center [295, 290] width 558 height 55
click at [222, 282] on link "Sales" at bounding box center [295, 290] width 558 height 55
click at [107, 294] on link "Sales" at bounding box center [295, 290] width 558 height 55
click at [97, 289] on link "Sales" at bounding box center [295, 290] width 558 height 55
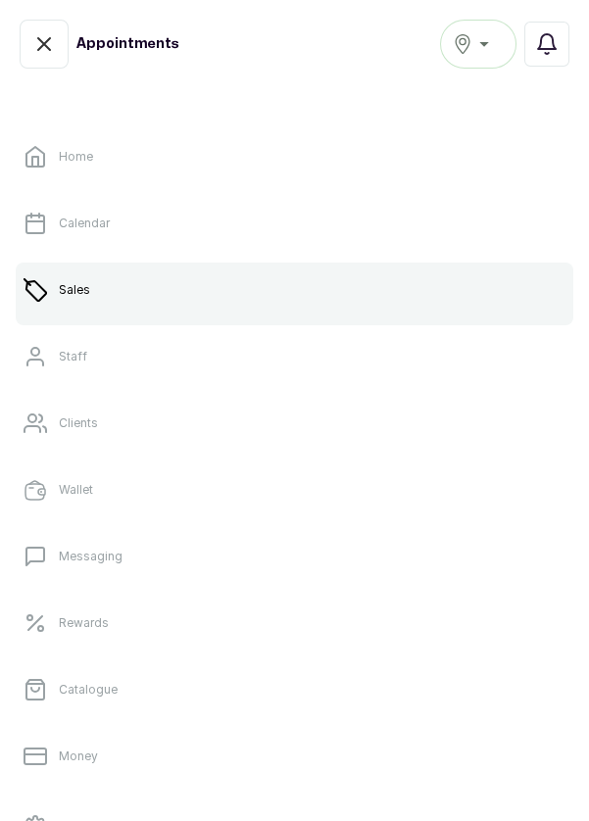
click at [179, 297] on link "Sales" at bounding box center [295, 290] width 558 height 55
click at [244, 295] on link "Sales" at bounding box center [295, 290] width 558 height 55
click at [219, 210] on link "Calendar" at bounding box center [295, 223] width 558 height 55
